Goal: Task Accomplishment & Management: Complete application form

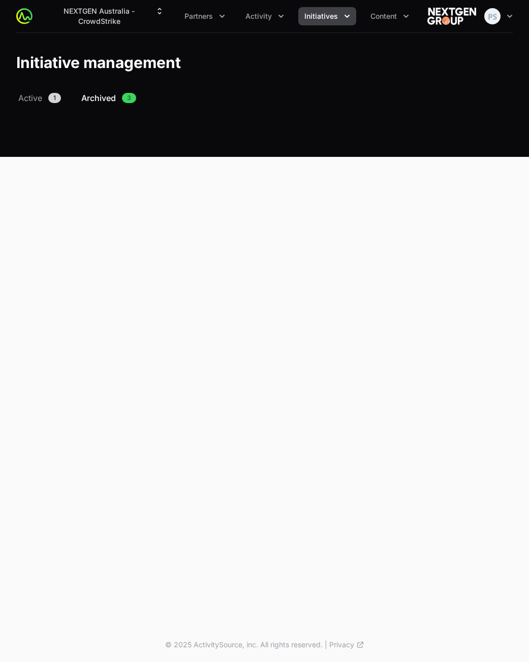
click at [350, 395] on div "NEXTGEN Australia - CrowdStrike Partners Activity Initiatives Content Open user…" at bounding box center [264, 314] width 529 height 628
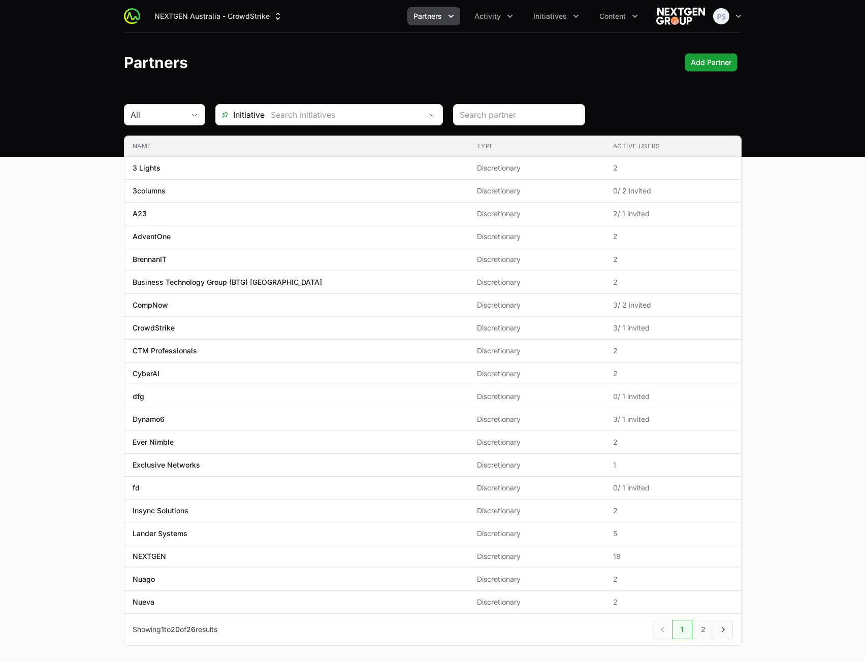
click at [804, 337] on main "All Initiative Name Type Active Users Name 3 Lights Type Discretionary Active U…" at bounding box center [432, 387] width 865 height 566
click at [419, 74] on header "Partners Add Partner" at bounding box center [432, 62] width 865 height 59
click at [500, 16] on span "Activity" at bounding box center [487, 16] width 26 height 10
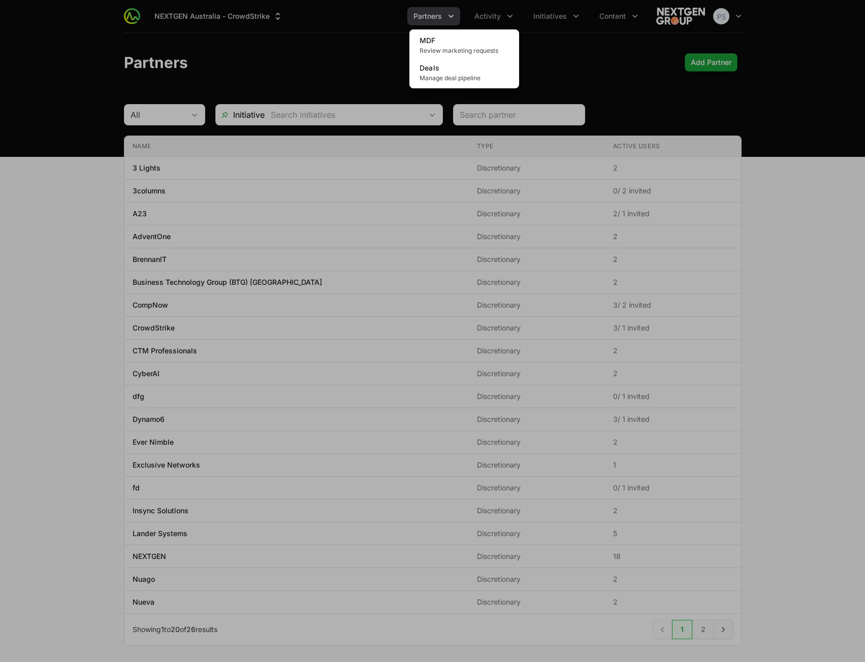
click at [446, 20] on div "Activity menu" at bounding box center [432, 331] width 865 height 662
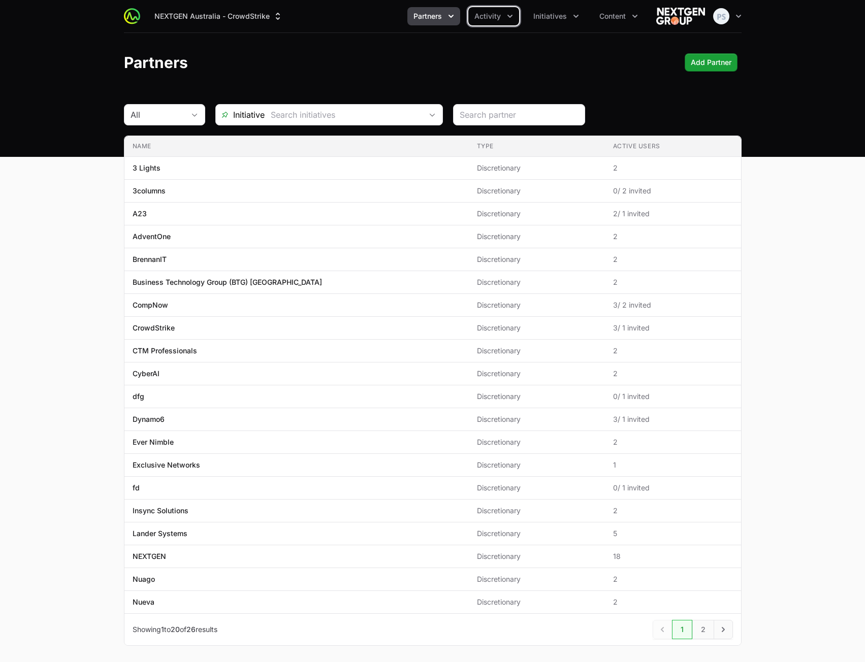
click at [444, 20] on button "Partners" at bounding box center [433, 16] width 53 height 18
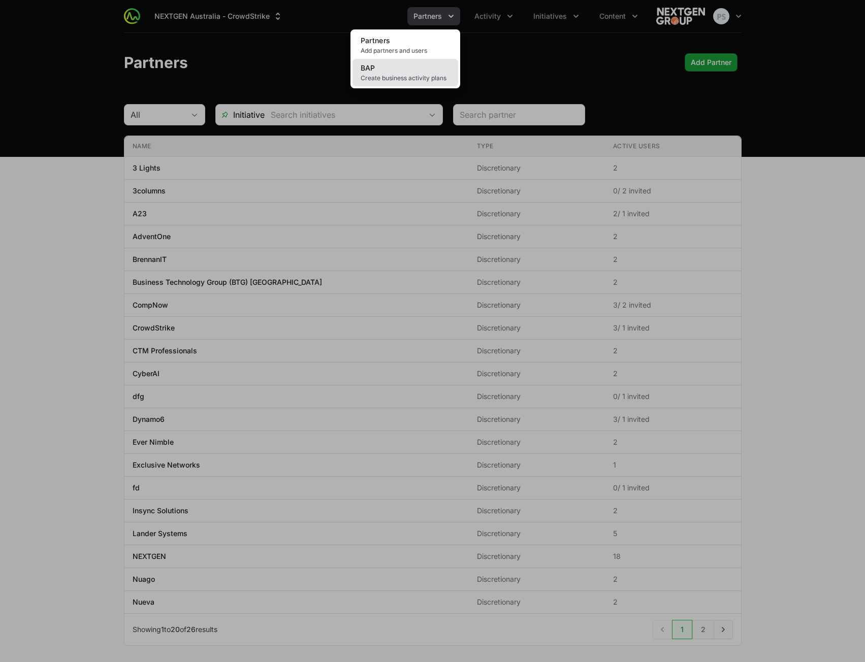
click at [422, 70] on link "BAP Create business activity plans" at bounding box center [405, 72] width 106 height 27
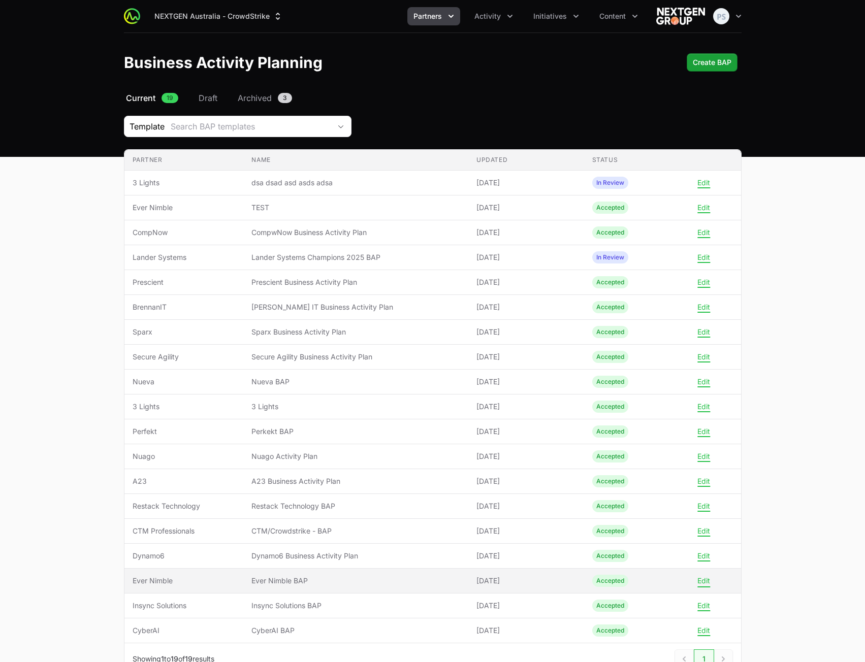
click at [705, 582] on button "Edit" at bounding box center [703, 580] width 13 height 9
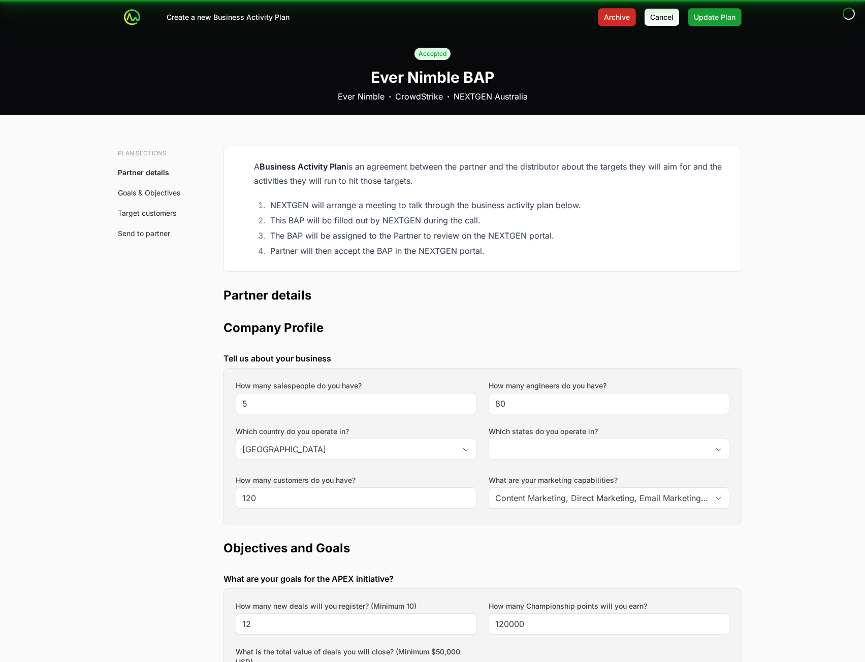
type input "Western Australia, Victoria"
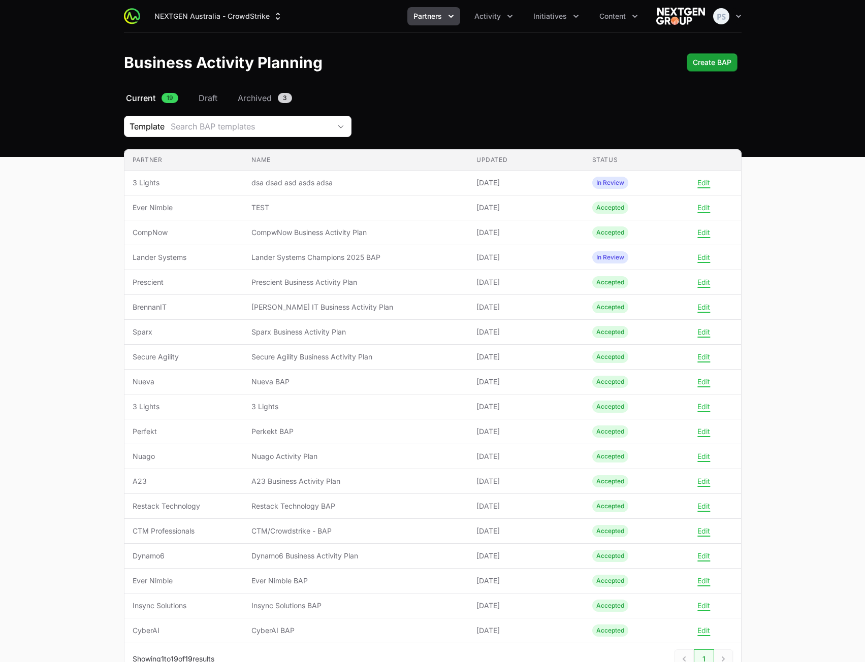
click at [806, 177] on main "Select a tab Current Draft Archived Current 19 Draft Archived 3 Template Search…" at bounding box center [432, 396] width 865 height 608
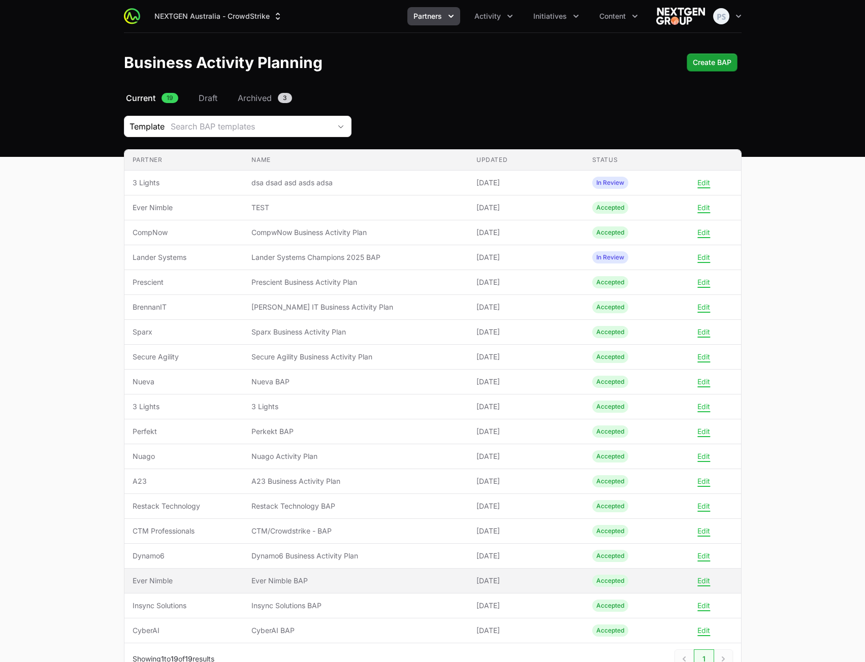
click at [427, 581] on span "Ever Nimble BAP" at bounding box center [355, 581] width 209 height 10
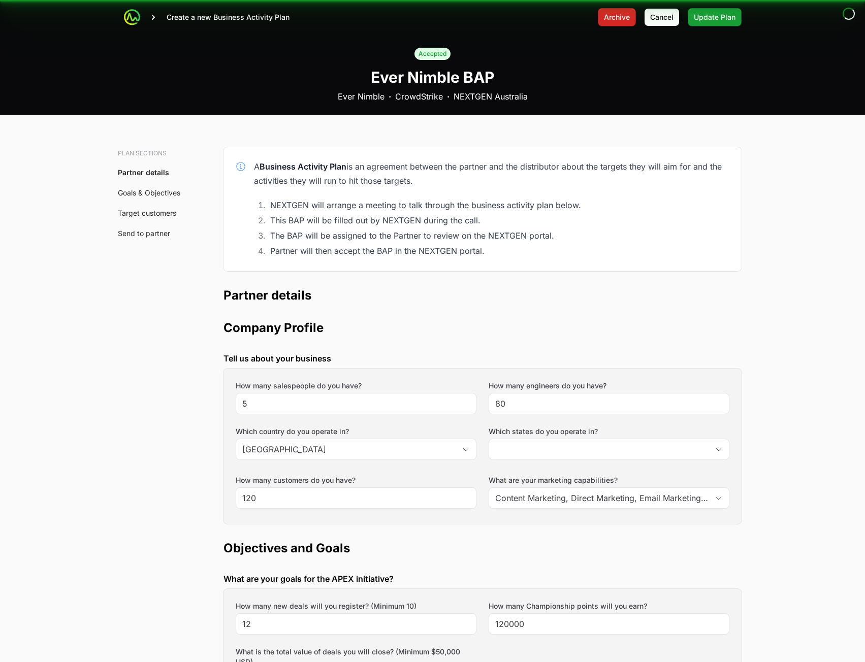
type input "Western Australia, Victoria"
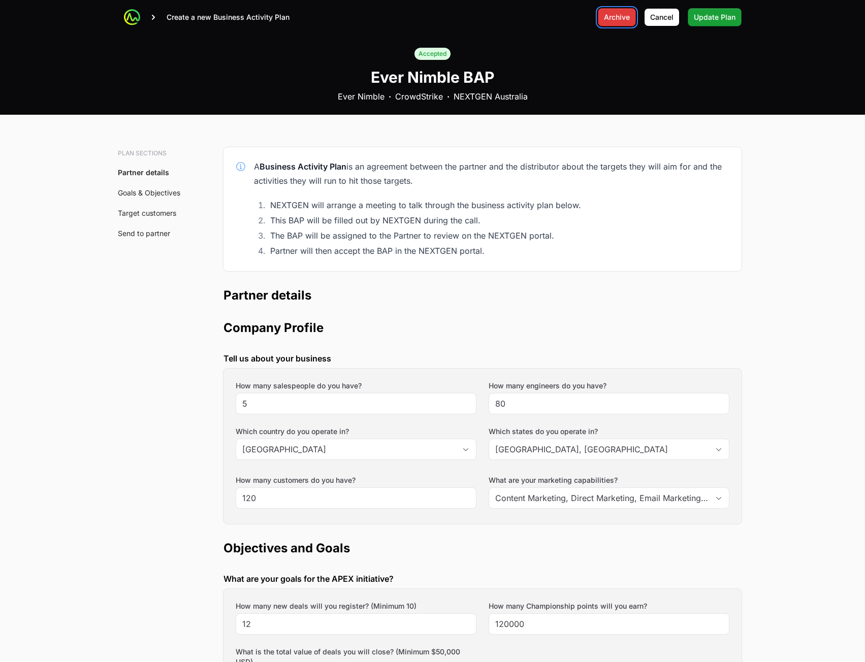
click at [608, 13] on span "Archive" at bounding box center [617, 17] width 26 height 12
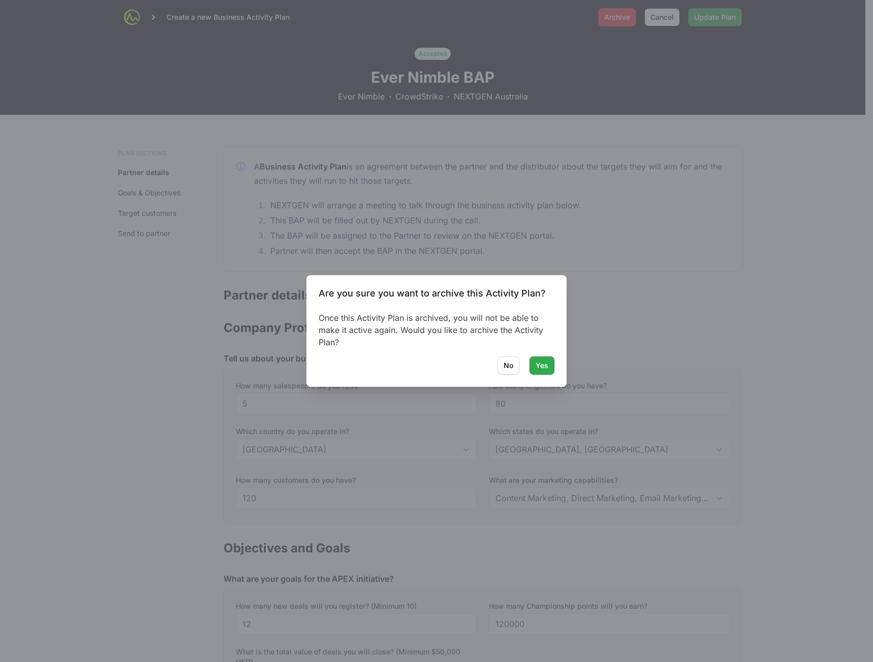
click at [544, 362] on span "Yes" at bounding box center [541, 366] width 13 height 12
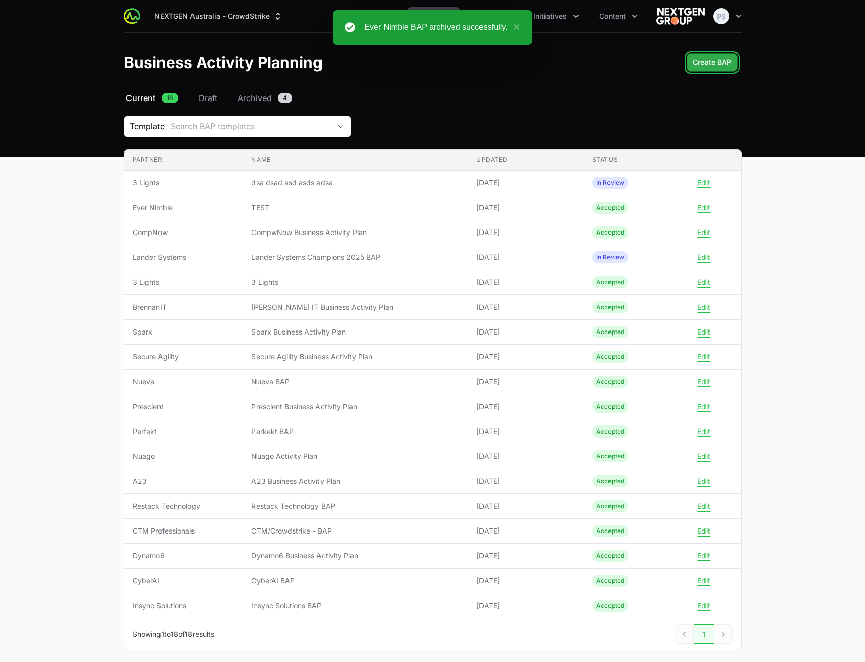
click at [711, 63] on span "Create BAP" at bounding box center [712, 62] width 39 height 12
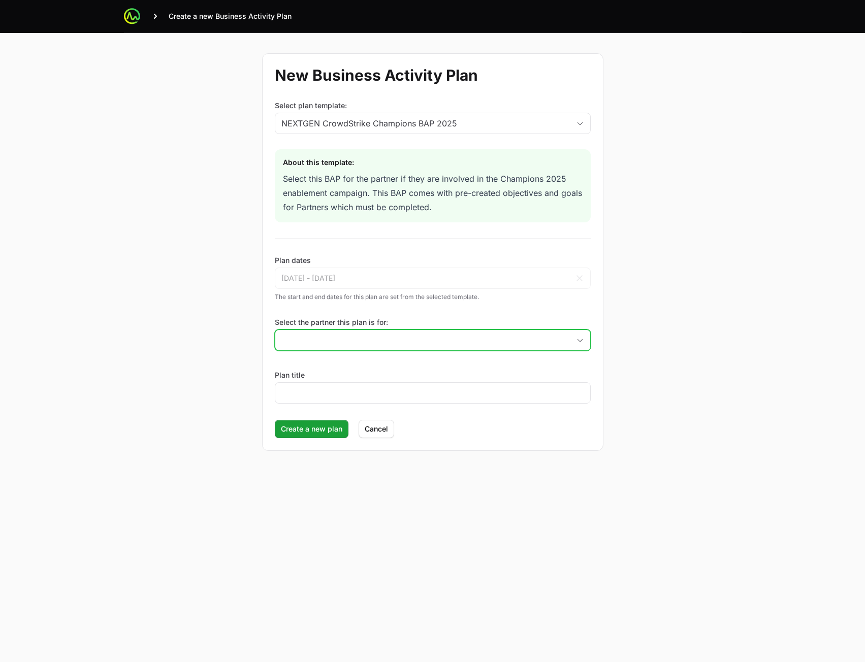
click at [378, 345] on input "Select the partner this plan is for:" at bounding box center [422, 340] width 295 height 20
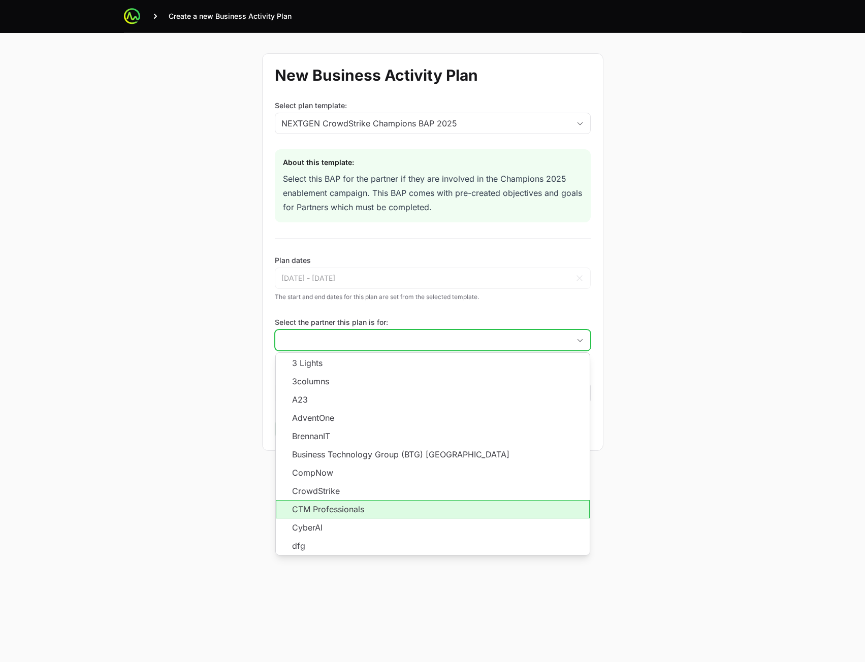
scroll to position [183, 0]
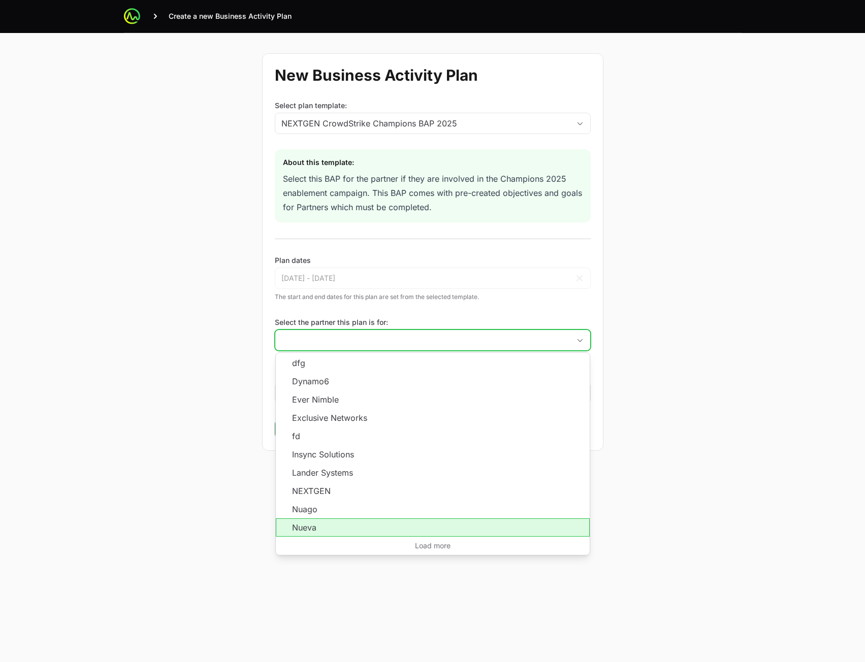
drag, startPoint x: 349, startPoint y: 527, endPoint x: 354, endPoint y: 499, distance: 28.9
click at [349, 528] on li "Nueva" at bounding box center [433, 528] width 314 height 18
type input "Nueva"
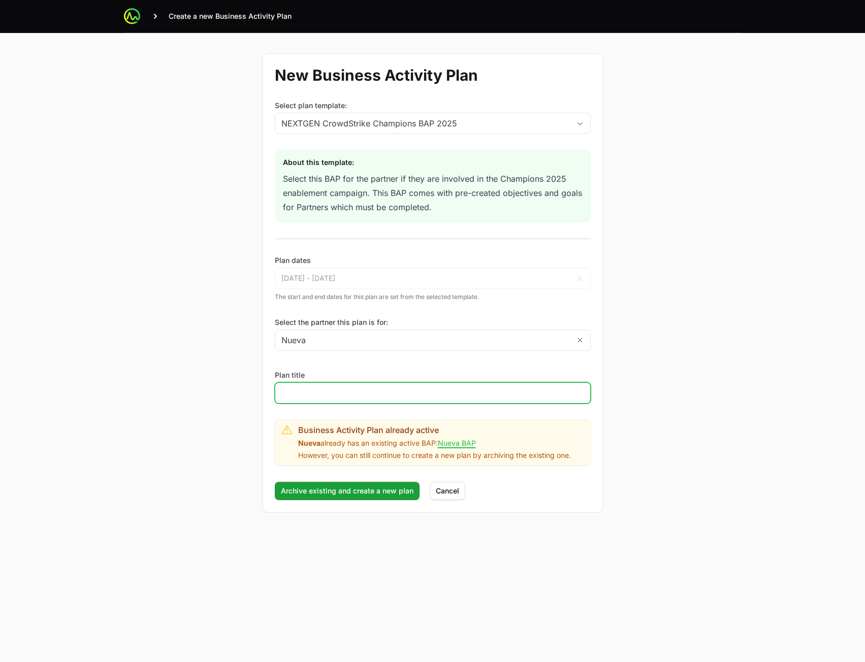
click at [363, 390] on input "Plan title" at bounding box center [432, 393] width 303 height 12
type input "test"
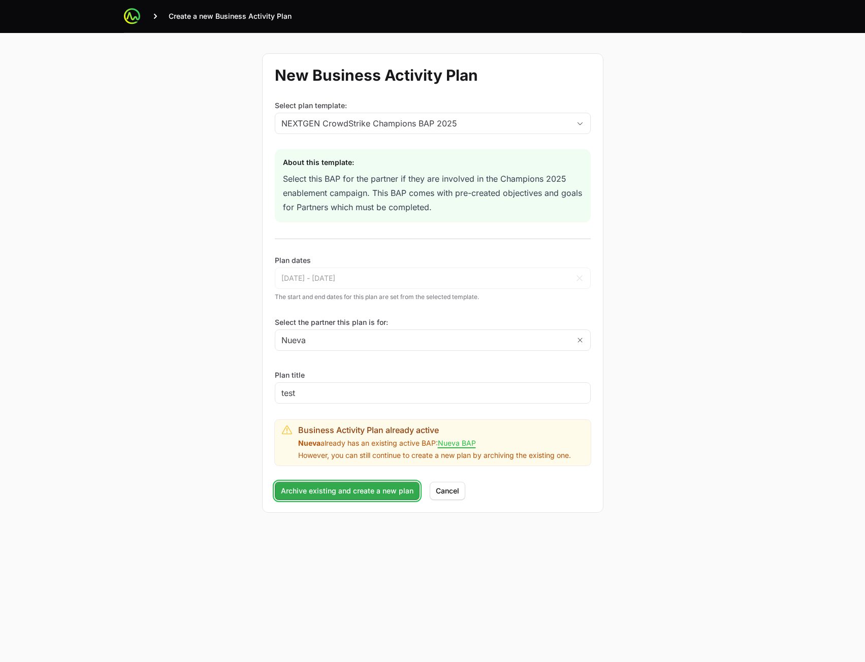
click at [299, 496] on span "Archive existing and create a new plan" at bounding box center [347, 491] width 133 height 12
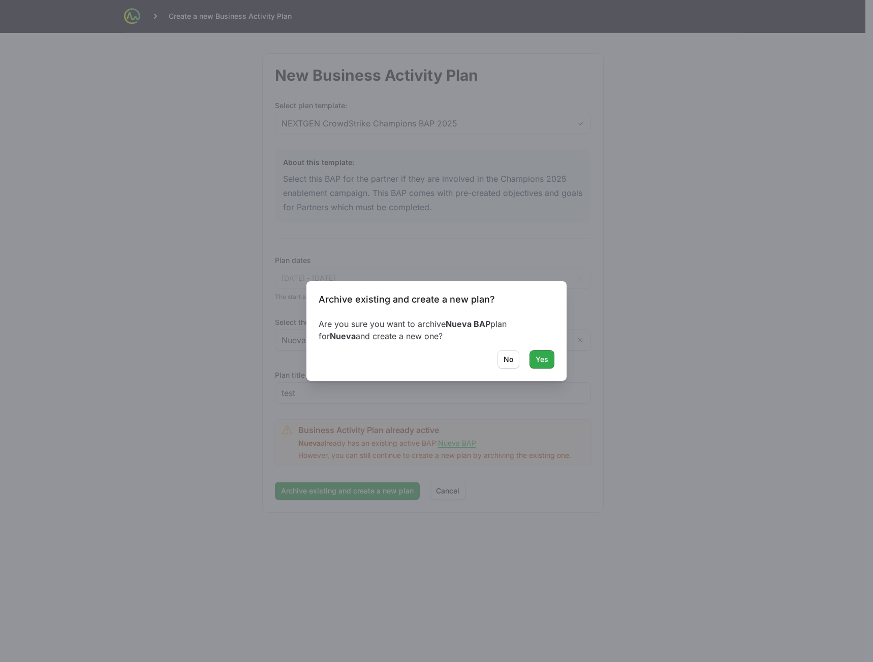
click at [538, 361] on span "Yes" at bounding box center [541, 359] width 13 height 12
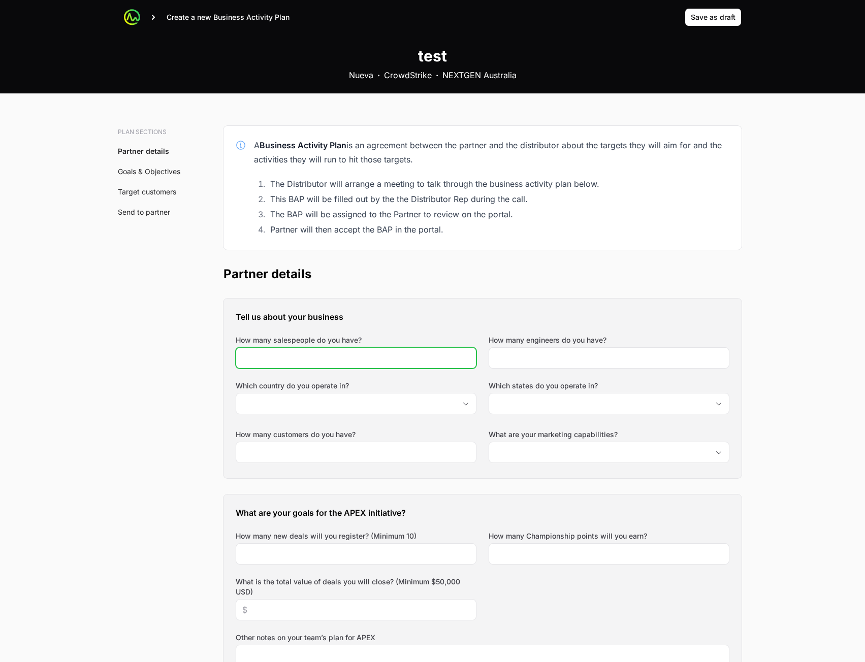
click at [345, 362] on input "How many salespeople do you have?" at bounding box center [356, 358] width 228 height 12
type input "34"
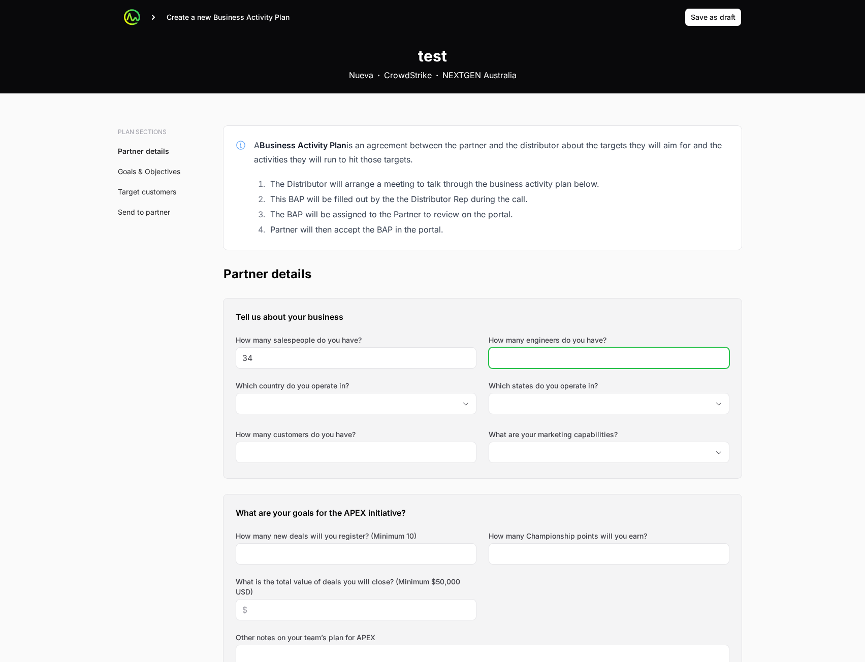
click at [532, 362] on input "How many engineers do you have?" at bounding box center [609, 358] width 228 height 12
type input "43"
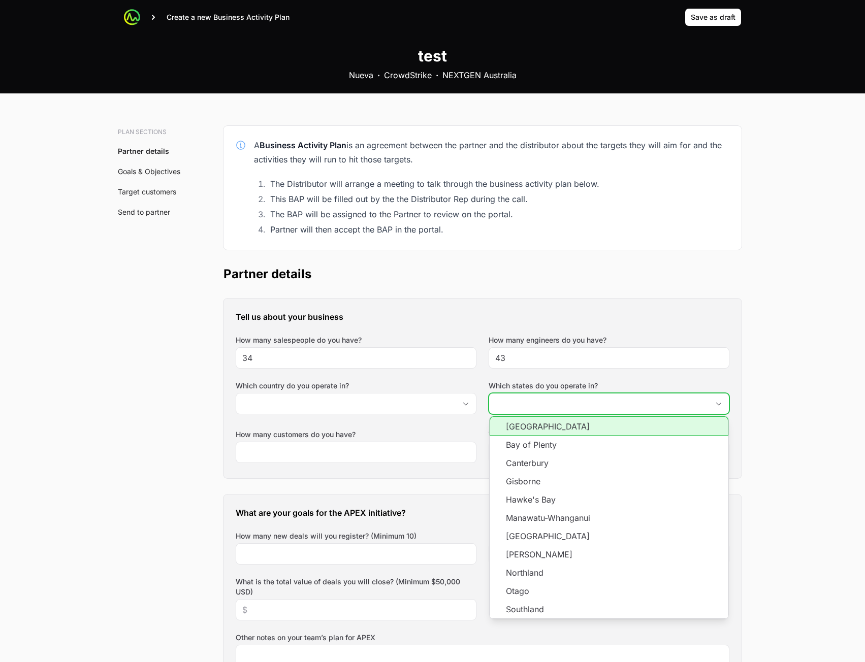
click at [523, 409] on input "Which states do you operate in?" at bounding box center [598, 404] width 219 height 20
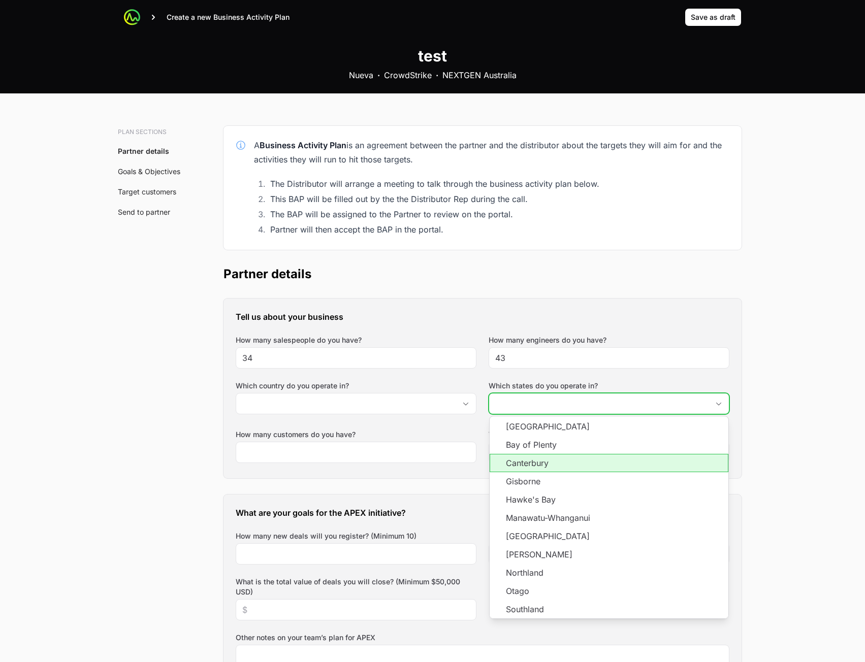
click at [509, 456] on li "Canterbury" at bounding box center [609, 463] width 239 height 18
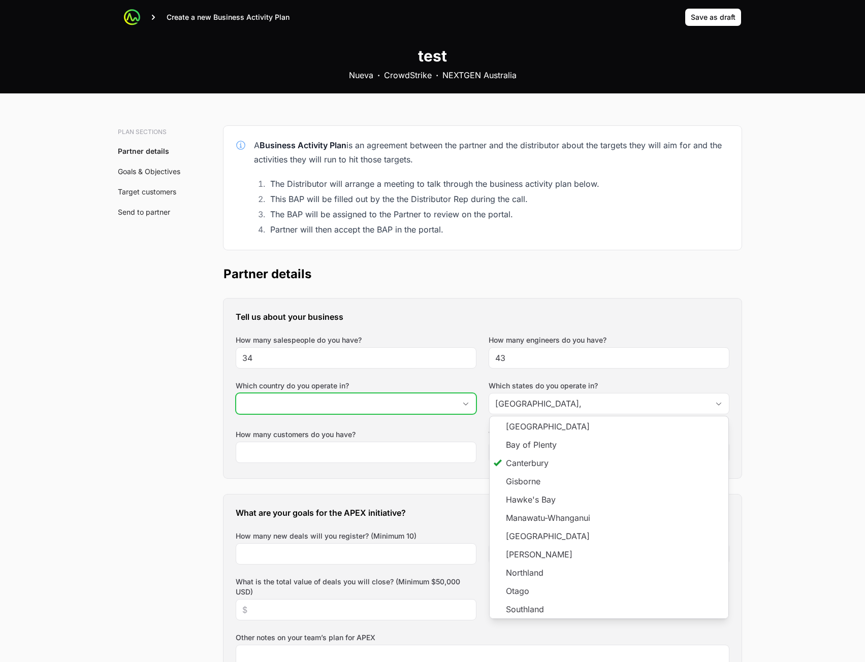
type input "Canterbury"
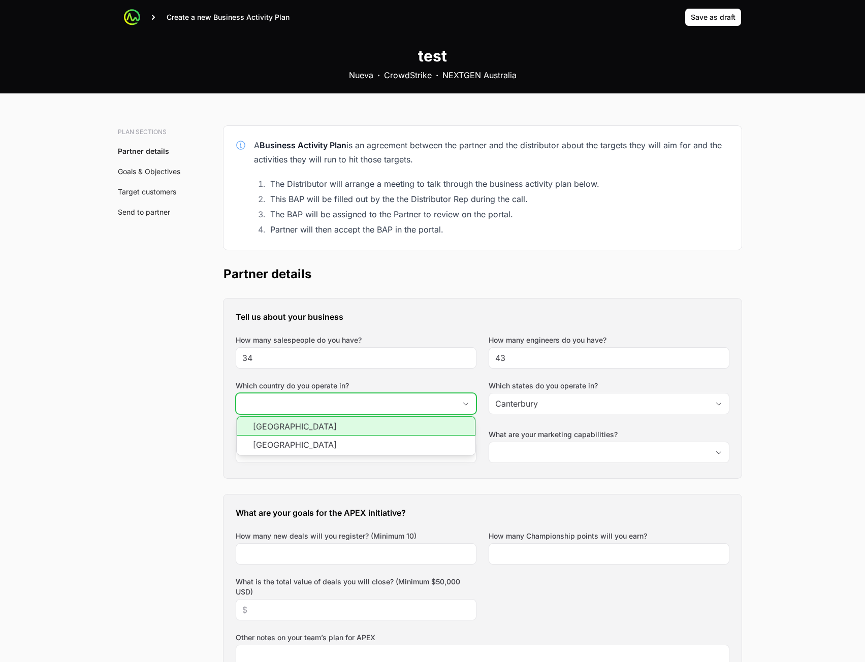
click at [372, 410] on input "Which country do you operate in?" at bounding box center [345, 404] width 219 height 20
drag, startPoint x: 350, startPoint y: 428, endPoint x: 378, endPoint y: 428, distance: 27.9
click at [350, 428] on li "Australia" at bounding box center [356, 425] width 239 height 19
type input "Australia"
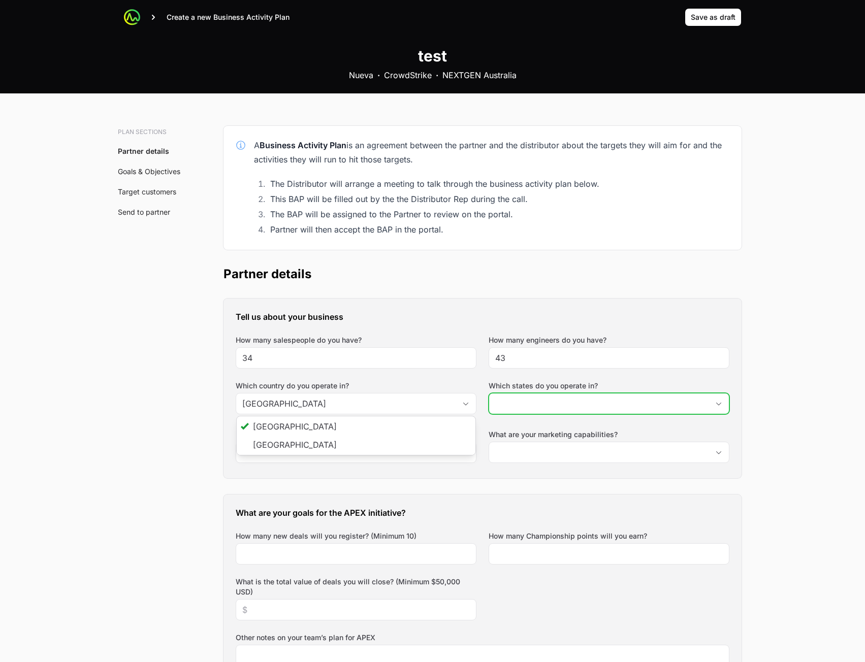
click at [525, 398] on input "Which states do you operate in?" at bounding box center [598, 404] width 219 height 20
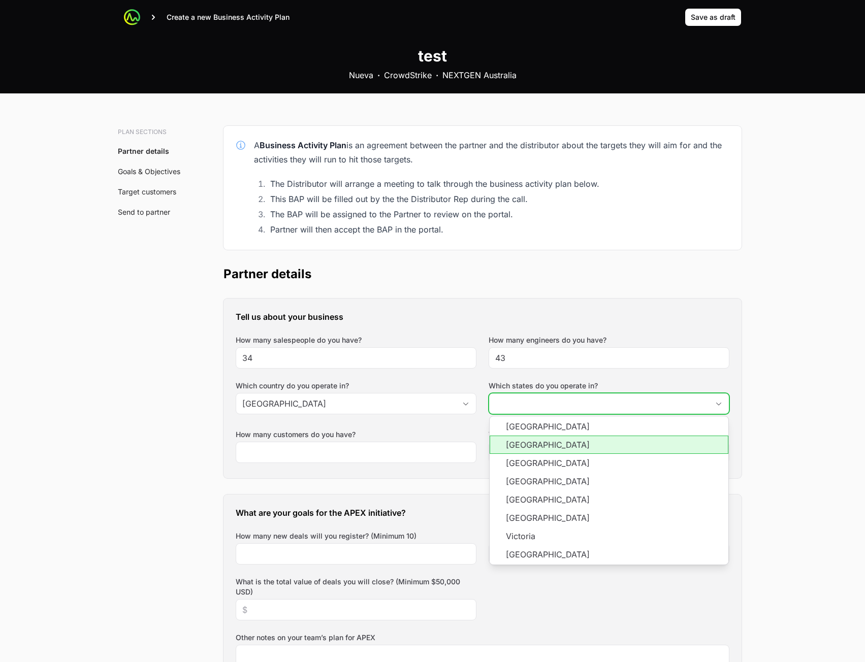
click at [537, 454] on li "New South Wales" at bounding box center [609, 445] width 239 height 18
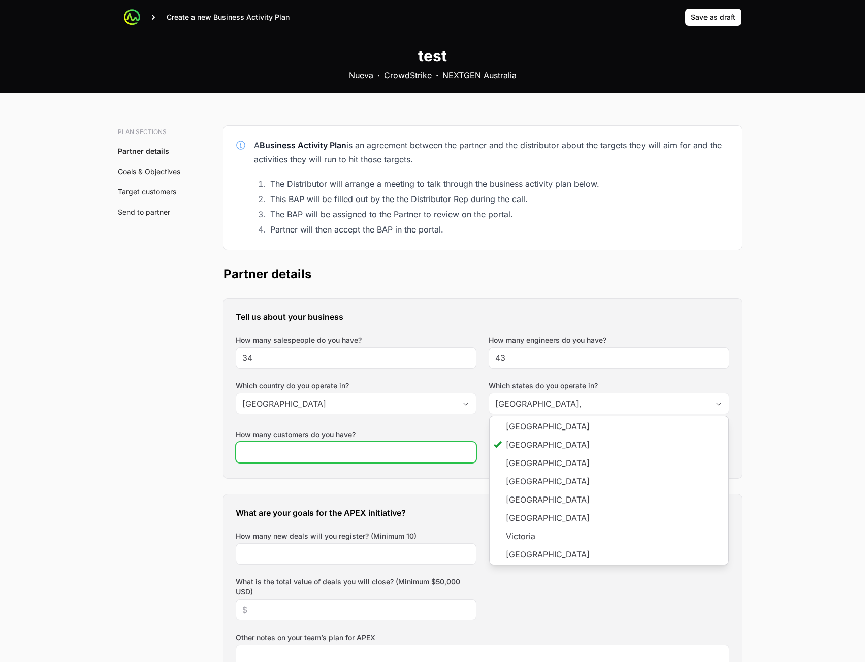
type input "New South Wales"
click at [362, 447] on input "How many customers do you have?" at bounding box center [356, 452] width 228 height 12
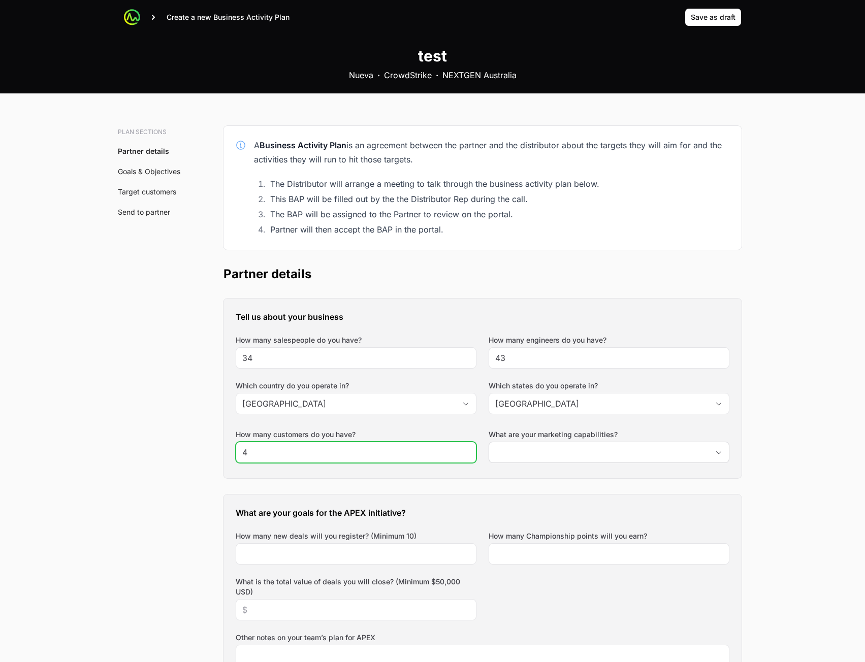
type input "4"
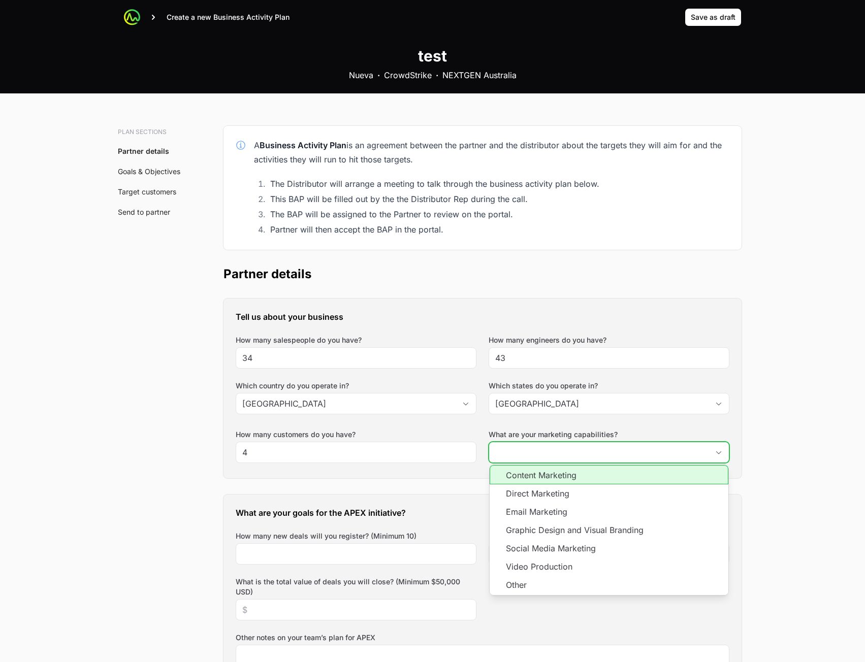
click at [584, 455] on input "What are your marketing capabilities?" at bounding box center [598, 452] width 219 height 20
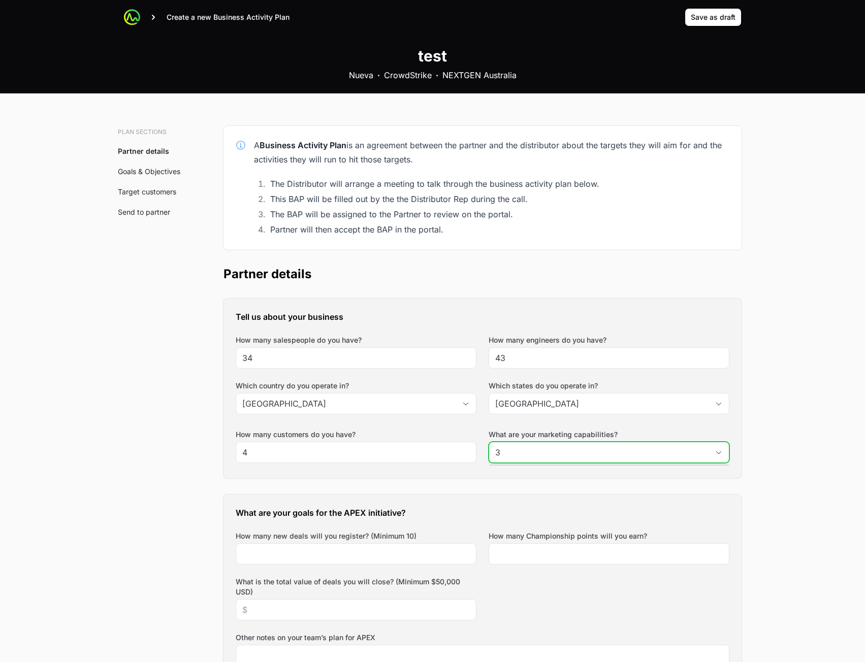
type input "3"
click at [535, 477] on div "Tell us about your business How many salespeople do you have? 34 How many engin…" at bounding box center [482, 389] width 518 height 180
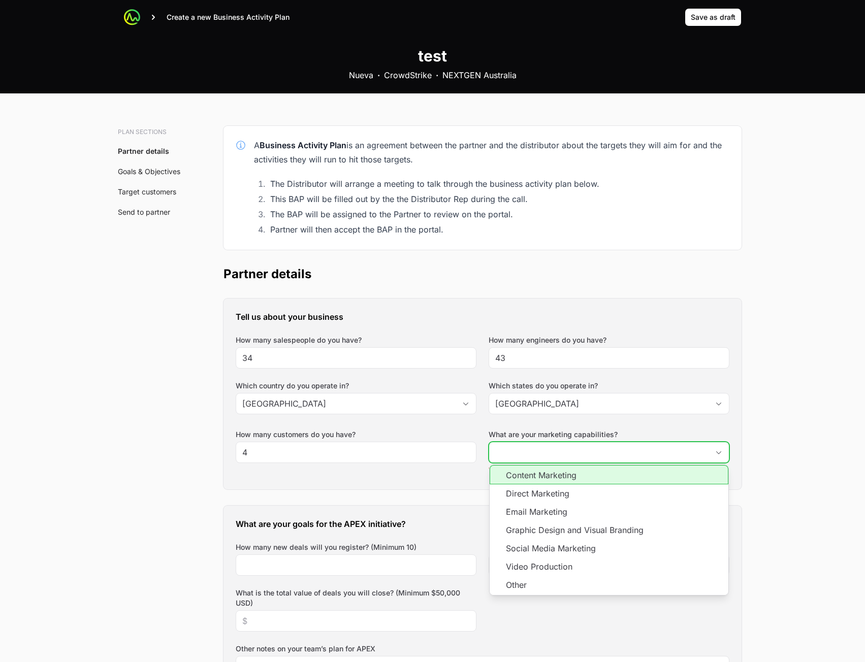
click at [539, 460] on input "What are your marketing capabilities?" at bounding box center [598, 452] width 219 height 20
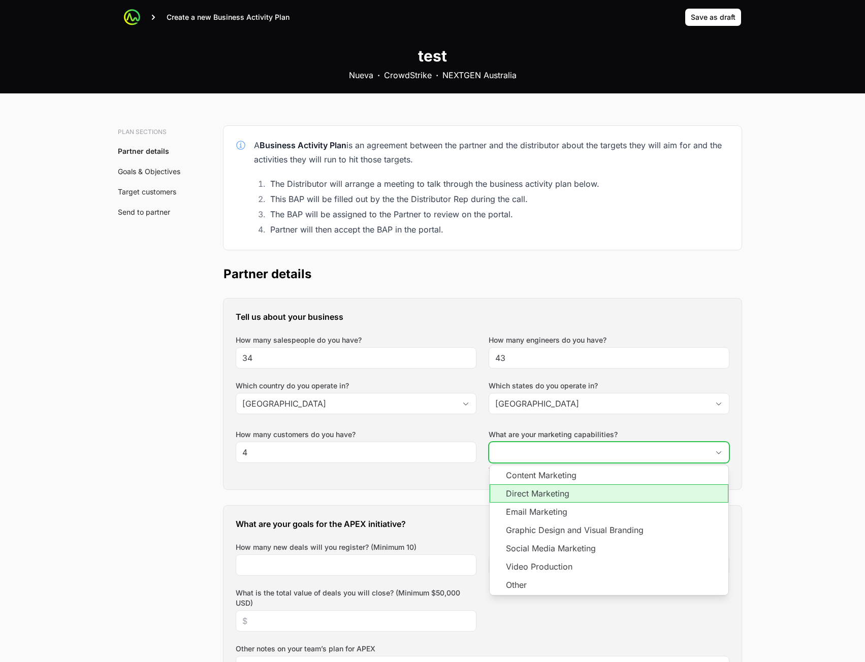
click at [534, 494] on li "Direct Marketing" at bounding box center [609, 494] width 239 height 18
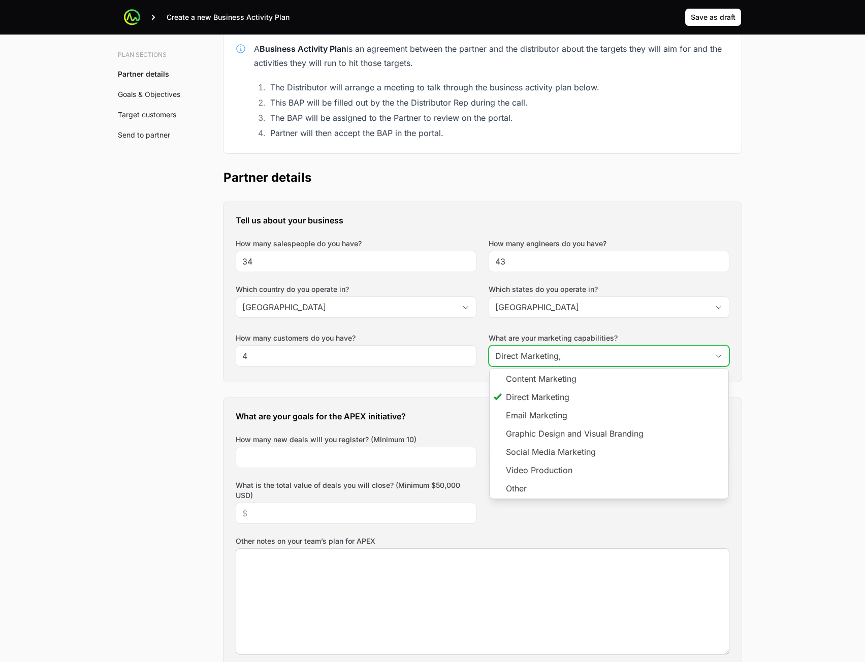
scroll to position [203, 0]
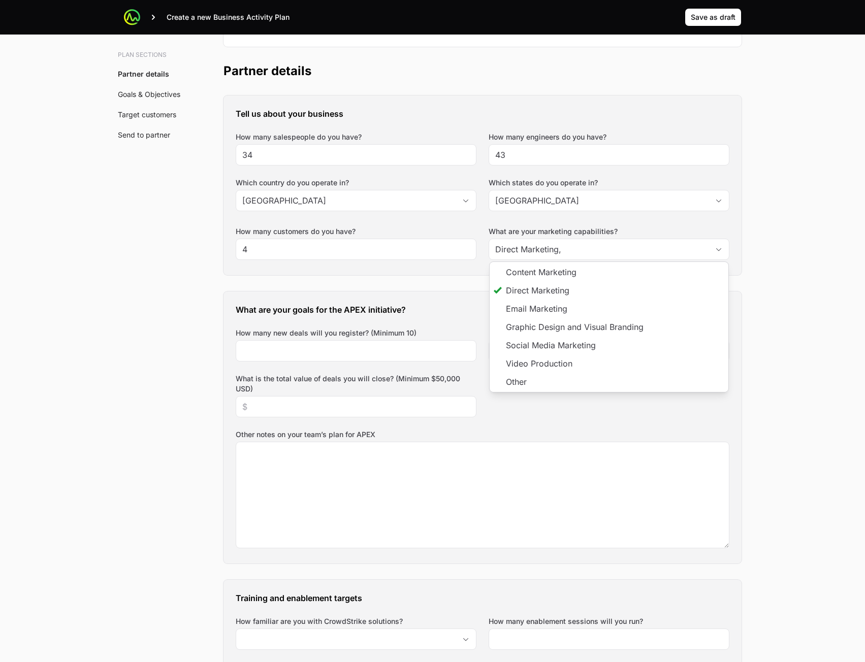
type input "Direct Marketing"
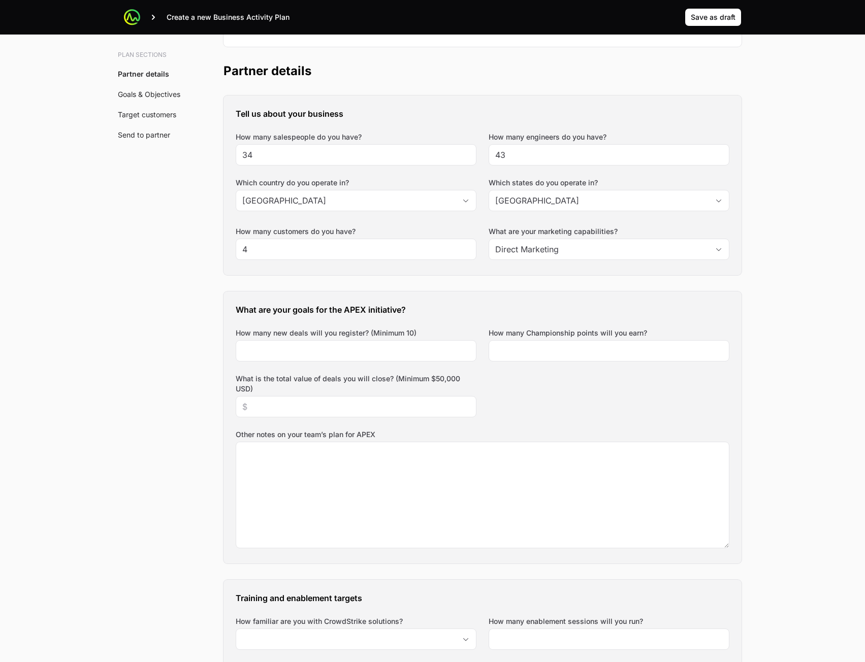
click at [357, 368] on div "What are your goals for the APEX initiative? How many new deals will you regist…" at bounding box center [482, 428] width 518 height 272
drag, startPoint x: 363, startPoint y: 357, endPoint x: 378, endPoint y: 351, distance: 16.5
click at [364, 356] on input "How many new deals will you register? (Minimum 10)" at bounding box center [356, 351] width 228 height 12
click at [391, 351] on input "How many new deals will you register? (Minimum 10)" at bounding box center [356, 351] width 228 height 12
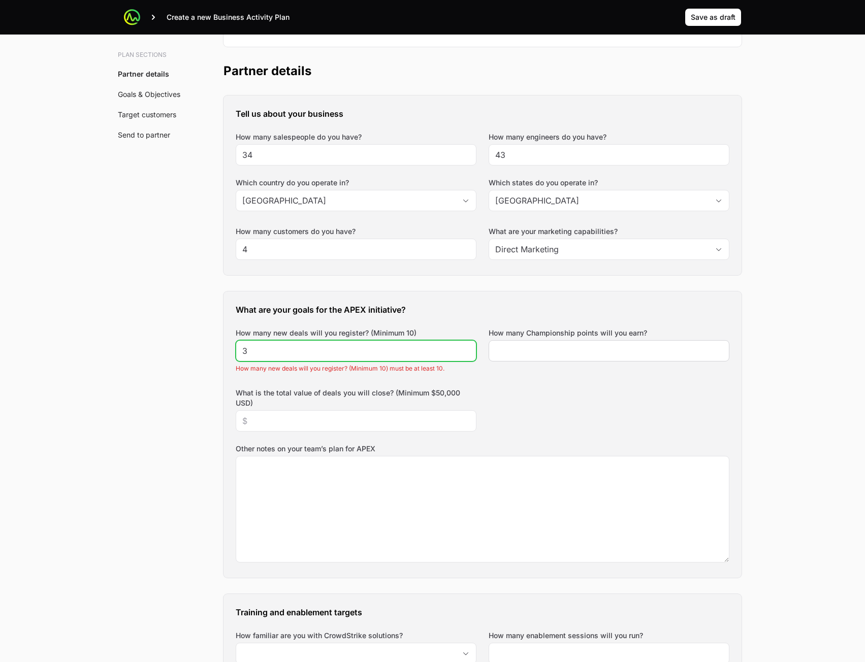
type input "3"
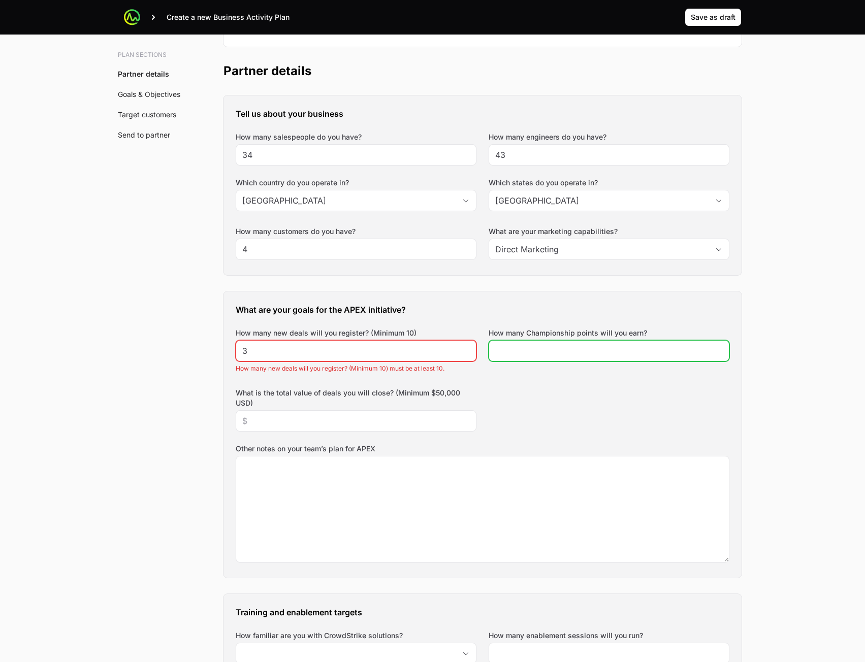
click at [538, 347] on input "How many Championship points will you earn?" at bounding box center [609, 351] width 228 height 12
type input "34"
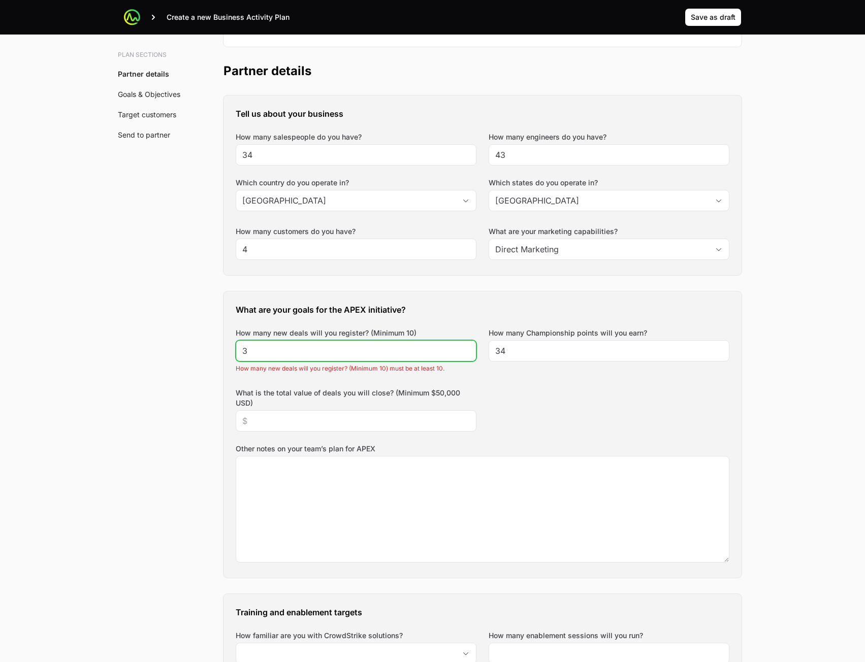
click at [379, 350] on input "3" at bounding box center [356, 351] width 228 height 12
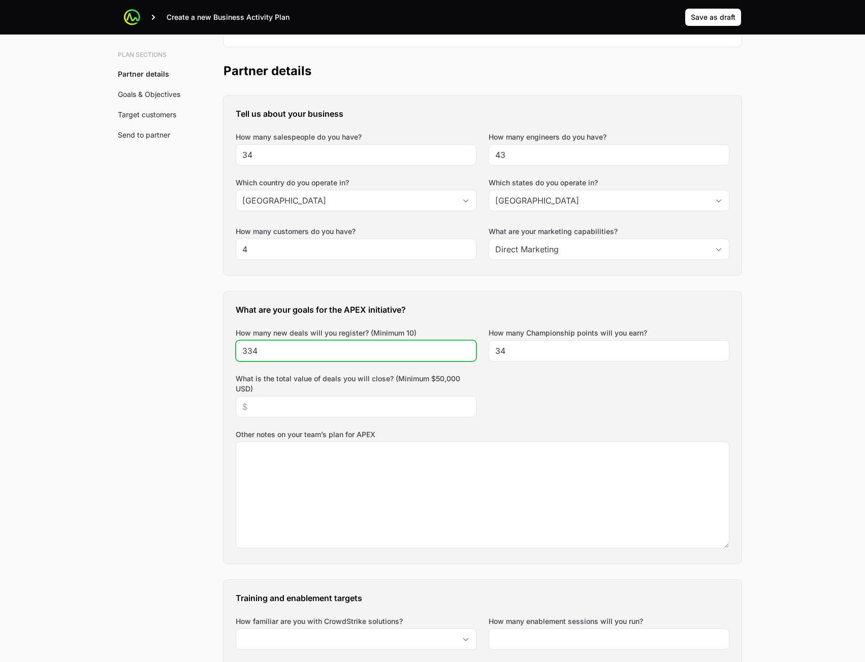
type input "334"
click at [375, 393] on label "What is the total value of deals you will close? (Minimum $50,000 USD)" at bounding box center [356, 384] width 241 height 20
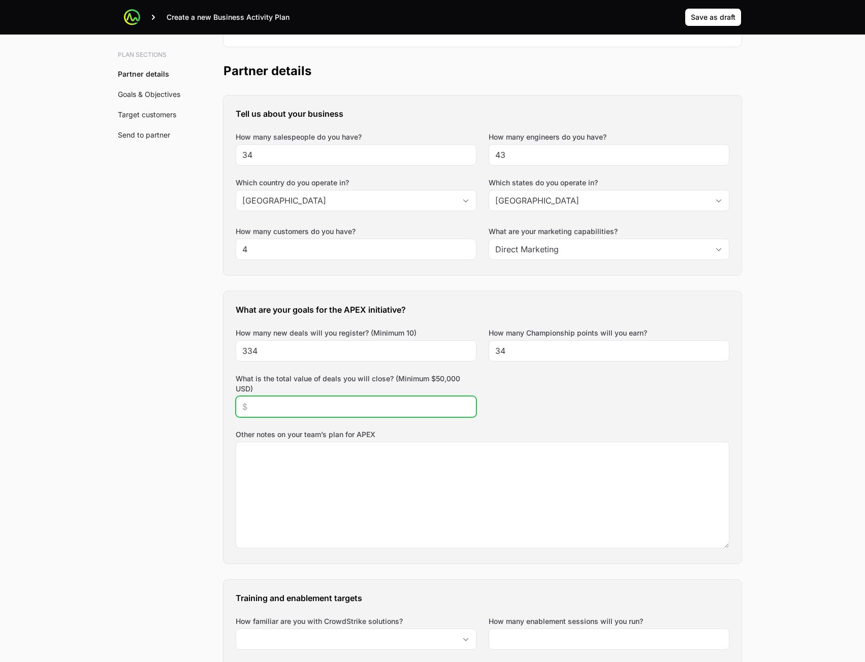
click at [375, 401] on input "What is the total value of deals you will close? (Minimum $50,000 USD)" at bounding box center [356, 407] width 228 height 12
click at [372, 405] on input "What is the total value of deals you will close? (Minimum $50,000 USD)" at bounding box center [356, 407] width 228 height 12
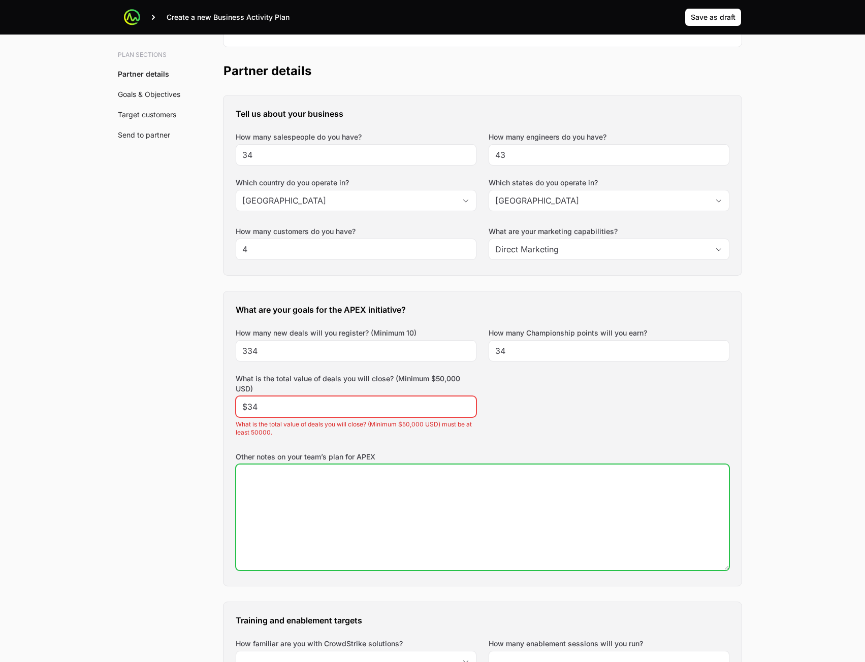
click at [357, 477] on textarea "Other notes on your team’s plan for APEX" at bounding box center [482, 518] width 493 height 106
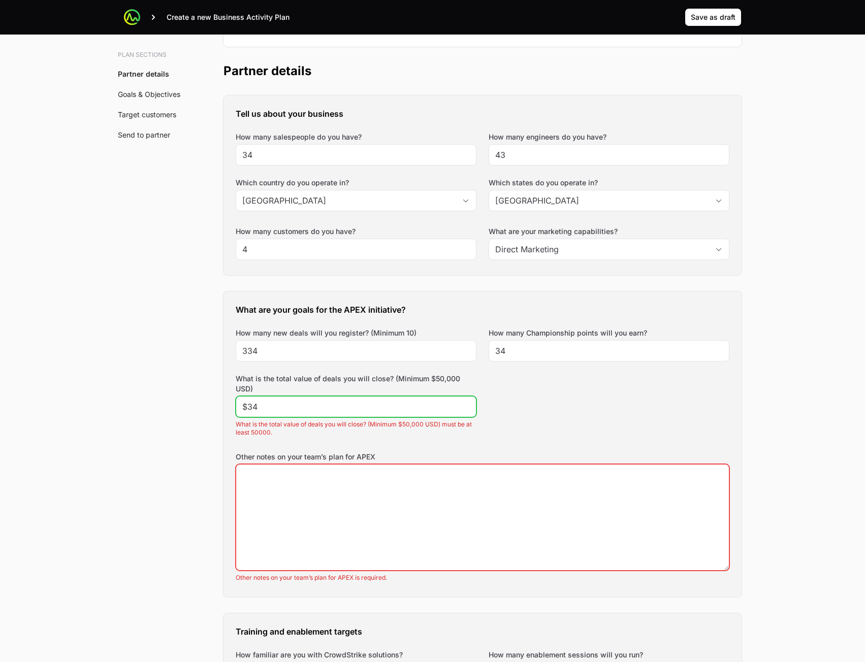
click at [366, 404] on input "$34" at bounding box center [356, 407] width 228 height 12
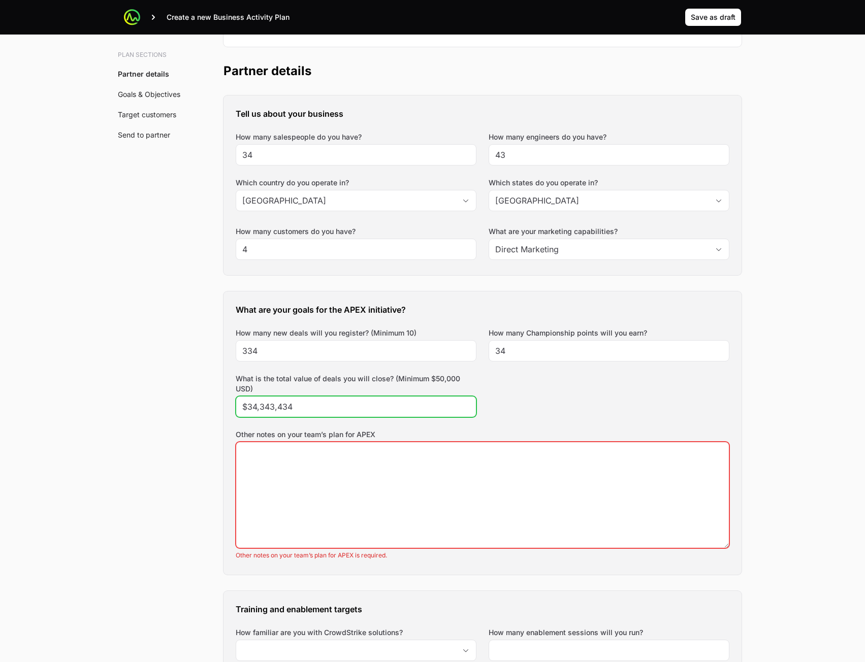
type input "$34,343,434"
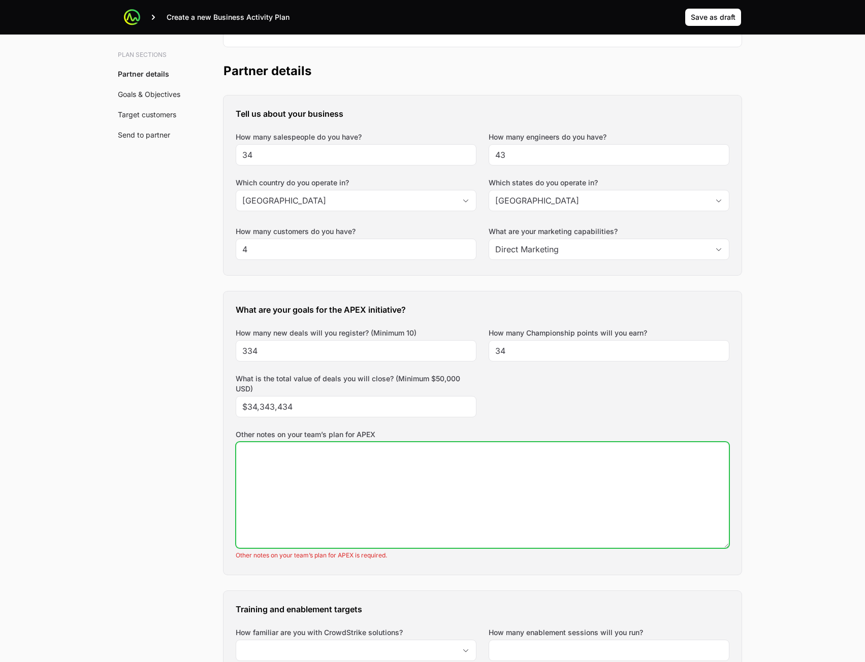
click at [380, 496] on textarea "Other notes on your team’s plan for APEX" at bounding box center [482, 495] width 493 height 106
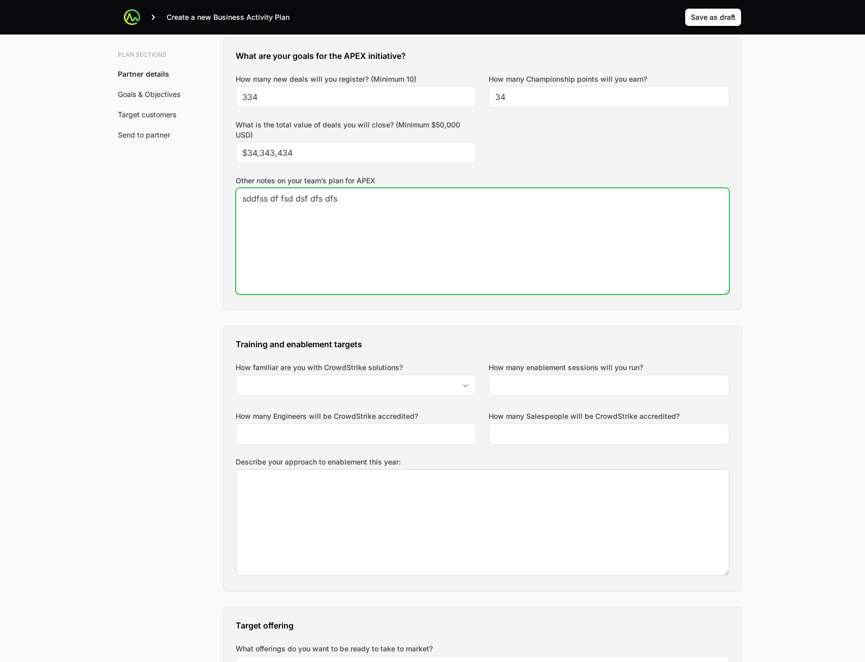
scroll to position [711, 0]
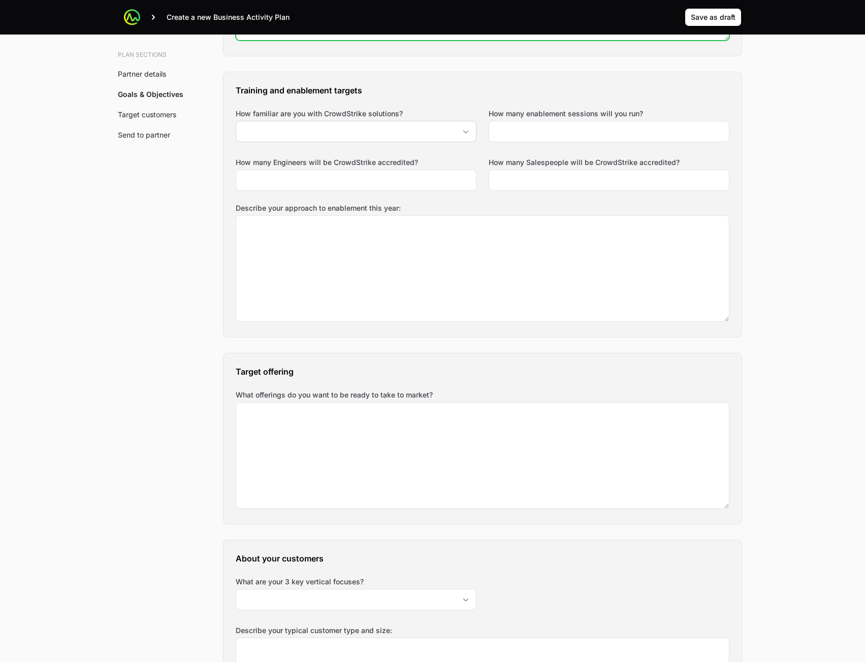
type textarea "sddfss df fsd dsf dfs dfs"
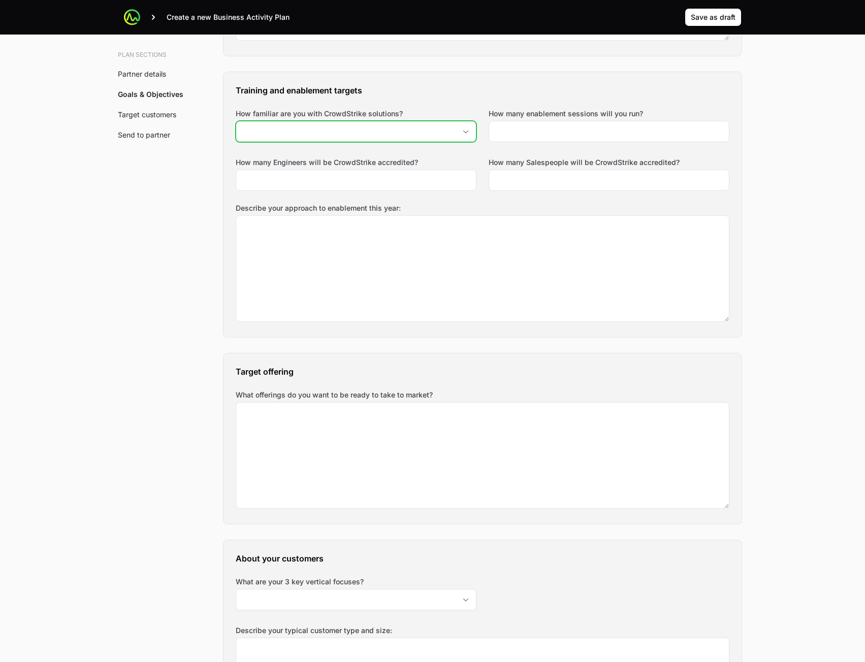
click at [415, 140] on input "How familiar are you with CrowdStrike solutions?" at bounding box center [345, 131] width 219 height 20
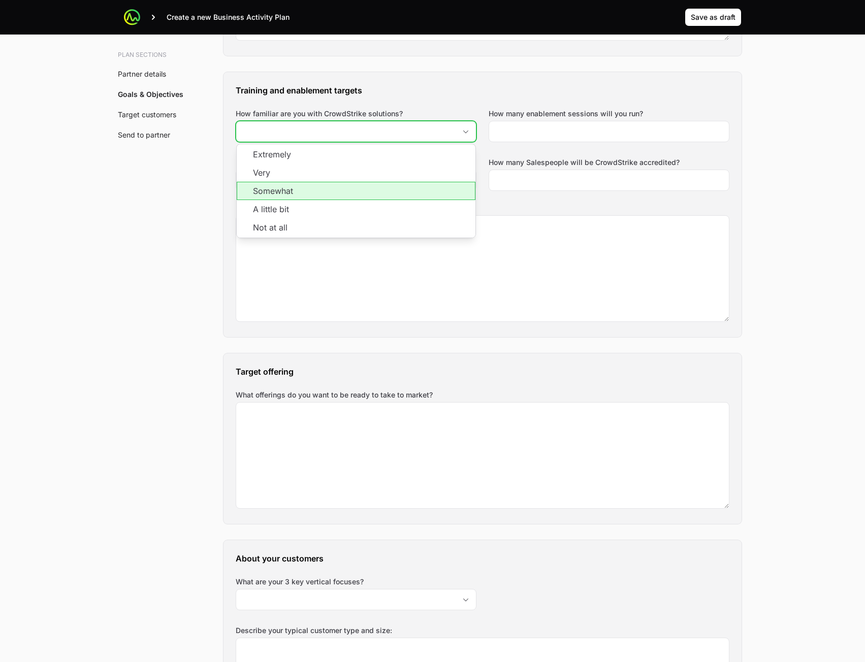
click at [397, 190] on li "Somewhat" at bounding box center [356, 191] width 239 height 18
type input "Somewhat"
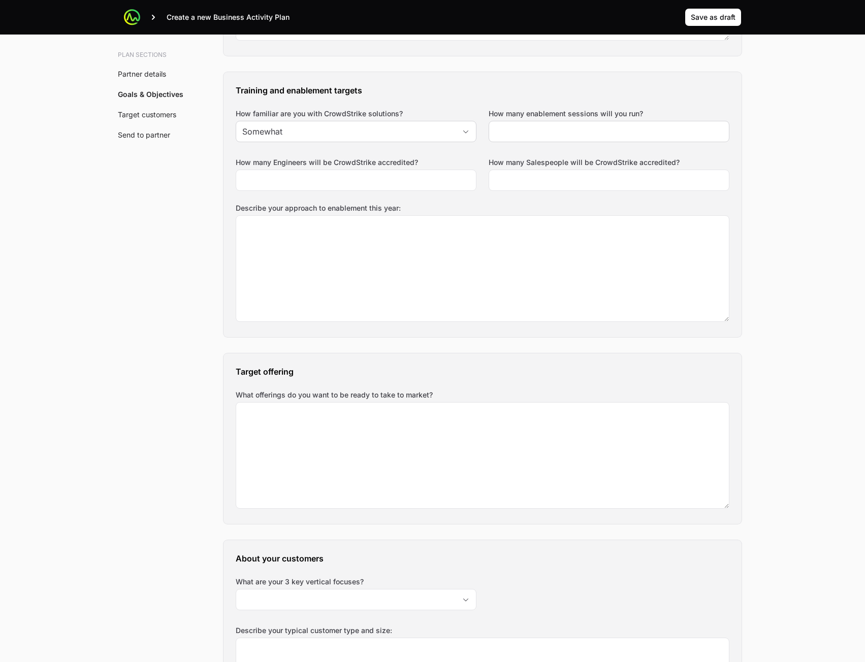
click at [536, 138] on div at bounding box center [609, 131] width 241 height 21
click at [541, 134] on input "How many enablement sessions will you run?" at bounding box center [609, 131] width 228 height 12
type input "543"
click at [523, 180] on input "How many Salespeople will be CrowdStrike accredited?" at bounding box center [609, 180] width 228 height 12
type input "345"
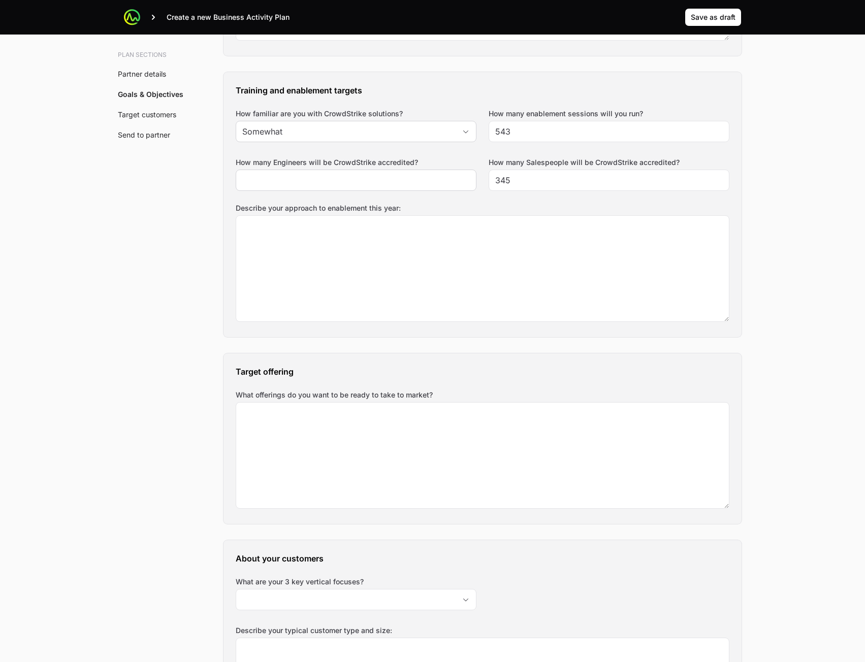
click at [395, 187] on div at bounding box center [356, 180] width 241 height 21
click at [389, 184] on input "How many Engineers will be CrowdStrike accredited?" at bounding box center [356, 180] width 228 height 12
type input "354"
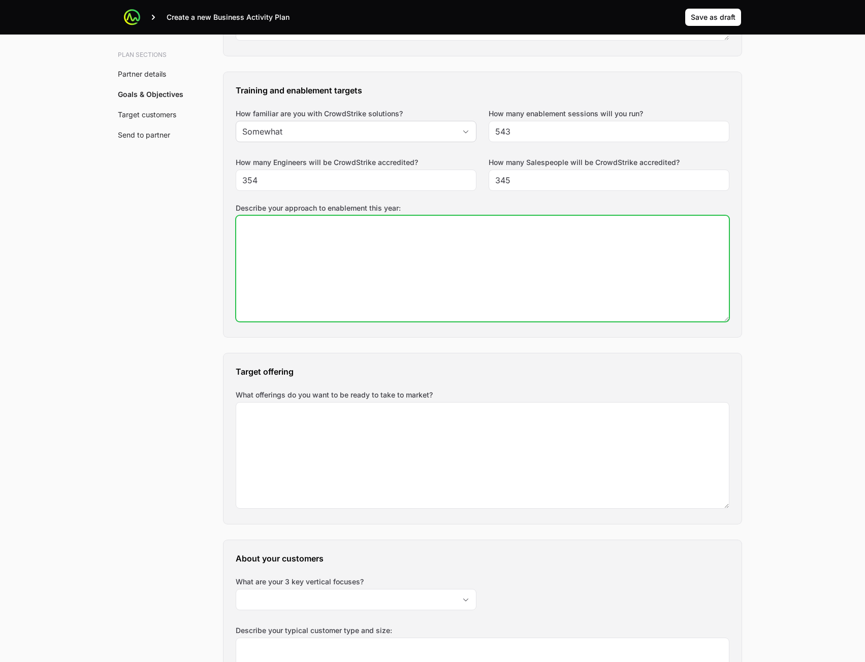
click at [374, 256] on textarea "Describe your approach to enablement this year:" at bounding box center [482, 269] width 493 height 106
type textarea "sd sf dsdf"
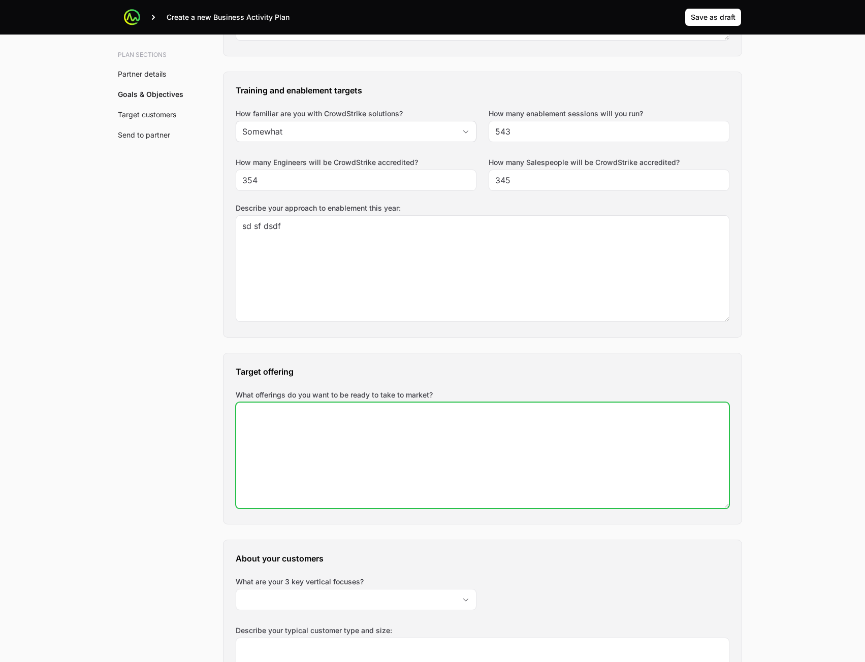
click at [348, 442] on textarea "What offerings do you want to be ready to take to market?" at bounding box center [482, 456] width 493 height 106
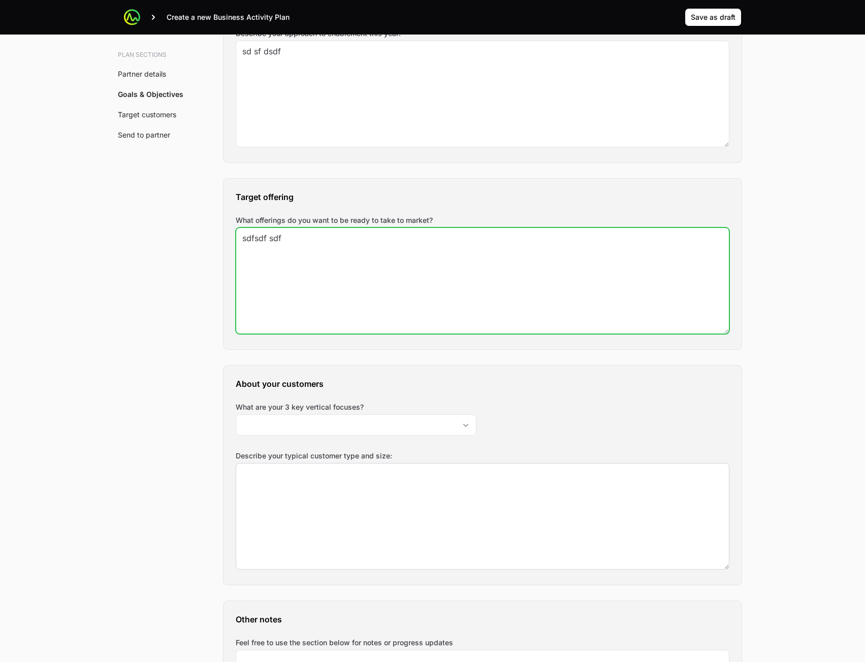
scroll to position [1016, 0]
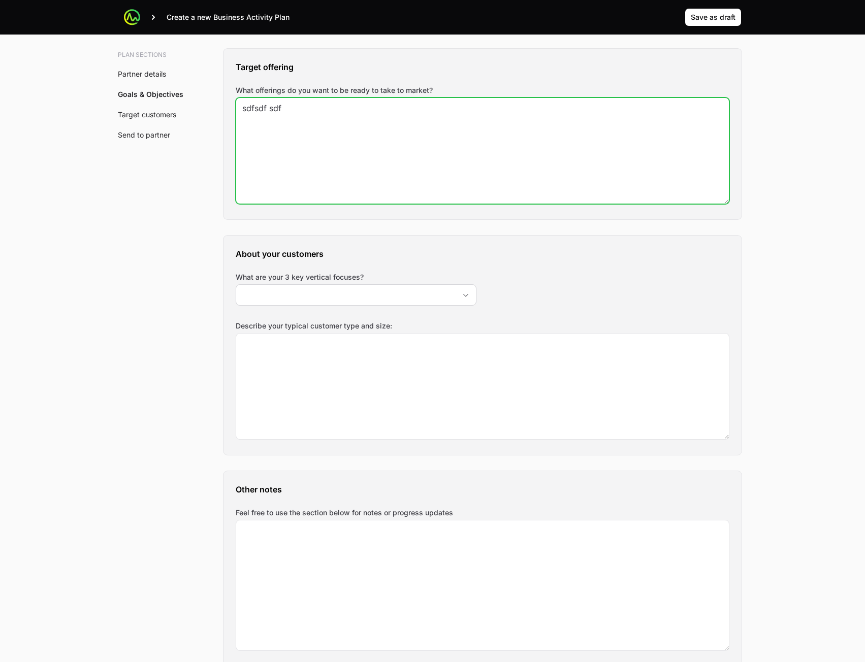
type textarea "sdfsdf sdf"
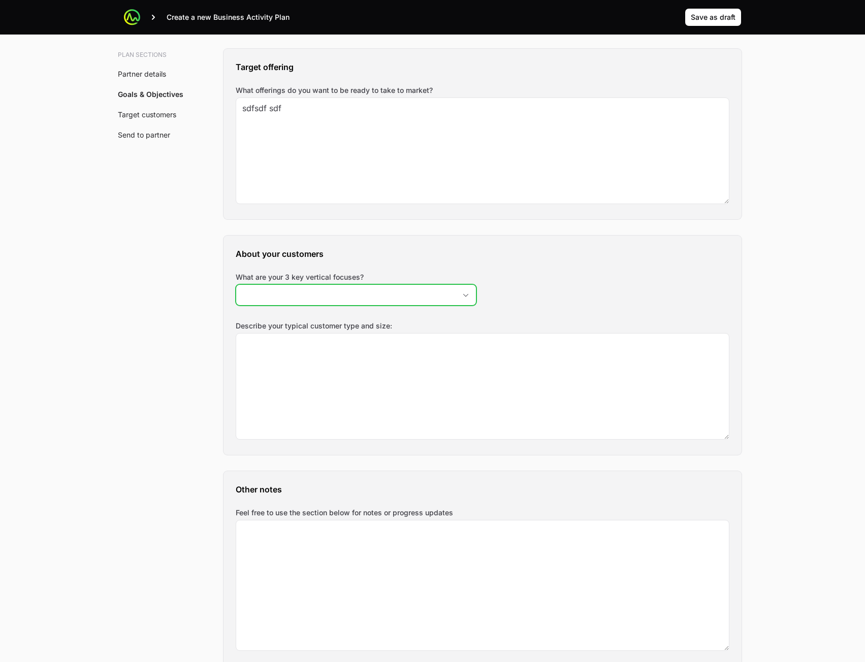
click at [428, 294] on input "What are your 3 key vertical focuses?" at bounding box center [345, 295] width 219 height 20
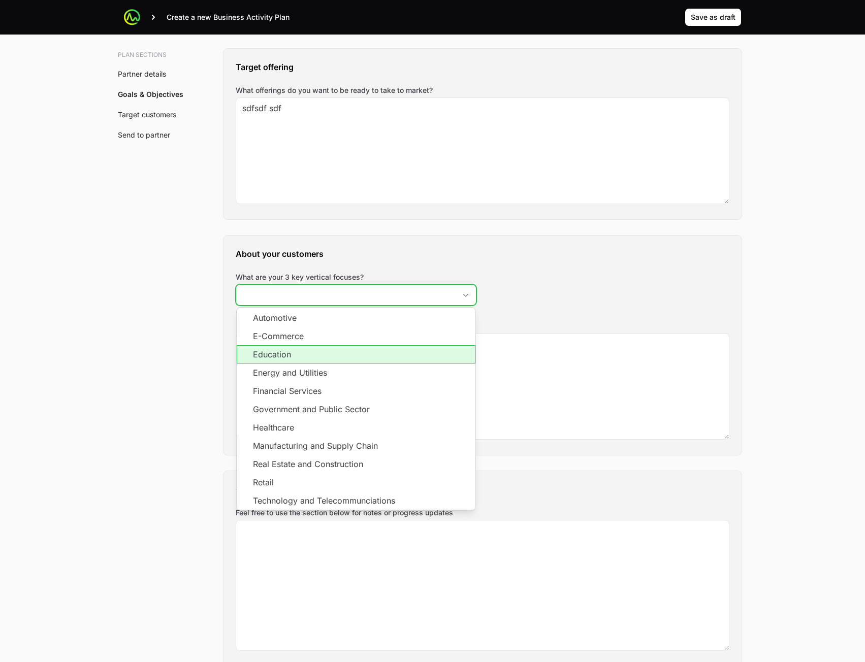
click at [373, 355] on li "Education" at bounding box center [356, 354] width 239 height 18
click at [369, 371] on li "Energy and Utilities" at bounding box center [356, 373] width 239 height 18
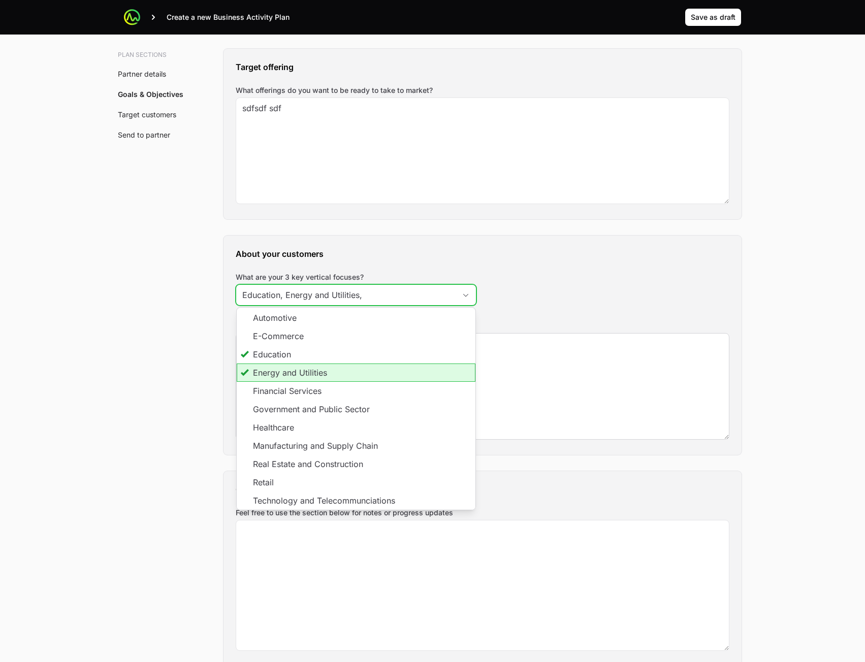
click at [355, 391] on li "Financial Services" at bounding box center [356, 391] width 239 height 18
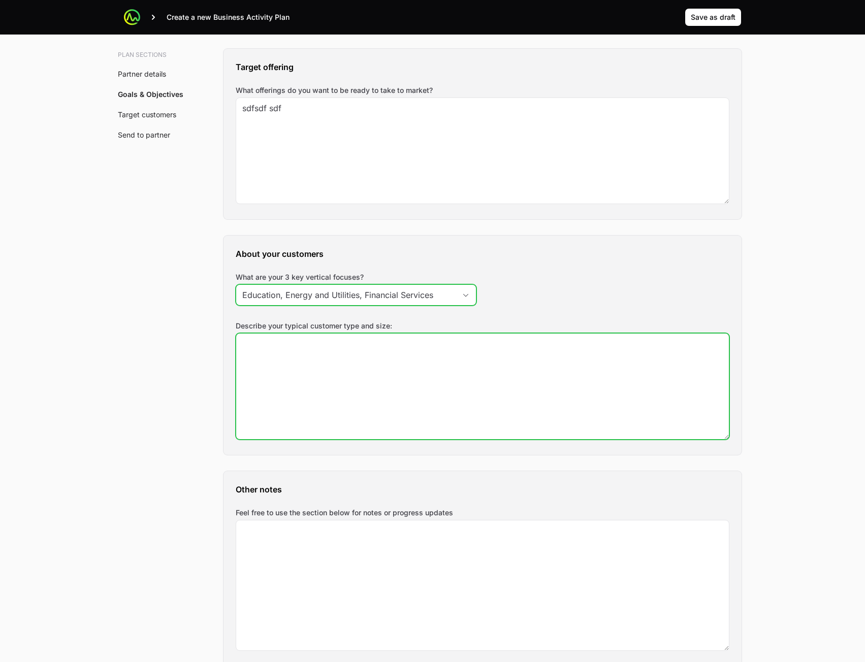
type input "Education, Energy and Utilities, Financial Services"
click at [513, 383] on textarea "Describe your typical customer type and size:" at bounding box center [482, 387] width 493 height 106
type textarea "dsf fdsdfs"
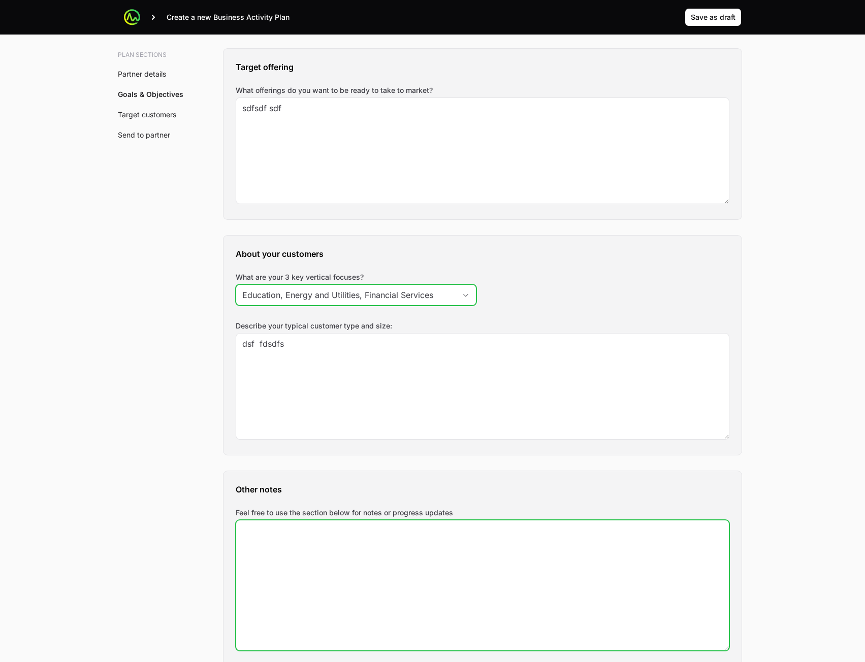
drag, startPoint x: 408, startPoint y: 562, endPoint x: 417, endPoint y: 541, distance: 22.5
click at [409, 562] on textarea "Feel free to use the section below for notes or progress updates" at bounding box center [482, 586] width 493 height 130
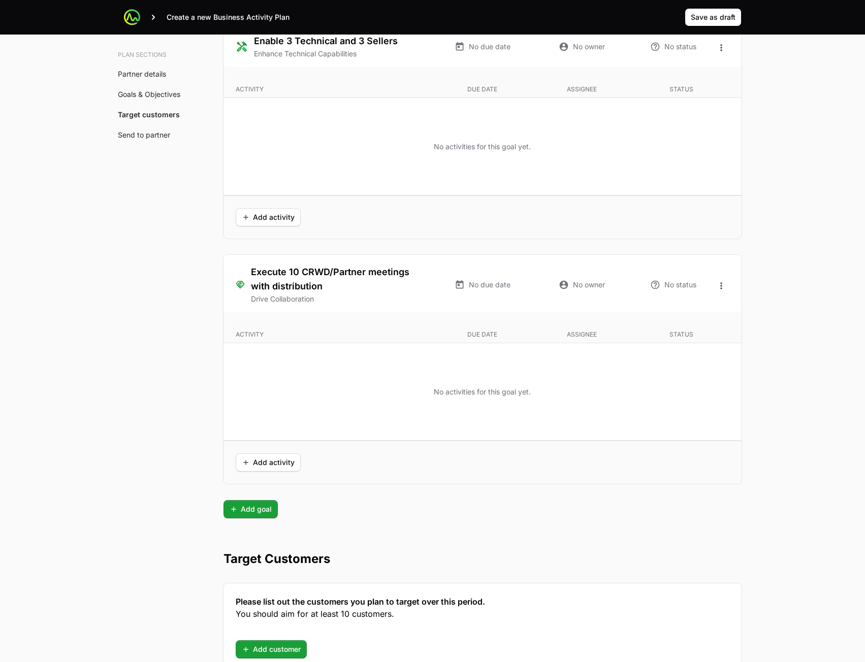
scroll to position [2404, 0]
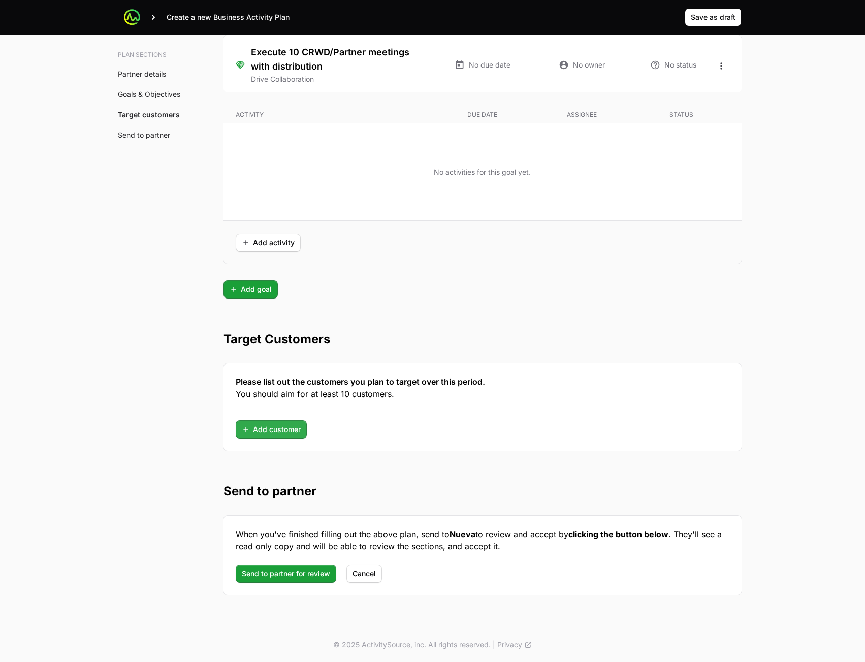
type textarea "d sf dsfd sf"
click at [289, 426] on span "Add customer" at bounding box center [271, 430] width 59 height 12
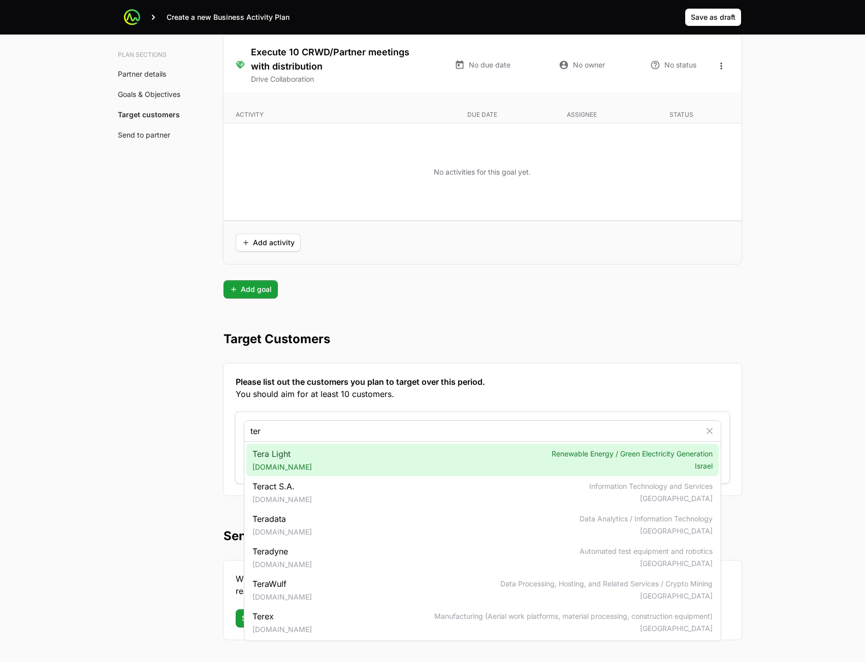
type input "ter"
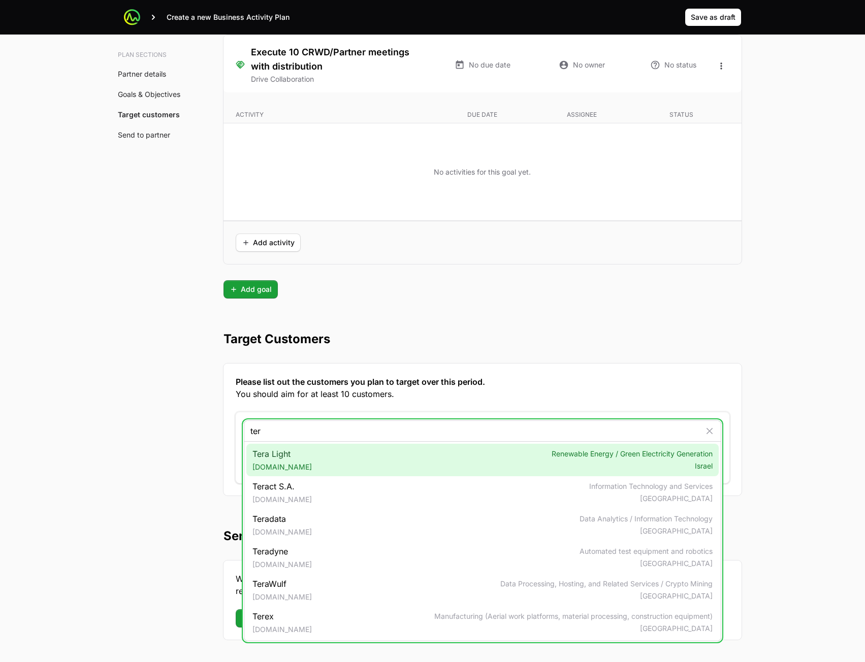
click at [318, 468] on div "Tera Light teralight.co.il Renewable Energy / Green Electricity Generation Isra…" at bounding box center [482, 460] width 472 height 33
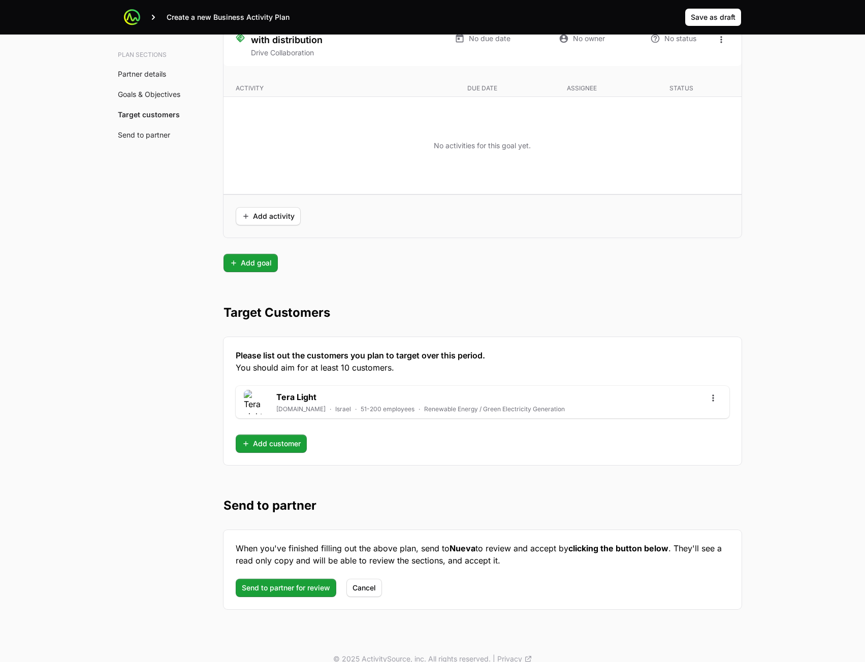
scroll to position [2444, 0]
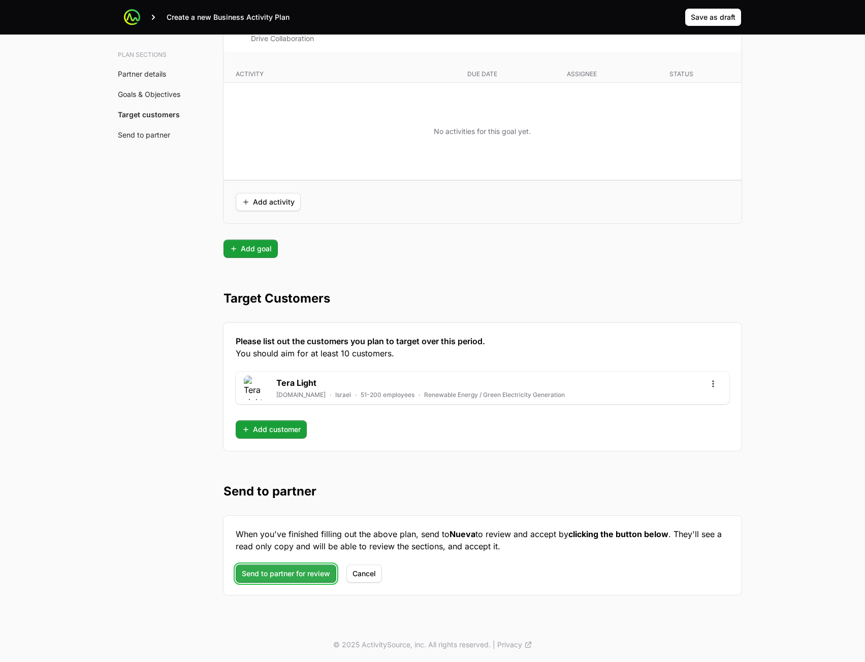
click at [280, 576] on span "Send to partner for review" at bounding box center [286, 574] width 88 height 12
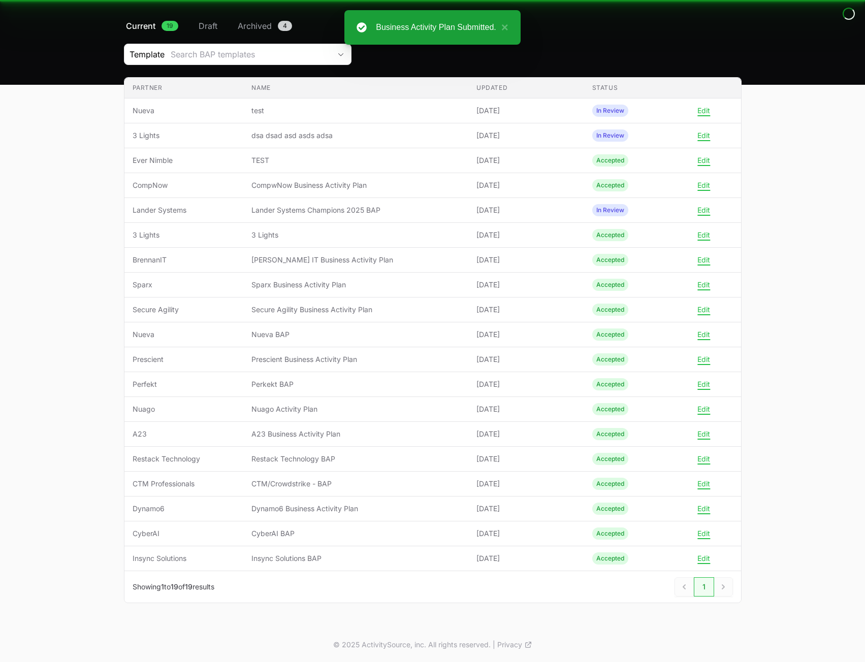
scroll to position [72, 0]
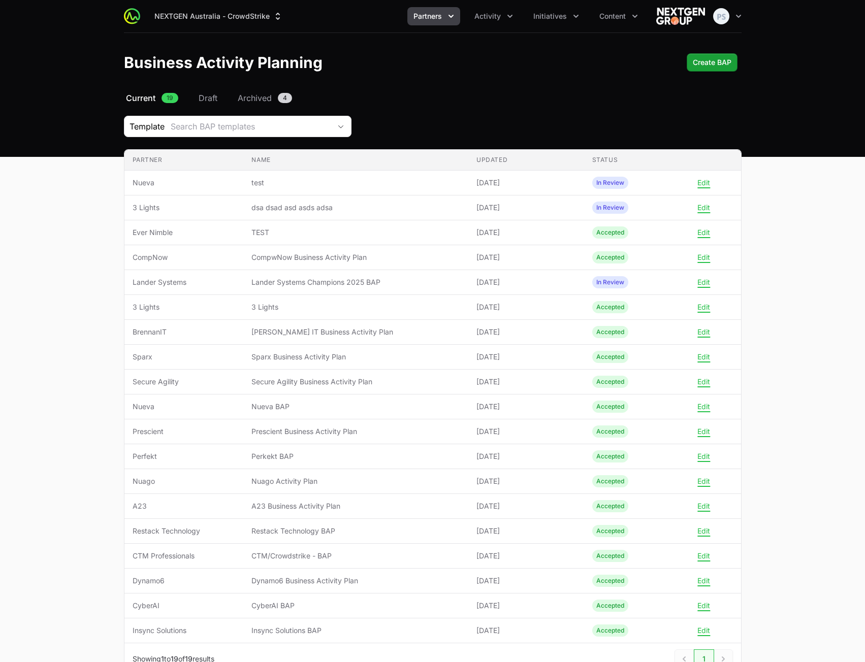
scroll to position [72, 0]
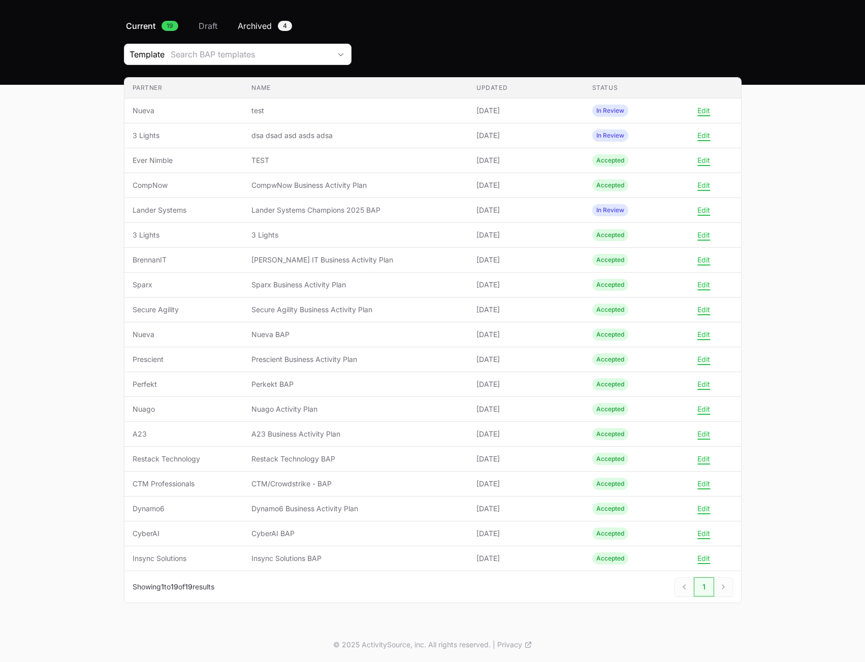
click at [248, 23] on span "Archived" at bounding box center [255, 26] width 34 height 12
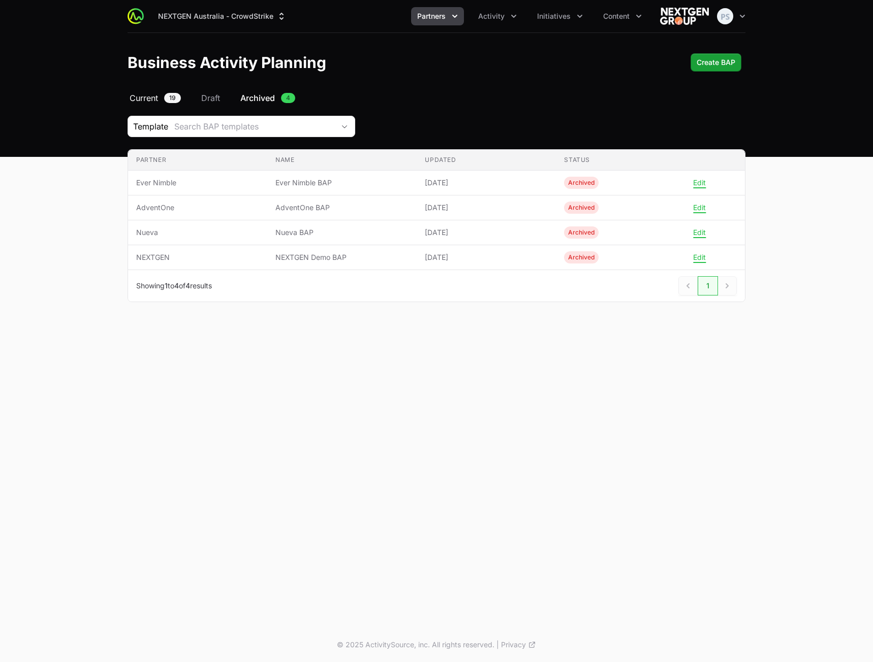
click at [153, 96] on span "Current" at bounding box center [144, 98] width 28 height 12
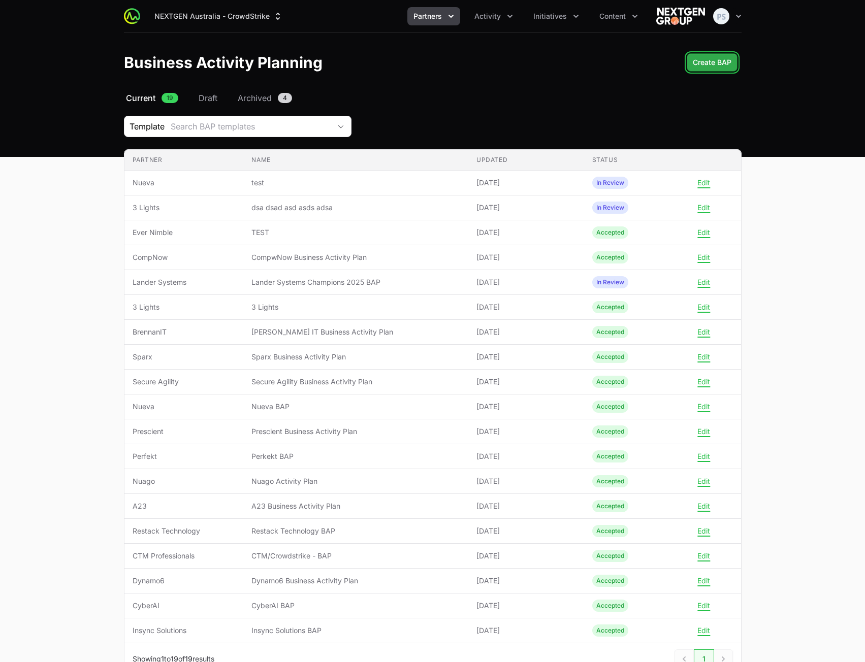
click at [714, 68] on span "Create BAP" at bounding box center [712, 62] width 39 height 12
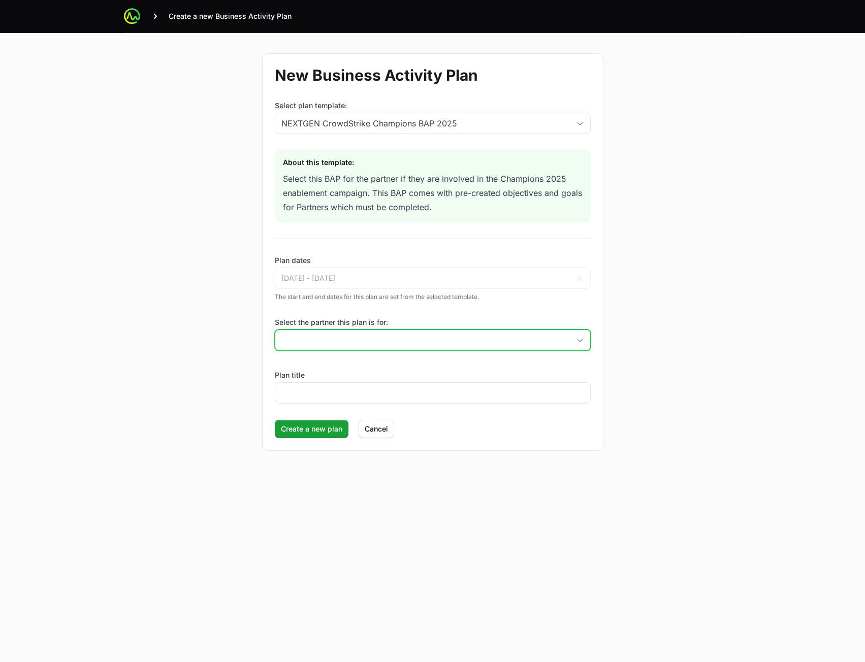
click at [402, 345] on input "Select the partner this plan is for:" at bounding box center [422, 340] width 295 height 20
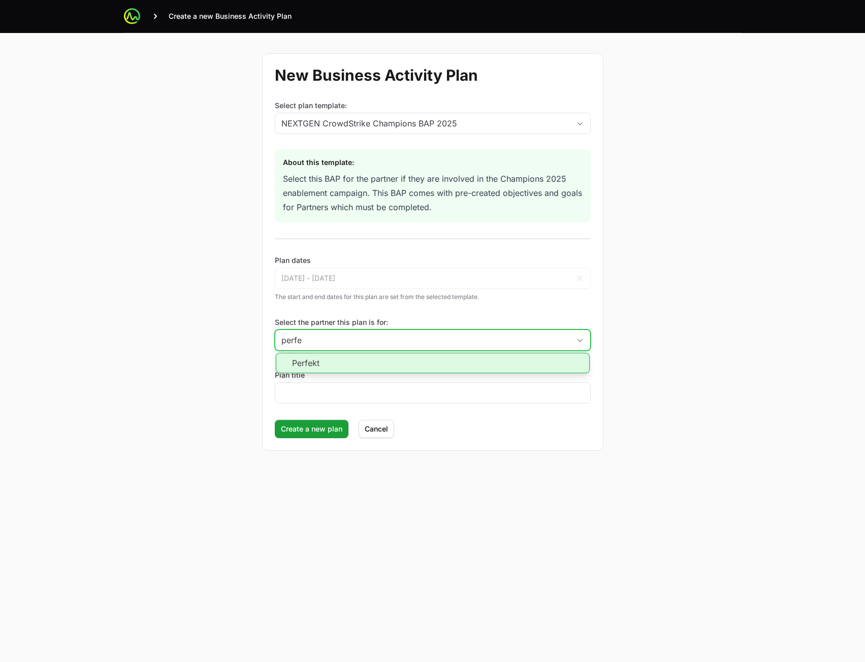
click at [355, 362] on li "Perfekt" at bounding box center [433, 363] width 314 height 20
type input "Perfekt"
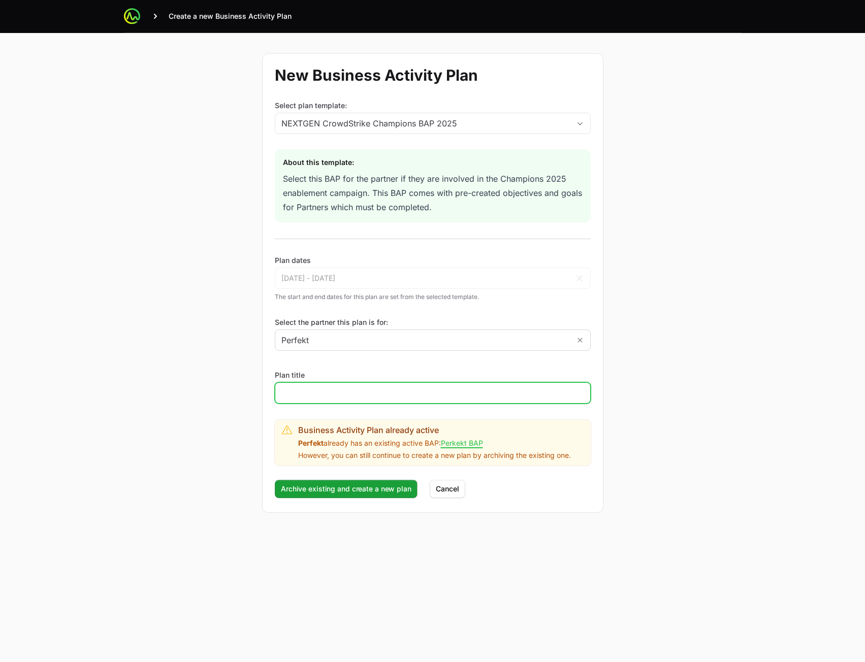
click at [335, 399] on div at bounding box center [433, 392] width 316 height 21
type input "sda sda"
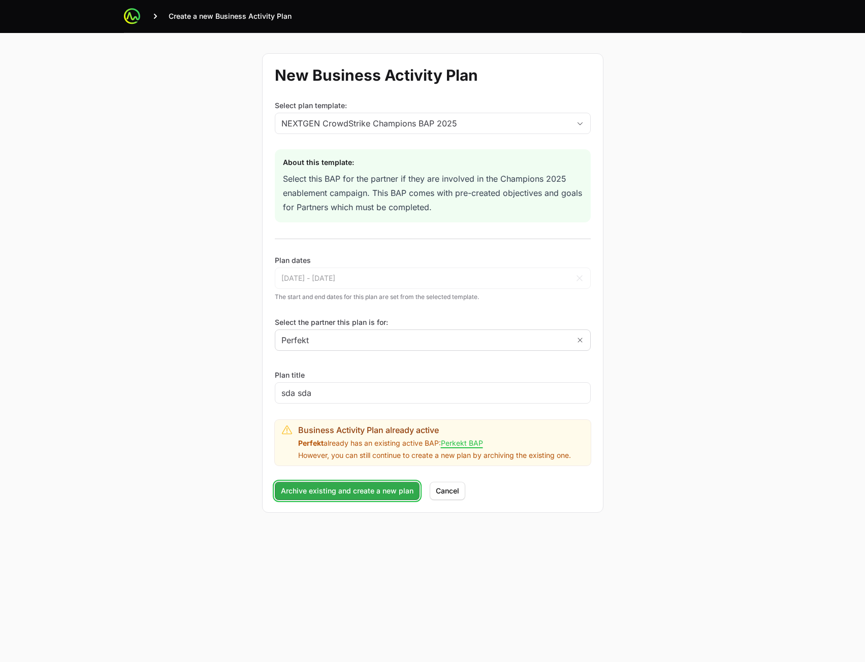
click at [309, 489] on span "Archive existing and create a new plan" at bounding box center [347, 491] width 133 height 12
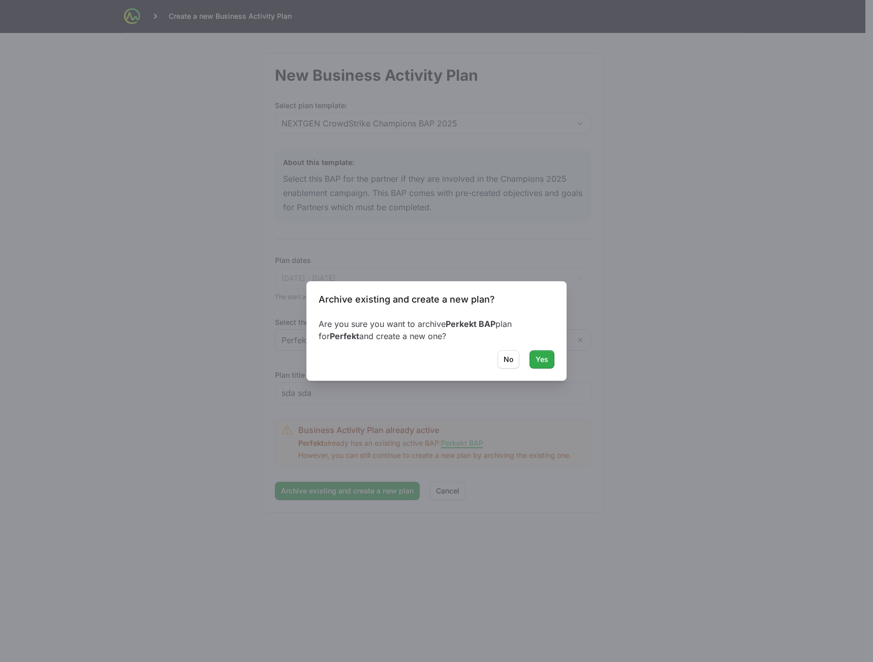
click at [534, 362] on button "Yes" at bounding box center [541, 359] width 25 height 18
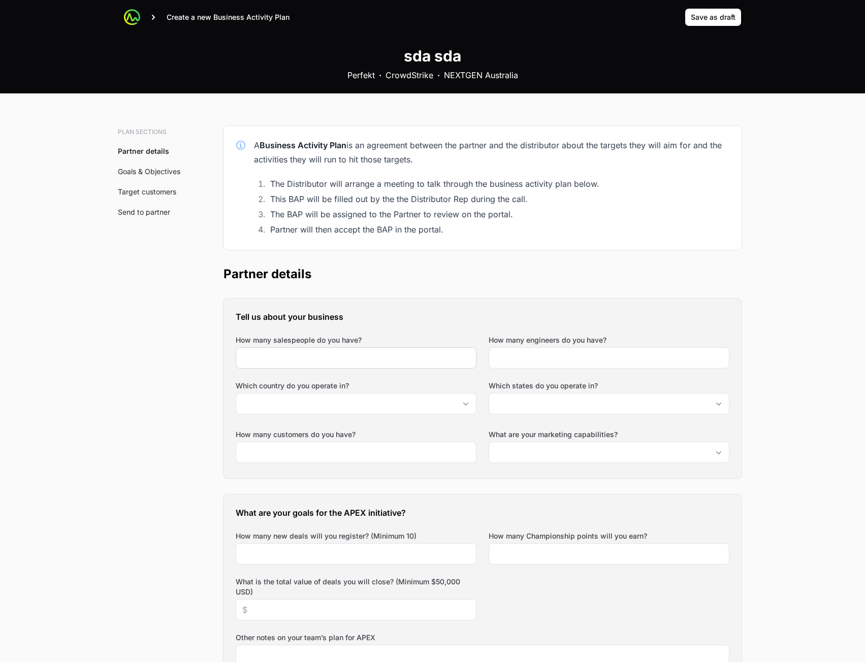
click at [371, 348] on div at bounding box center [356, 357] width 241 height 21
click at [370, 357] on input "How many salespeople do you have?" at bounding box center [356, 358] width 228 height 12
type input "23"
click at [527, 358] on input "How many engineers do you have?" at bounding box center [609, 358] width 228 height 12
type input "3"
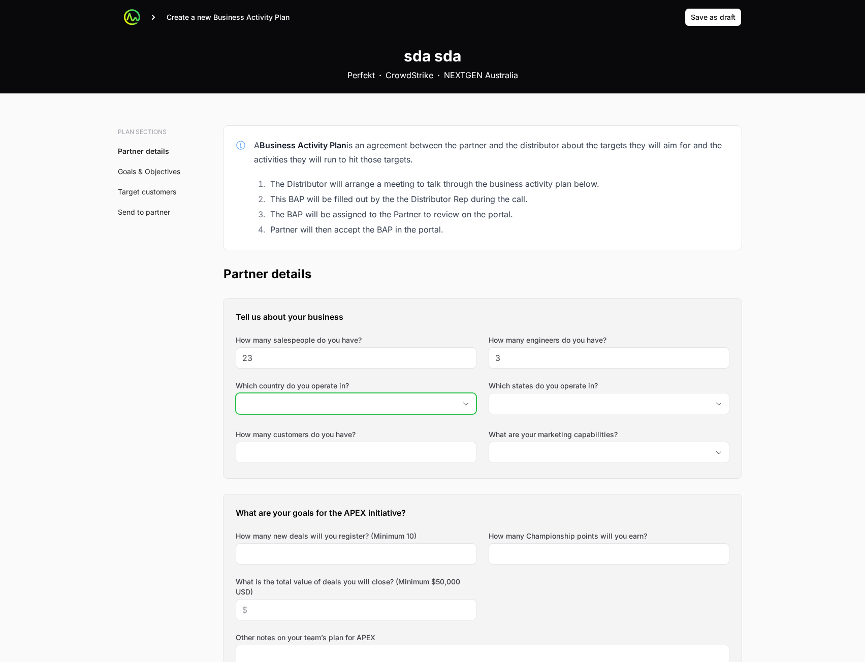
drag, startPoint x: 401, startPoint y: 407, endPoint x: 397, endPoint y: 413, distance: 7.1
click at [400, 408] on input "Which country do you operate in?" at bounding box center [345, 404] width 219 height 20
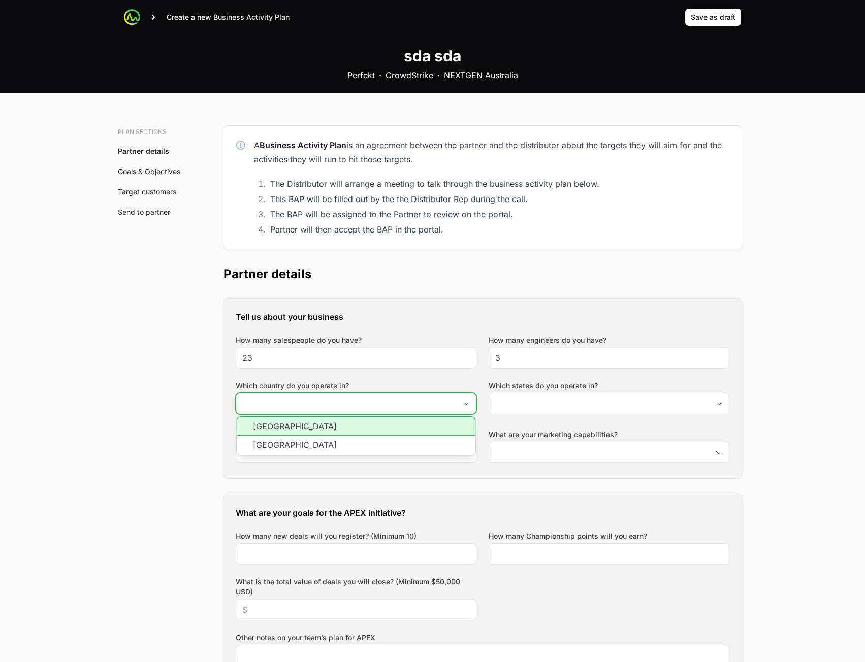
click at [379, 432] on li "Australia" at bounding box center [356, 425] width 239 height 19
type input "Australia"
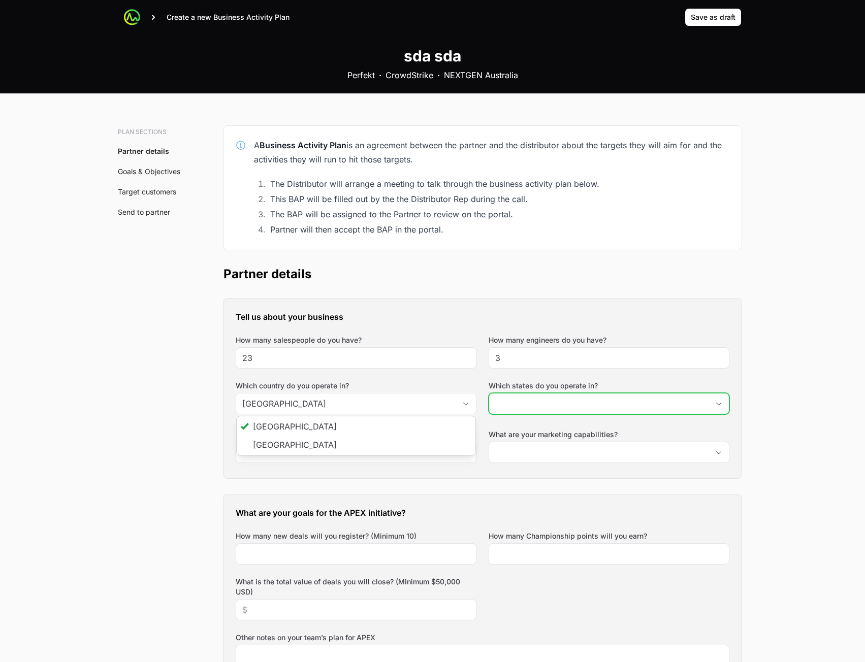
click at [554, 410] on input "Which states do you operate in?" at bounding box center [598, 404] width 219 height 20
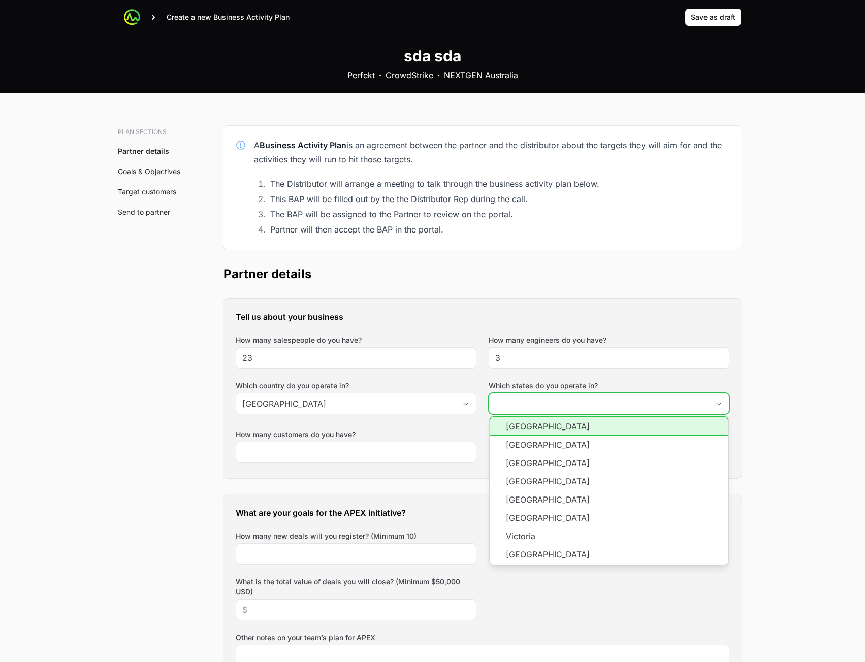
click at [520, 438] on li "New South Wales" at bounding box center [609, 445] width 239 height 18
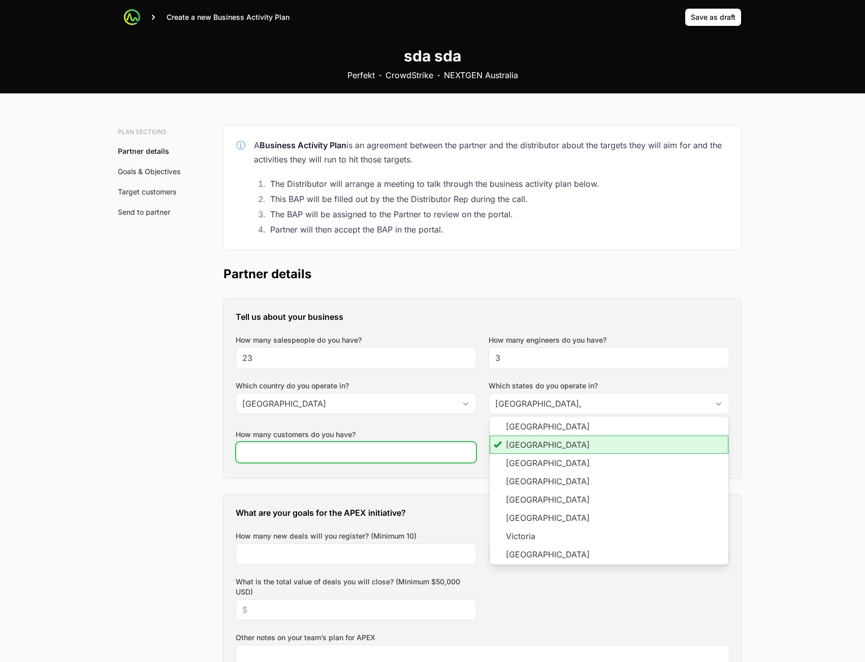
type input "New South Wales"
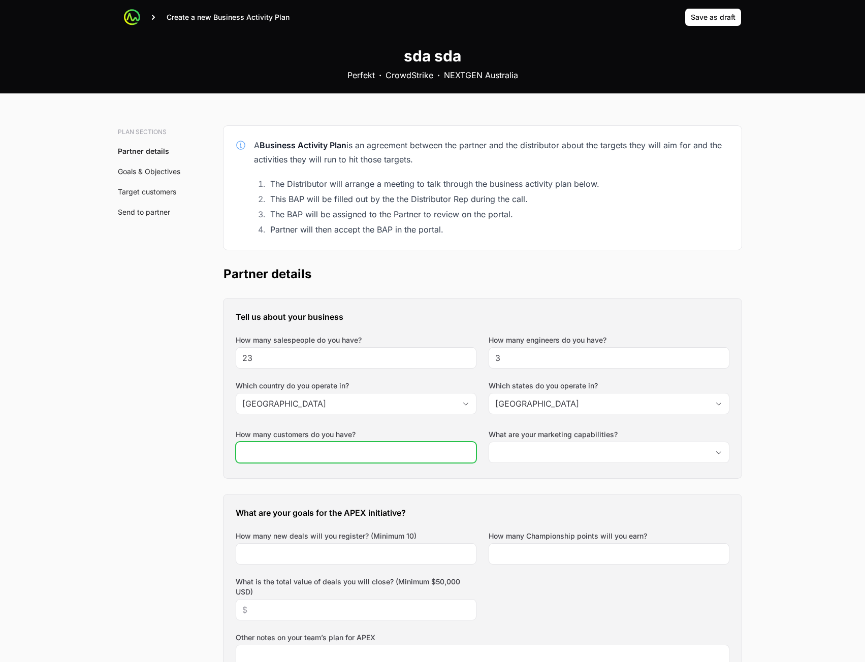
click at [370, 446] on input "How many customers do you have?" at bounding box center [356, 452] width 228 height 12
type input "32"
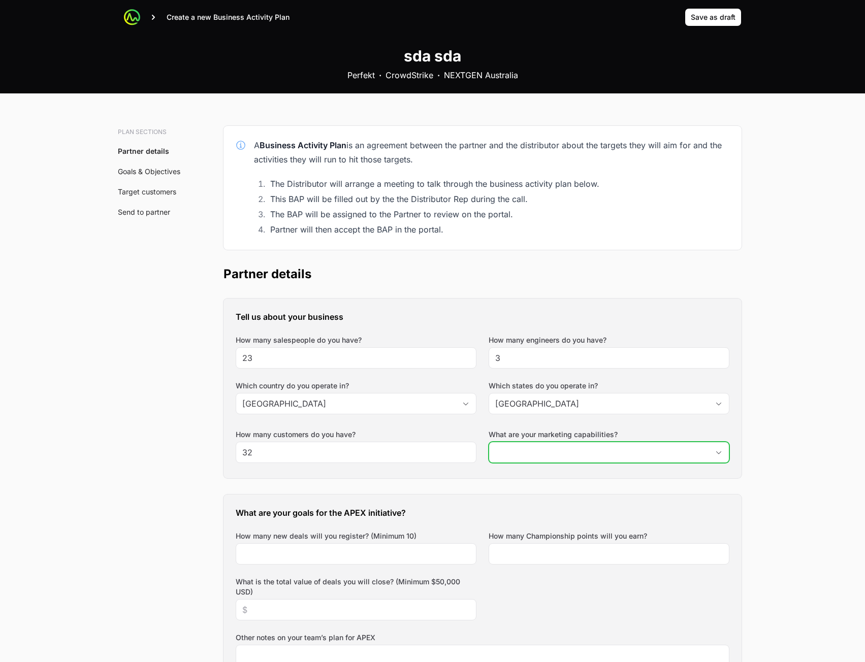
click at [506, 451] on input "What are your marketing capabilities?" at bounding box center [598, 452] width 219 height 20
type input "2"
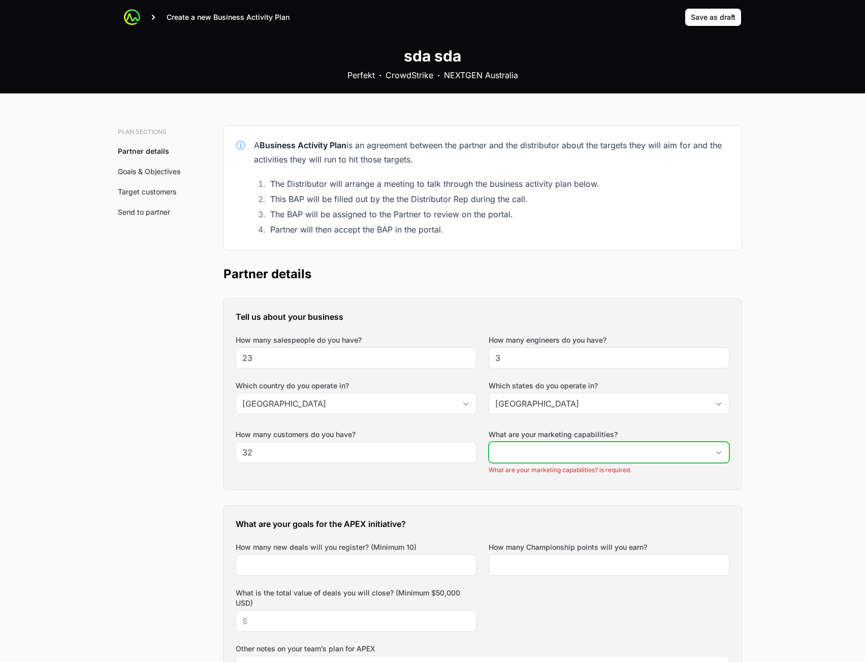
click at [587, 455] on input "What are your marketing capabilities?" at bounding box center [598, 452] width 219 height 20
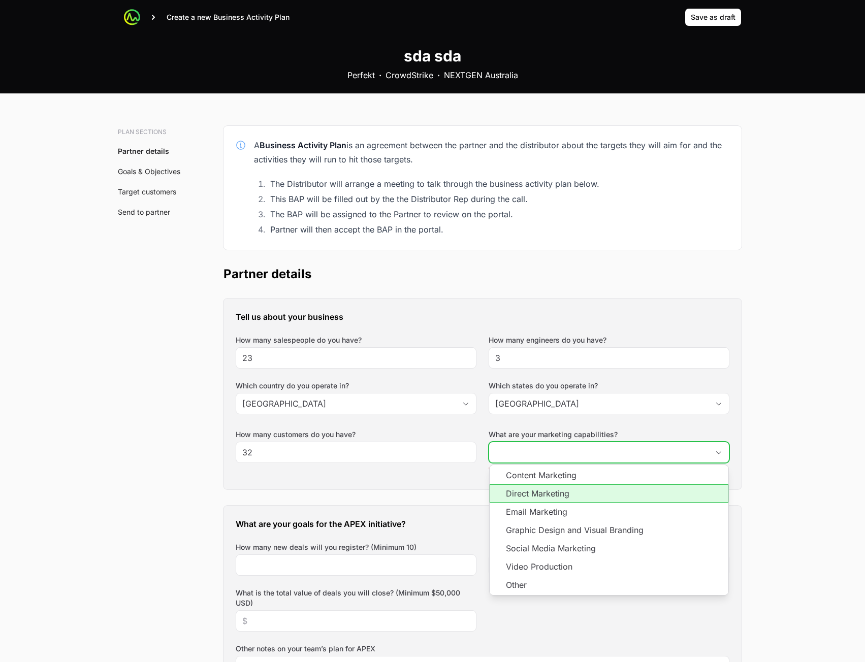
click at [550, 492] on li "Direct Marketing" at bounding box center [609, 494] width 239 height 18
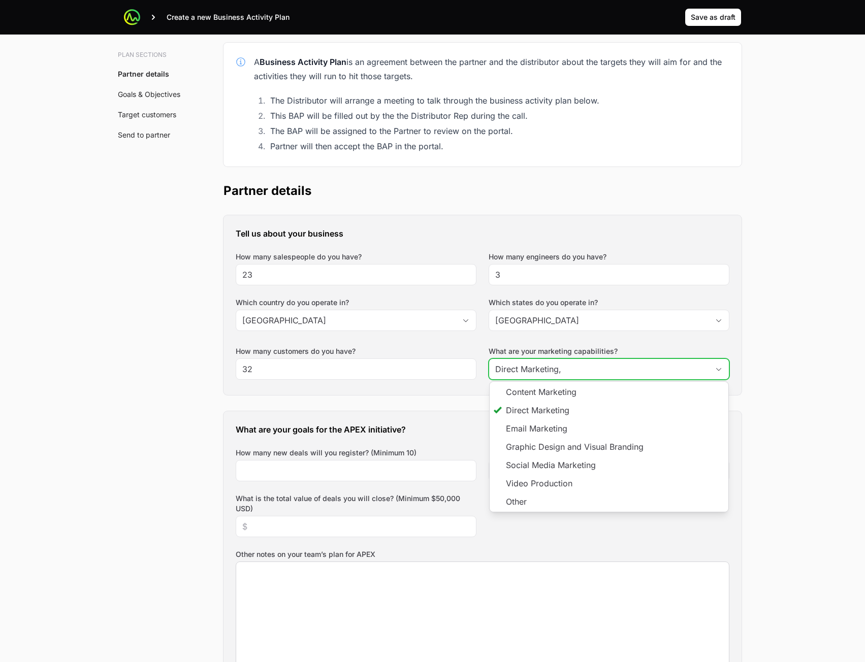
scroll to position [203, 0]
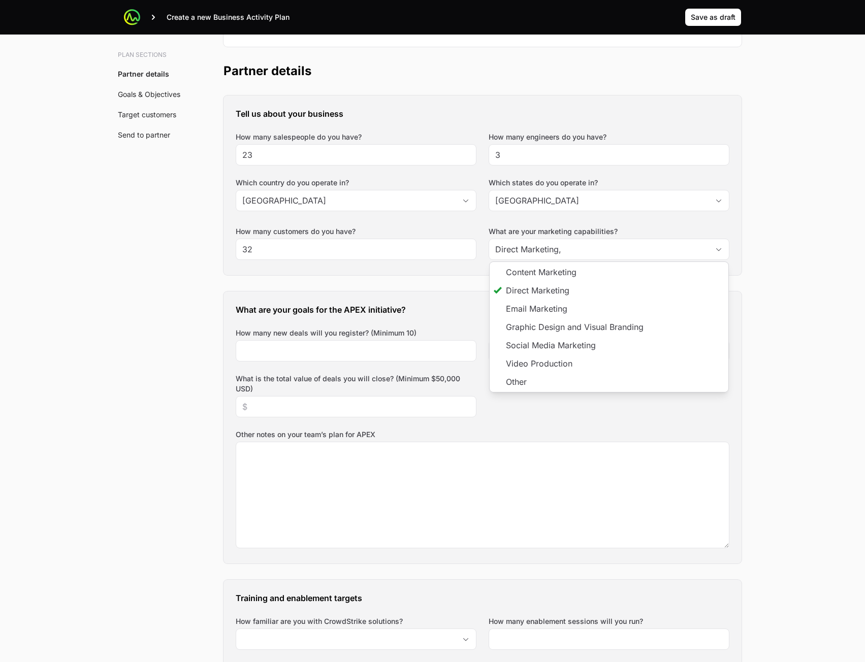
type input "Direct Marketing"
click at [359, 363] on div "What are your goals for the APEX initiative? How many new deals will you regist…" at bounding box center [482, 428] width 518 height 272
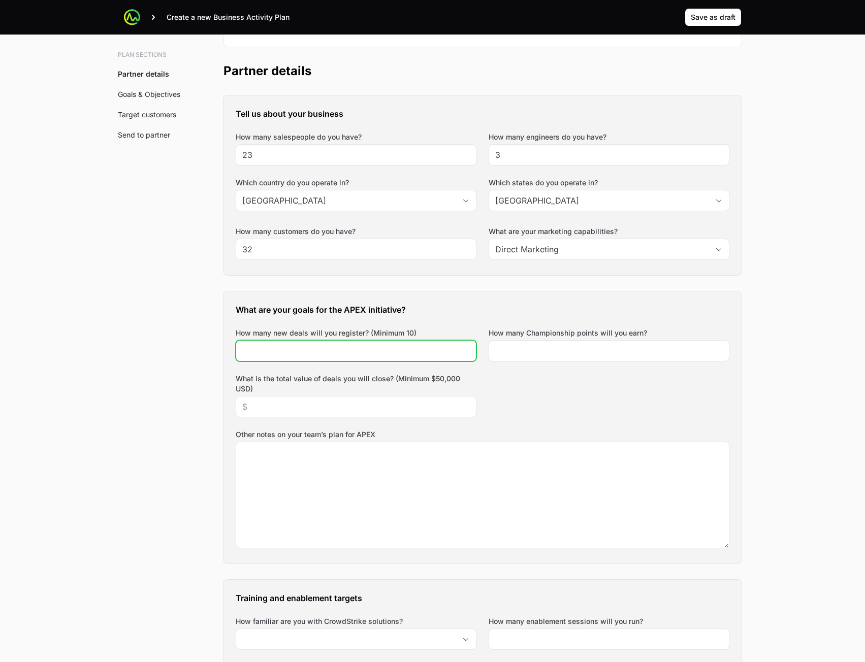
drag, startPoint x: 362, startPoint y: 351, endPoint x: 369, endPoint y: 349, distance: 7.3
click at [365, 350] on input "How many new deals will you register? (Minimum 10)" at bounding box center [356, 351] width 228 height 12
type input "23"
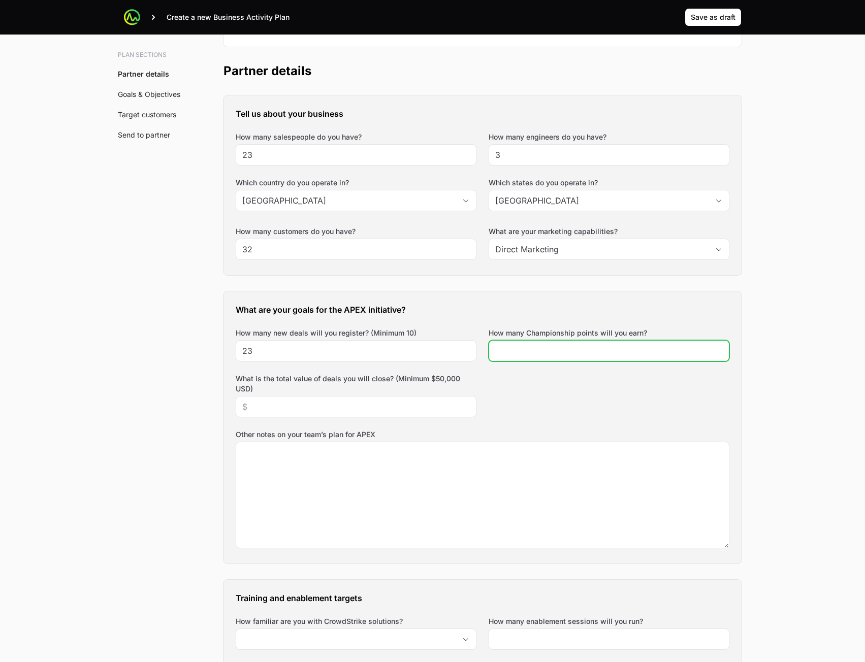
drag, startPoint x: 525, startPoint y: 354, endPoint x: 505, endPoint y: 364, distance: 21.8
click at [525, 354] on input "How many Championship points will you earn?" at bounding box center [609, 351] width 228 height 12
type input "23"
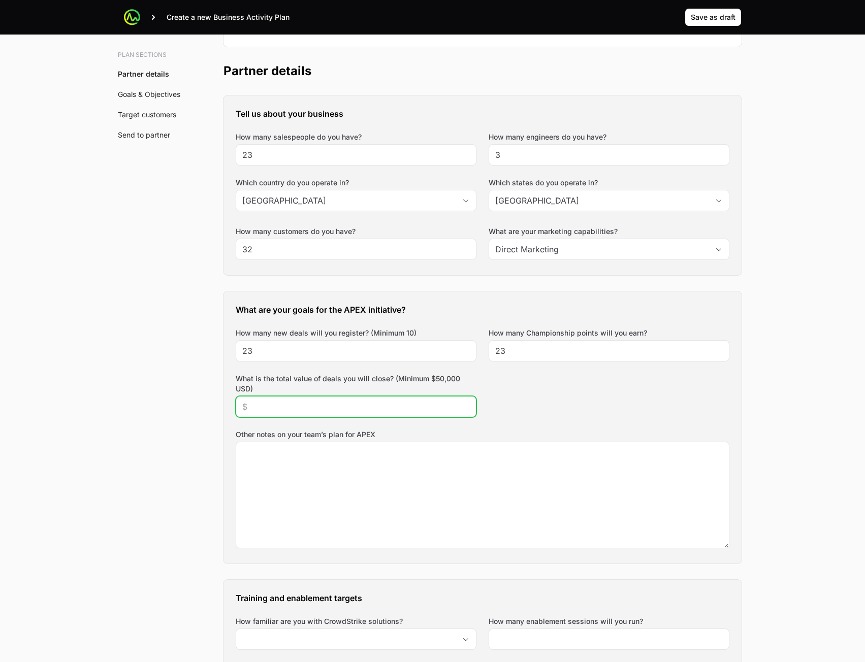
click at [364, 406] on input "What is the total value of deals you will close? (Minimum $50,000 USD)" at bounding box center [356, 407] width 228 height 12
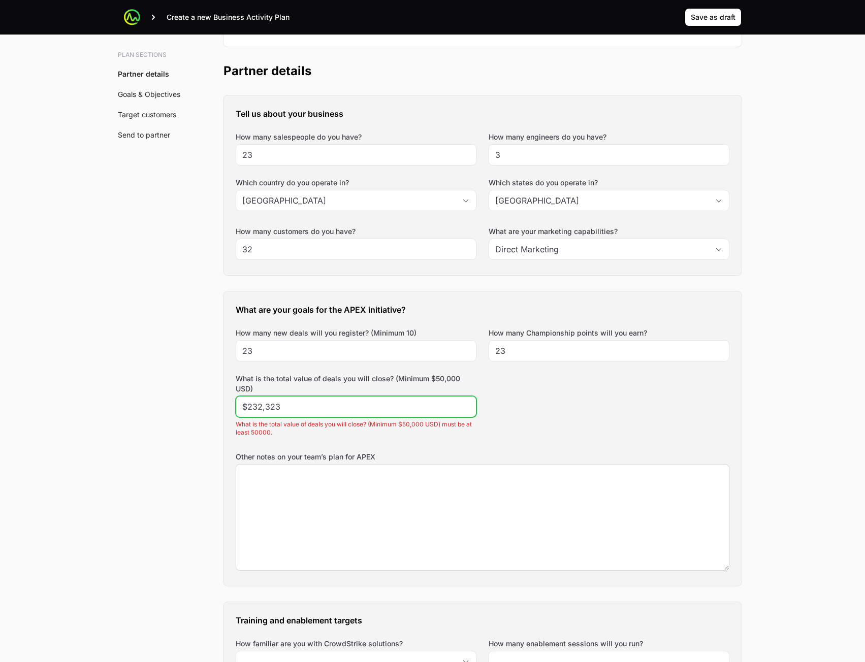
type input "$232,323"
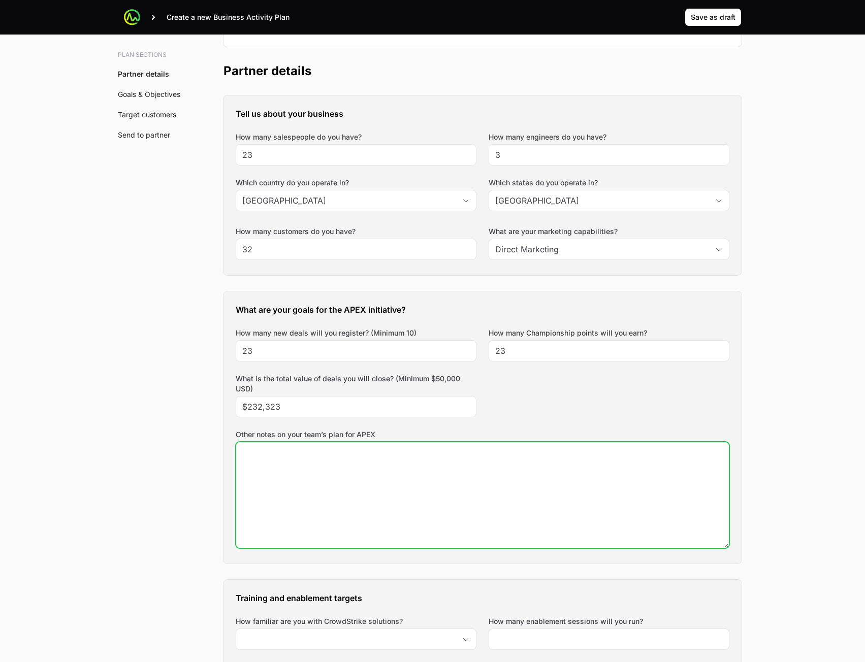
click at [361, 481] on textarea "Other notes on your team’s plan for APEX" at bounding box center [482, 495] width 493 height 106
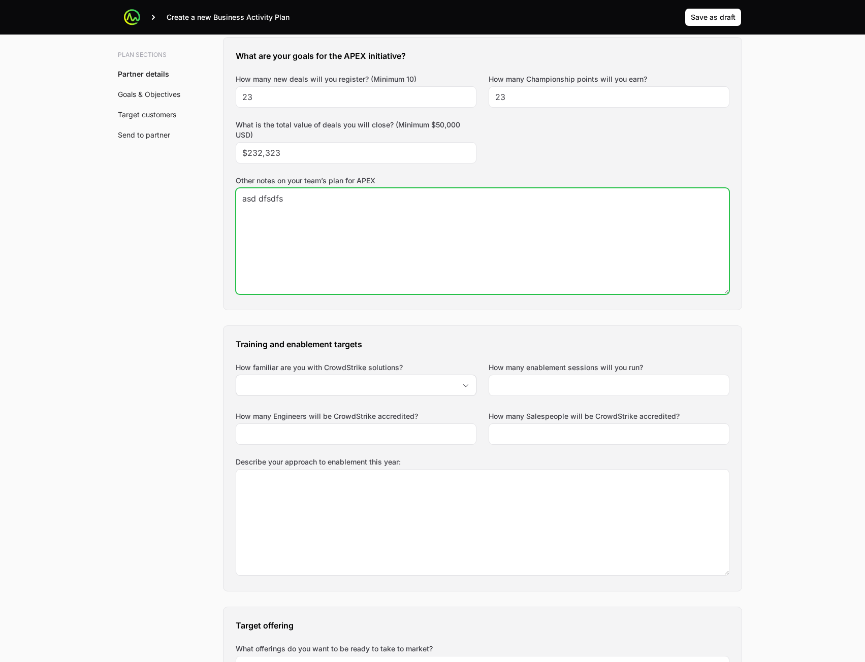
type textarea "asd dfsdfs"
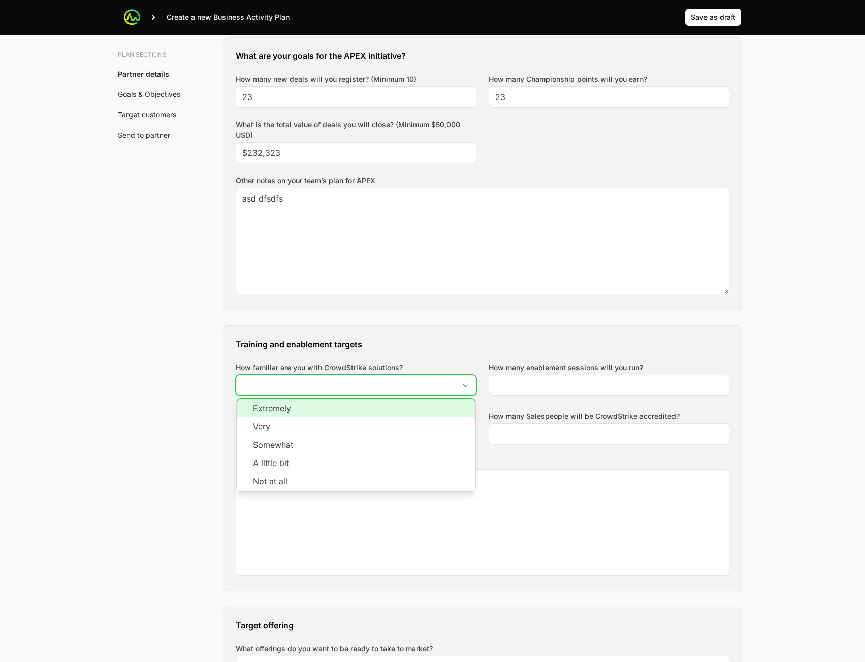
drag, startPoint x: 384, startPoint y: 380, endPoint x: 380, endPoint y: 392, distance: 12.5
click at [384, 380] on input "How familiar are you with CrowdStrike solutions?" at bounding box center [345, 385] width 219 height 20
click at [365, 413] on li "Extremely" at bounding box center [356, 407] width 239 height 19
type input "Extremely"
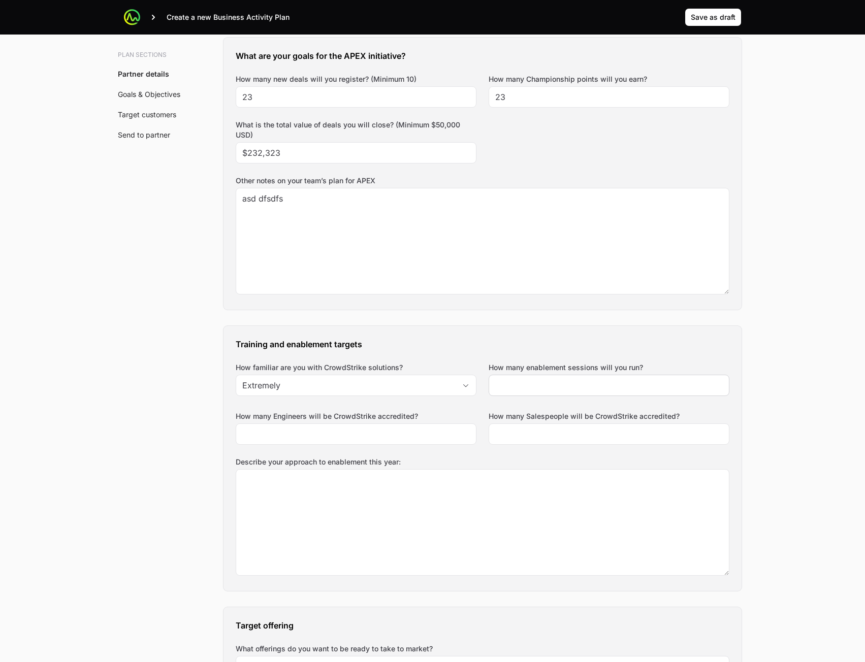
click at [551, 375] on div at bounding box center [609, 385] width 241 height 21
click at [540, 386] on input "How many enablement sessions will you run?" at bounding box center [609, 385] width 228 height 12
type input "32"
click at [513, 434] on input "How many Salespeople will be CrowdStrike accredited?" at bounding box center [609, 434] width 228 height 12
type input "23"
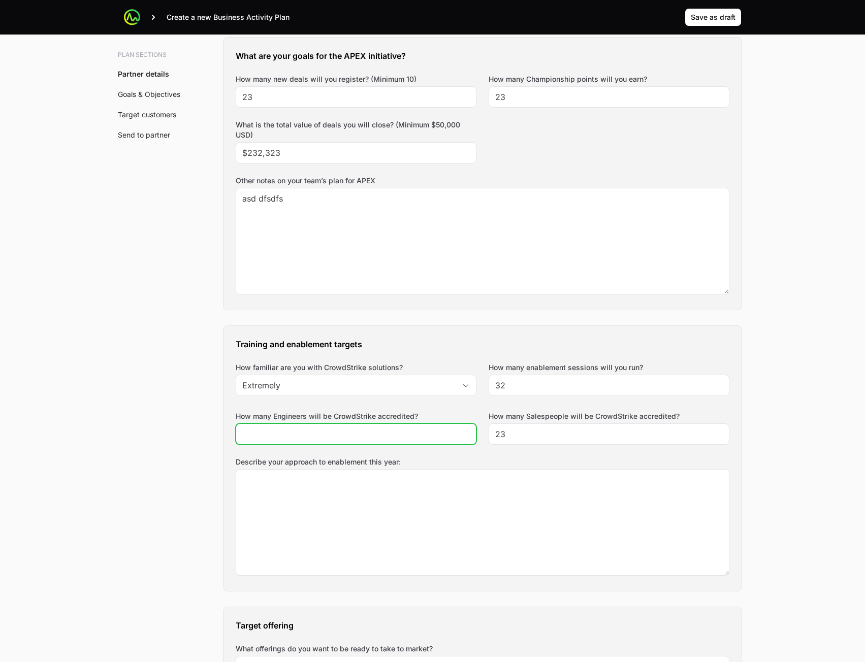
click at [453, 435] on input "How many Engineers will be CrowdStrike accredited?" at bounding box center [356, 434] width 228 height 12
type input "23"
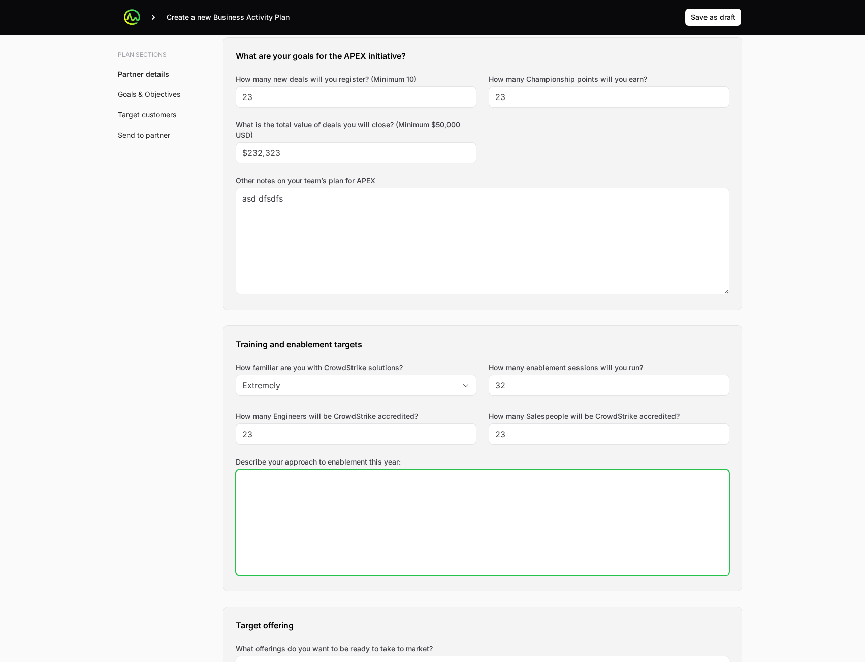
click at [416, 525] on textarea "Describe your approach to enablement this year:" at bounding box center [482, 523] width 493 height 106
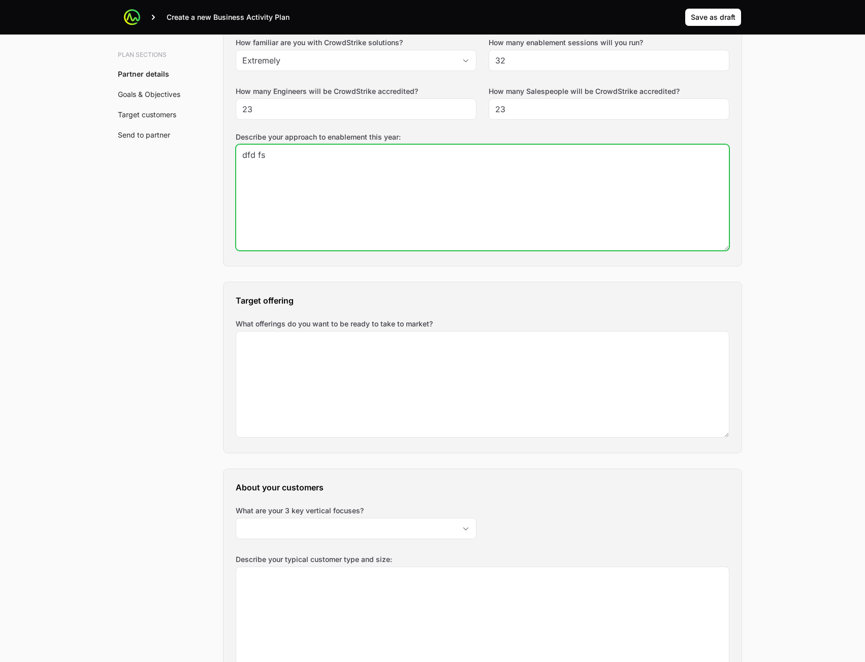
scroll to position [863, 0]
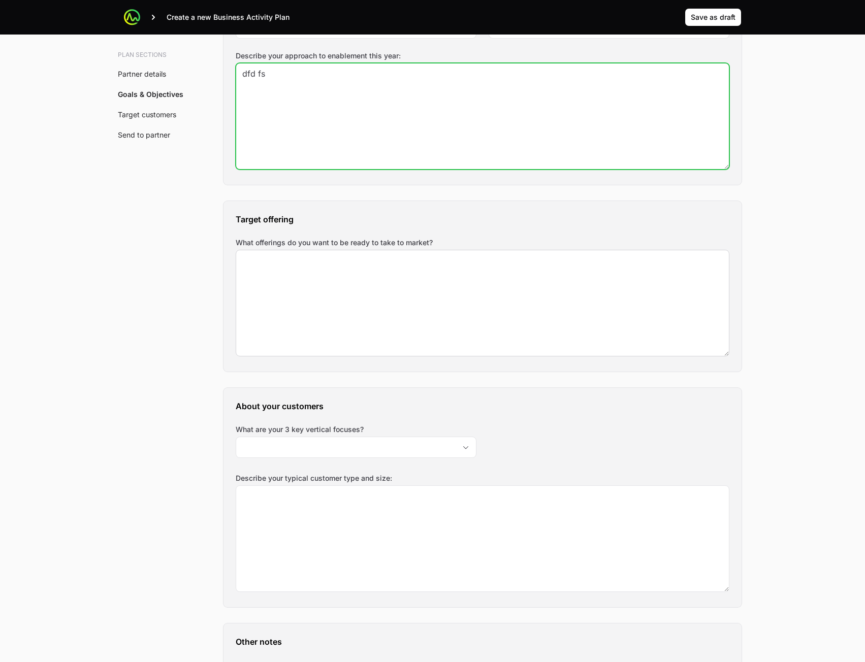
type textarea "dfd fs"
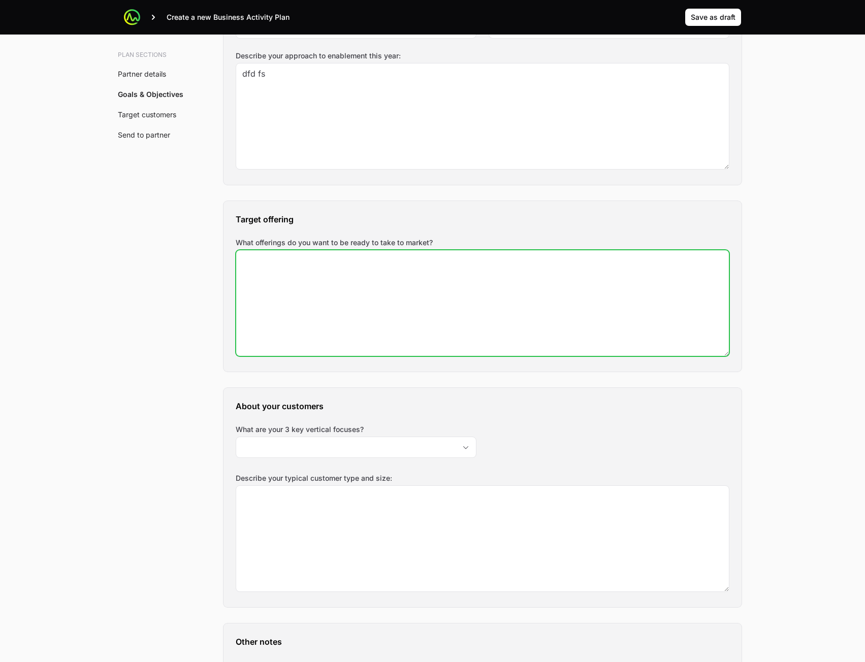
click at [410, 316] on textarea "What offerings do you want to be ready to take to market?" at bounding box center [482, 303] width 493 height 106
type textarea "s d"
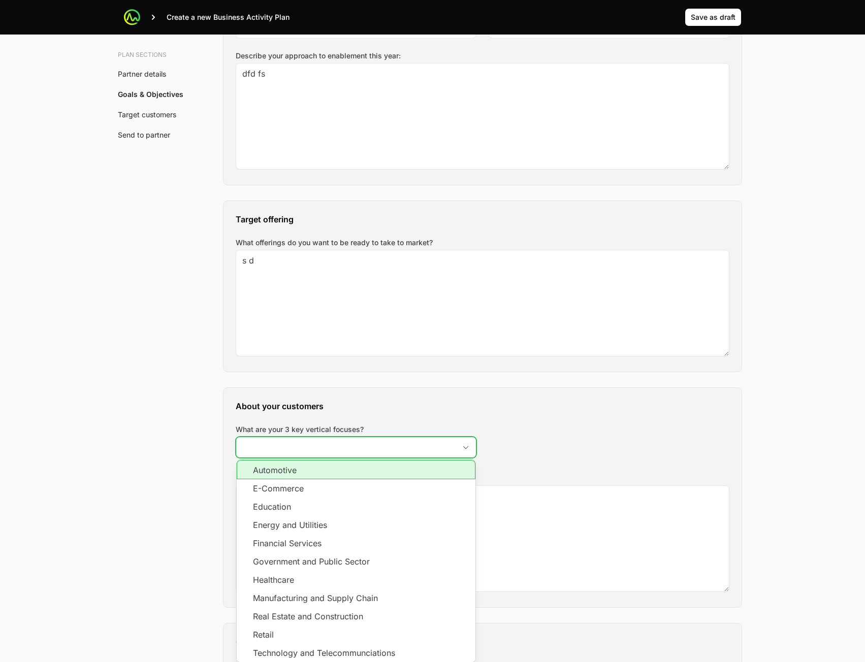
click at [346, 455] on input "What are your 3 key vertical focuses?" at bounding box center [345, 447] width 219 height 20
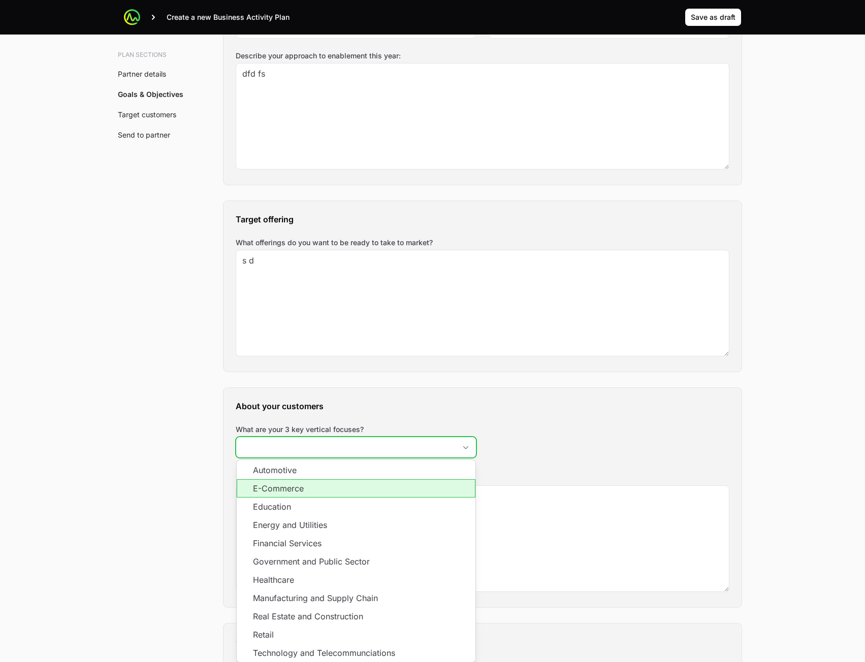
click at [351, 497] on li "E-Commerce" at bounding box center [356, 488] width 239 height 18
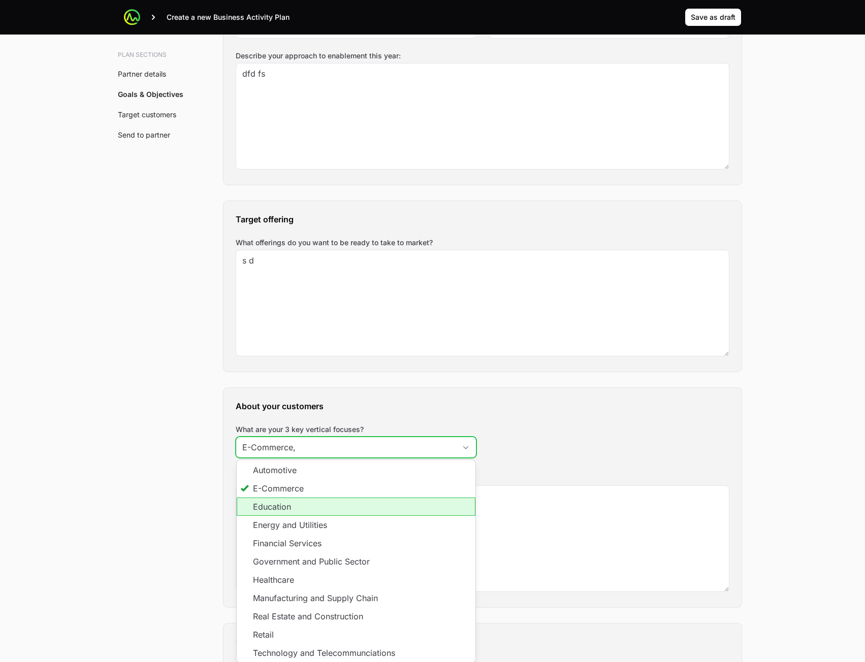
drag, startPoint x: 344, startPoint y: 507, endPoint x: 344, endPoint y: 522, distance: 14.2
click at [344, 508] on li "Education" at bounding box center [356, 507] width 239 height 18
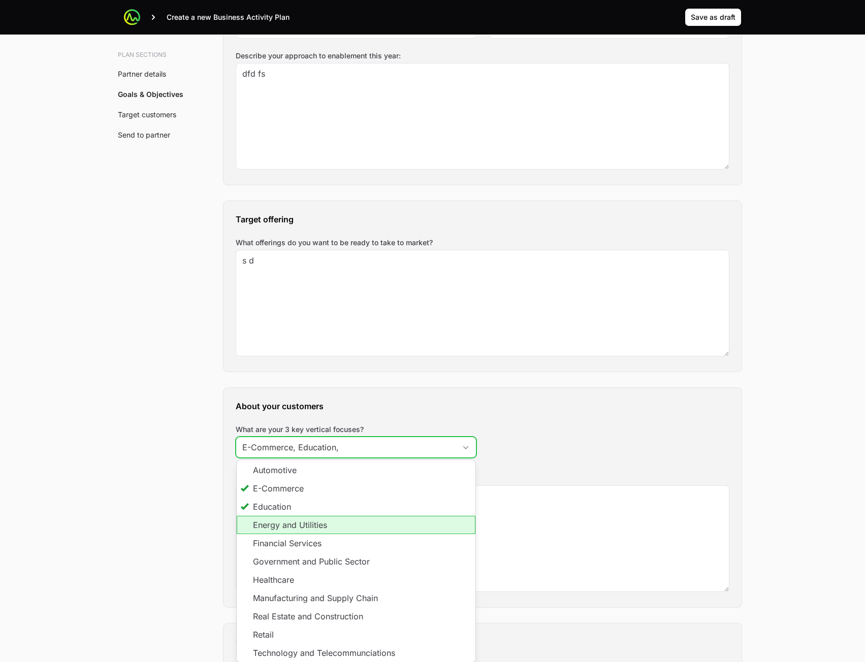
click at [344, 522] on li "Energy and Utilities" at bounding box center [356, 525] width 239 height 18
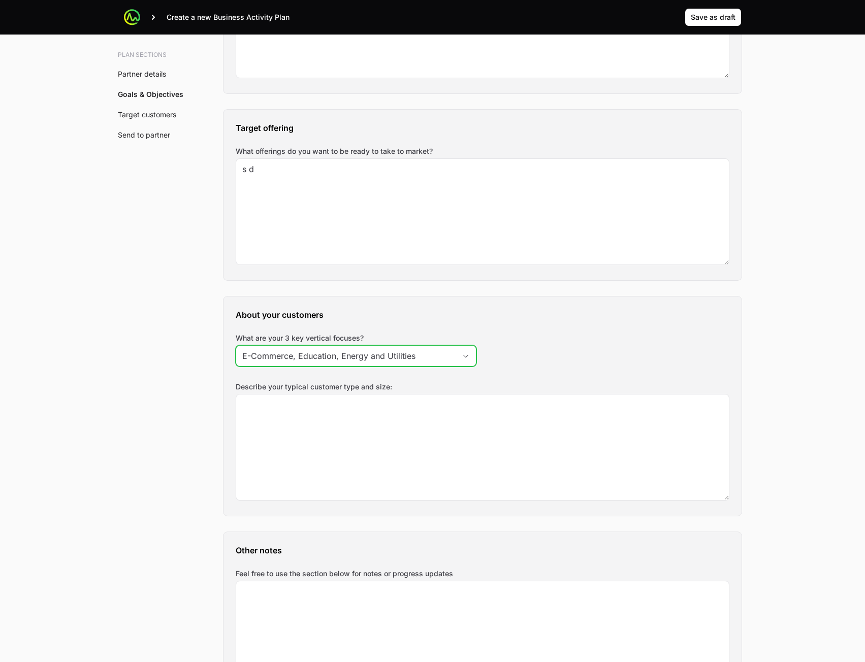
scroll to position [1067, 0]
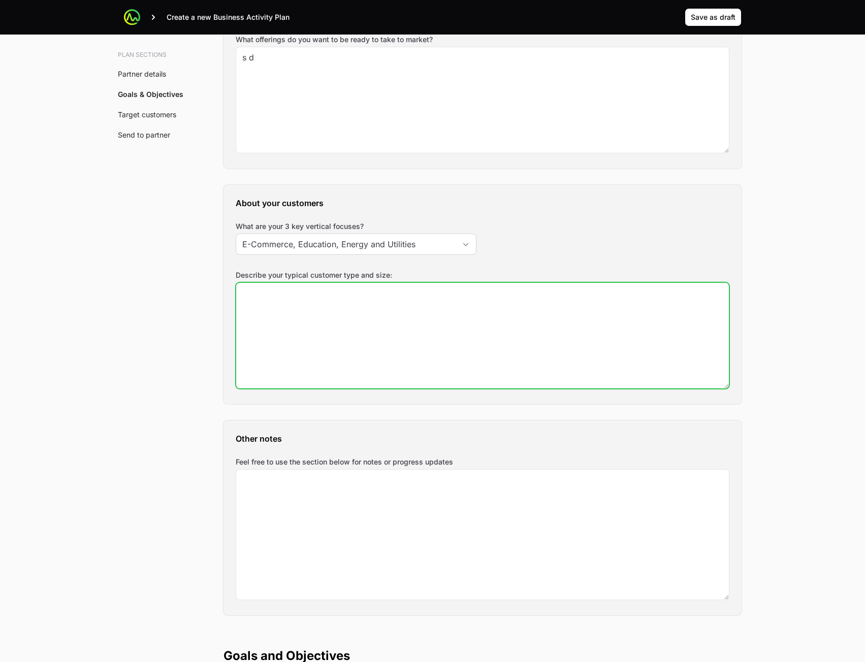
type input "E-Commerce, Education, Energy and Utilities"
drag, startPoint x: 361, startPoint y: 325, endPoint x: 382, endPoint y: 323, distance: 20.9
click at [362, 324] on textarea "Describe your typical customer type and size:" at bounding box center [482, 336] width 493 height 106
type textarea "sdf sdf"
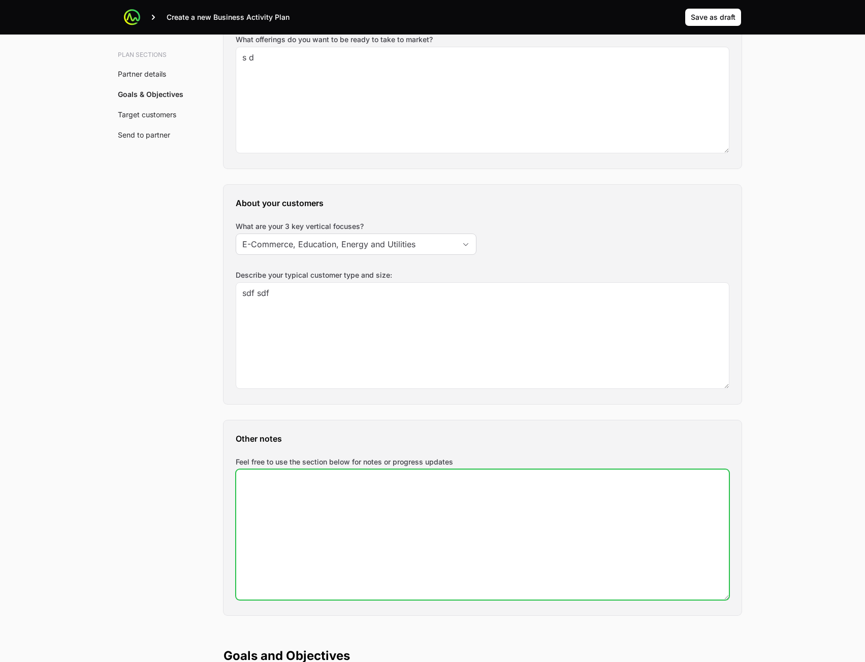
click at [327, 545] on textarea "Feel free to use the section below for notes or progress updates" at bounding box center [482, 535] width 493 height 130
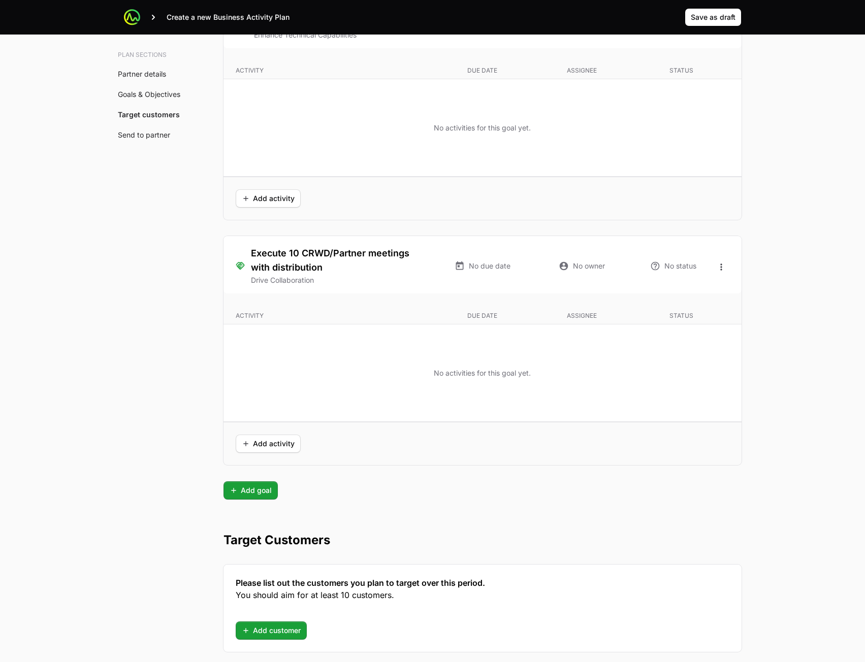
scroll to position [2336, 0]
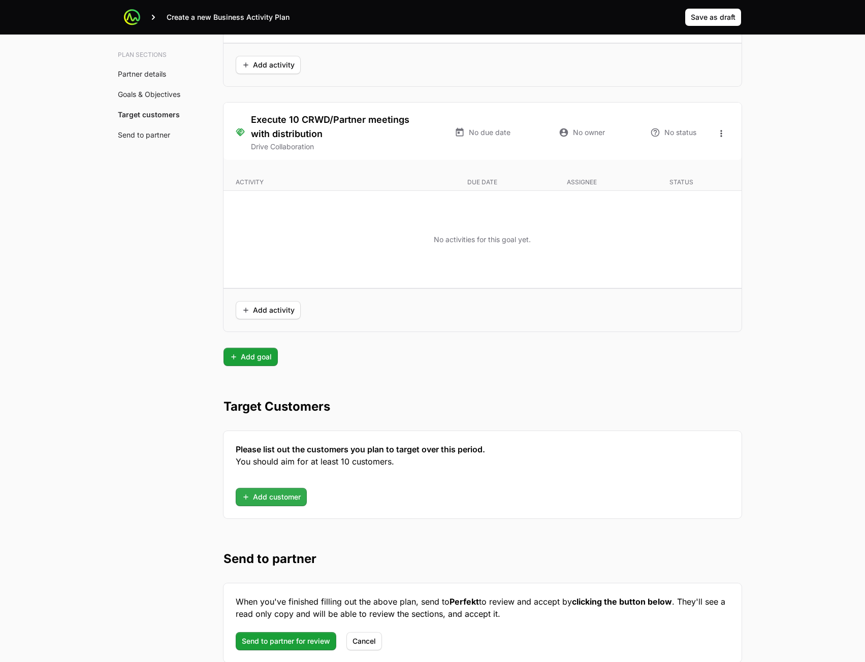
type textarea "dfsfd"
click at [278, 494] on span "Add customer" at bounding box center [271, 497] width 59 height 12
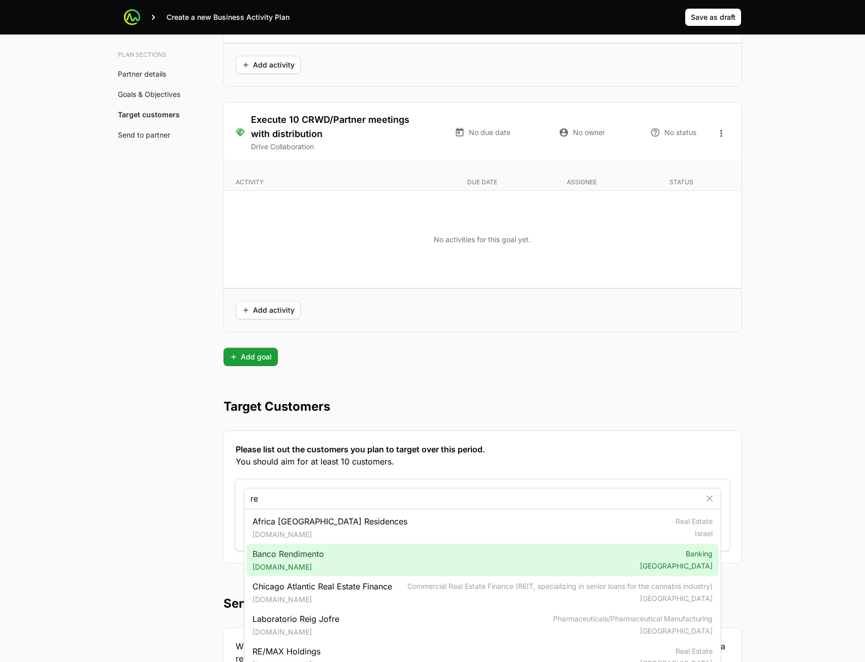
type input "re"
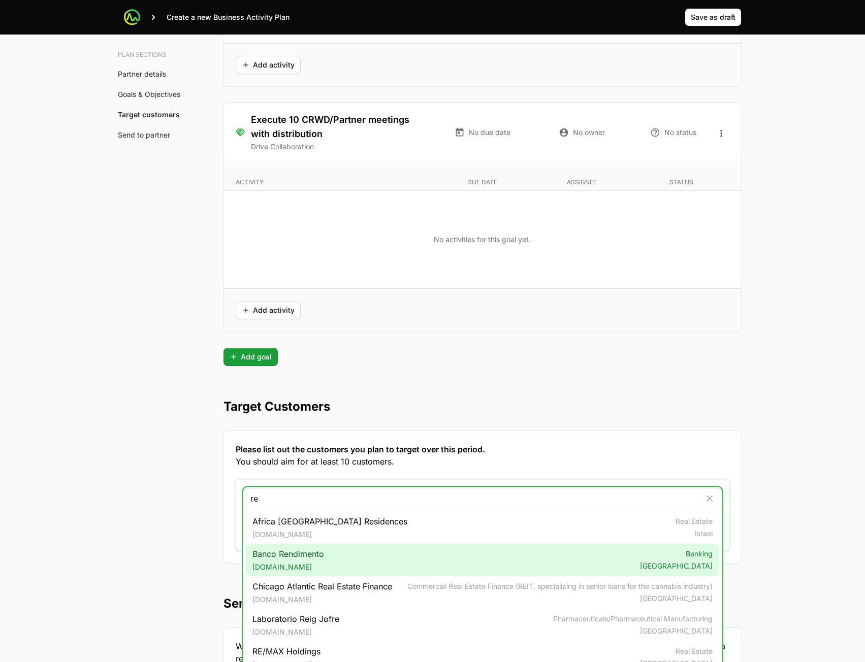
click at [318, 550] on span "Banco Rendimento rendimento.com.br" at bounding box center [288, 560] width 72 height 24
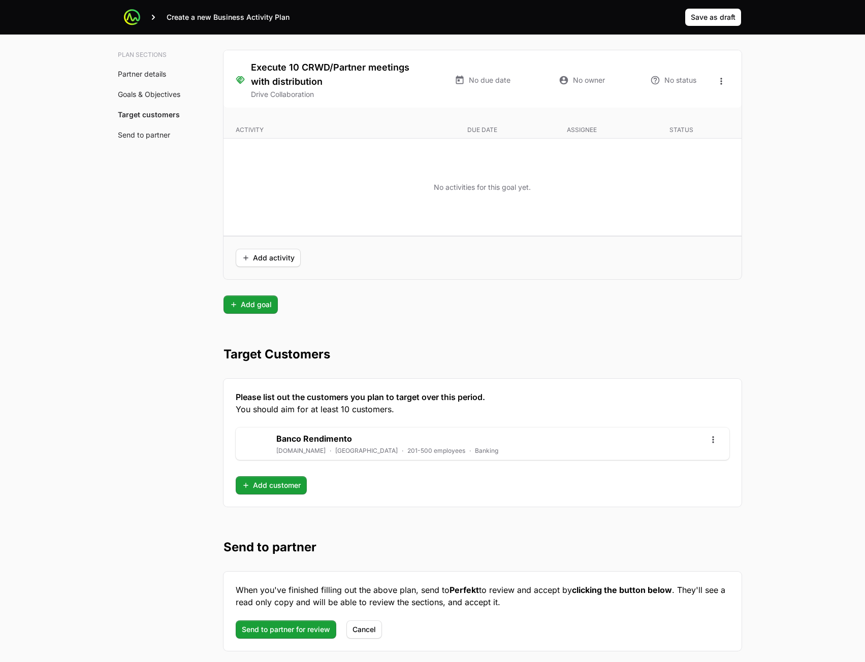
scroll to position [2444, 0]
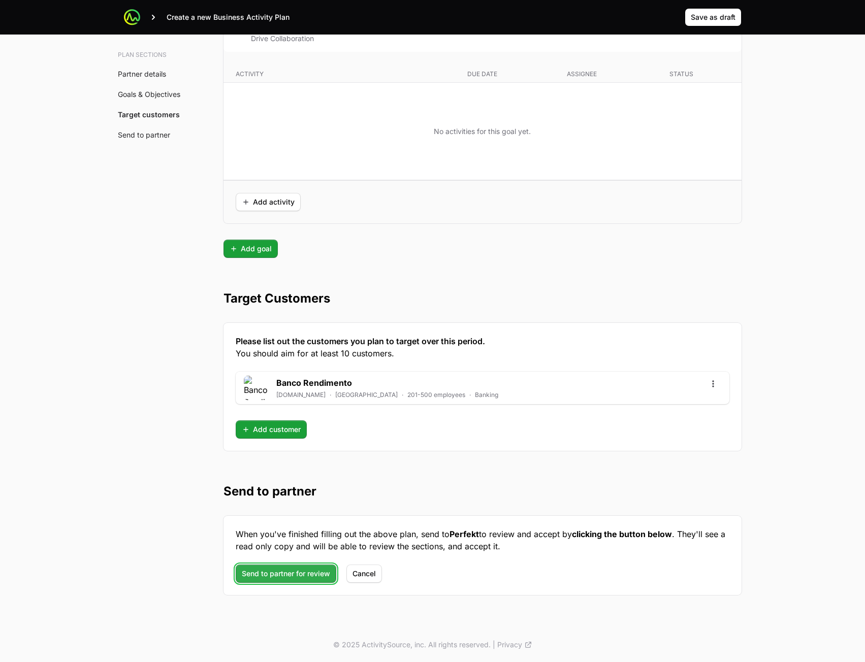
click at [301, 571] on span "Send to partner for review" at bounding box center [286, 574] width 88 height 12
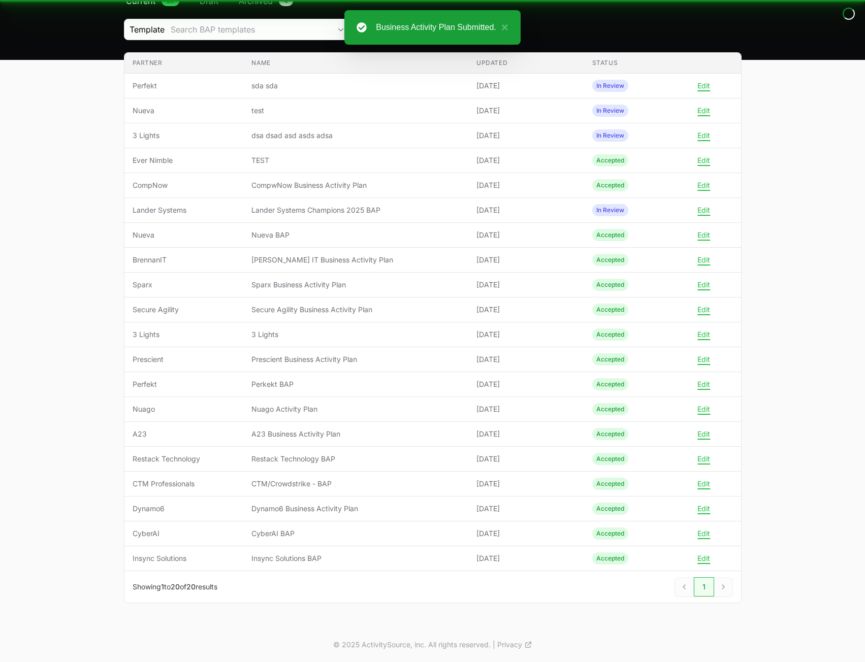
scroll to position [97, 0]
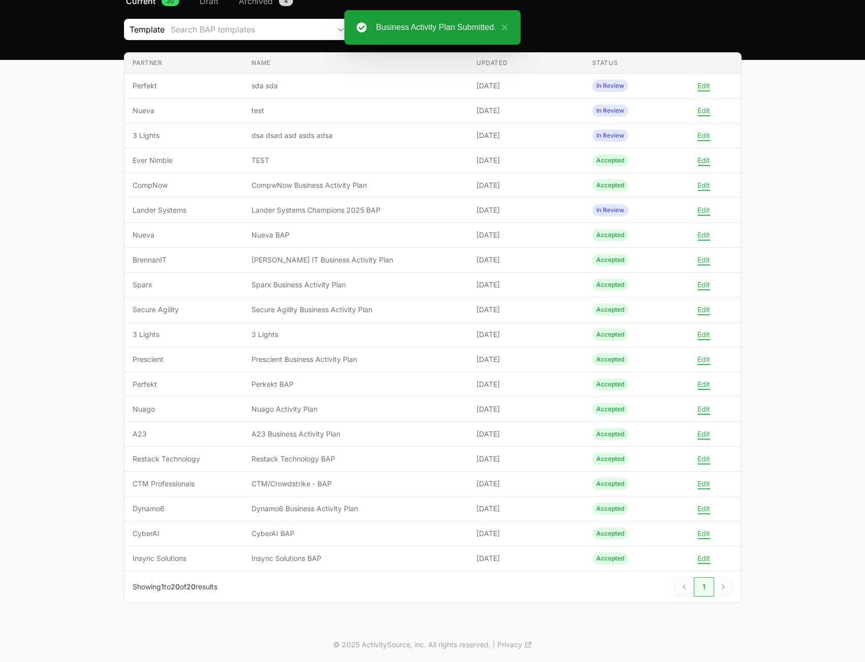
click at [806, 235] on main "Select a tab Current Draft Archived Current 20 Draft Archived 4 Template Search…" at bounding box center [432, 311] width 865 height 633
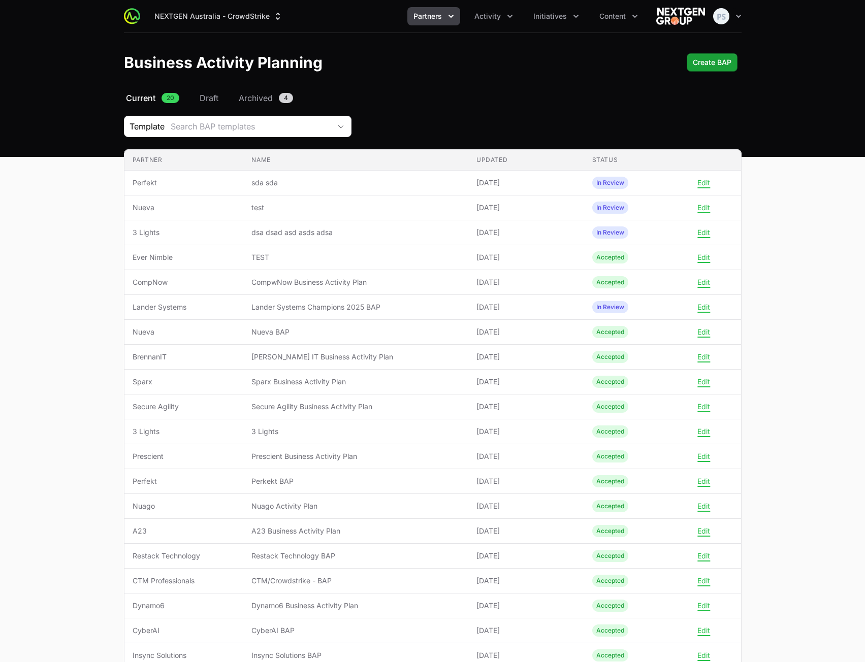
scroll to position [97, 0]
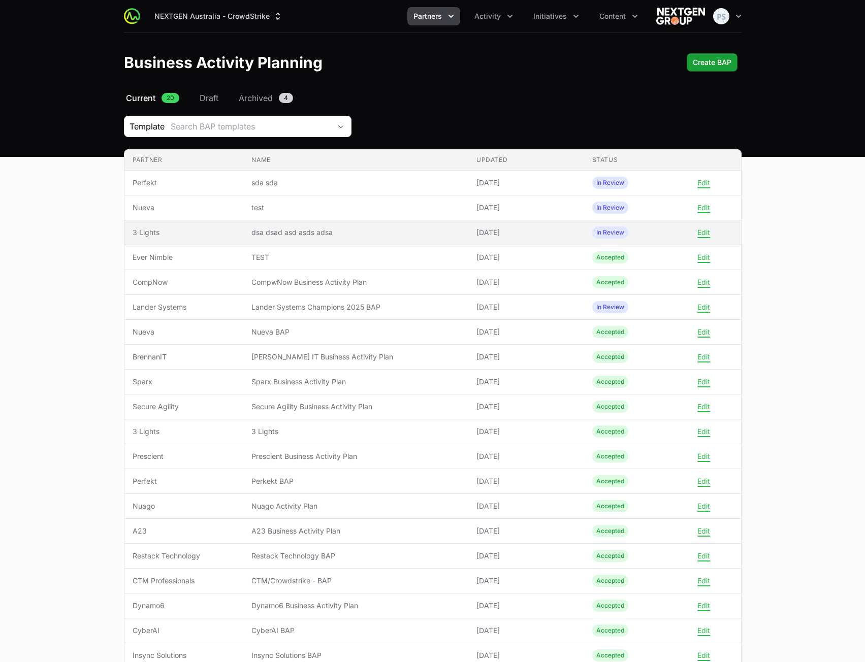
scroll to position [97, 0]
